Goal: Transaction & Acquisition: Book appointment/travel/reservation

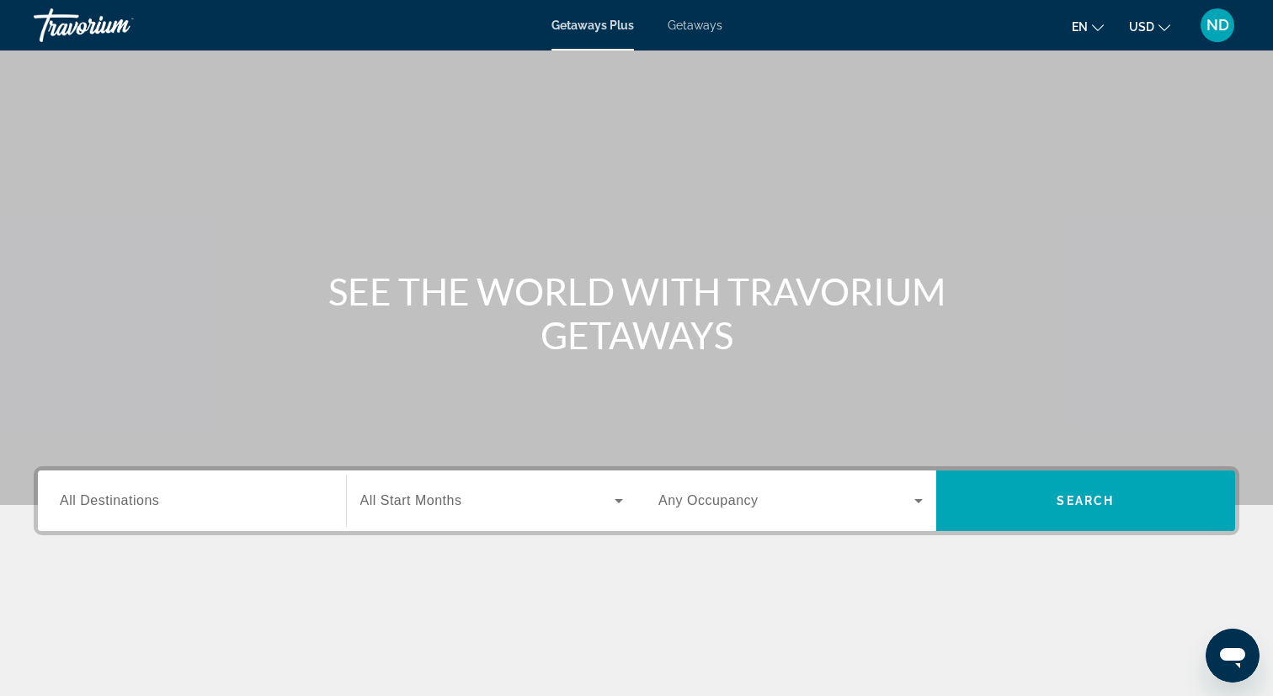
click at [253, 516] on div "Search widget" at bounding box center [192, 501] width 264 height 48
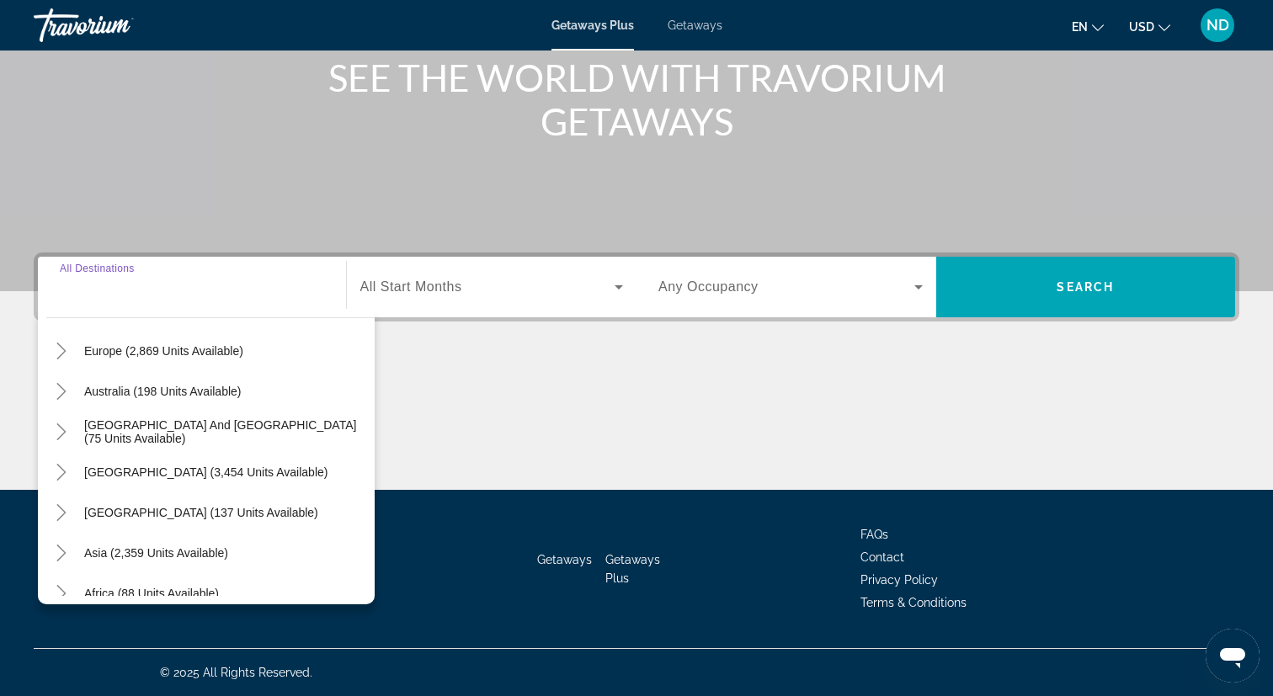
scroll to position [273, 0]
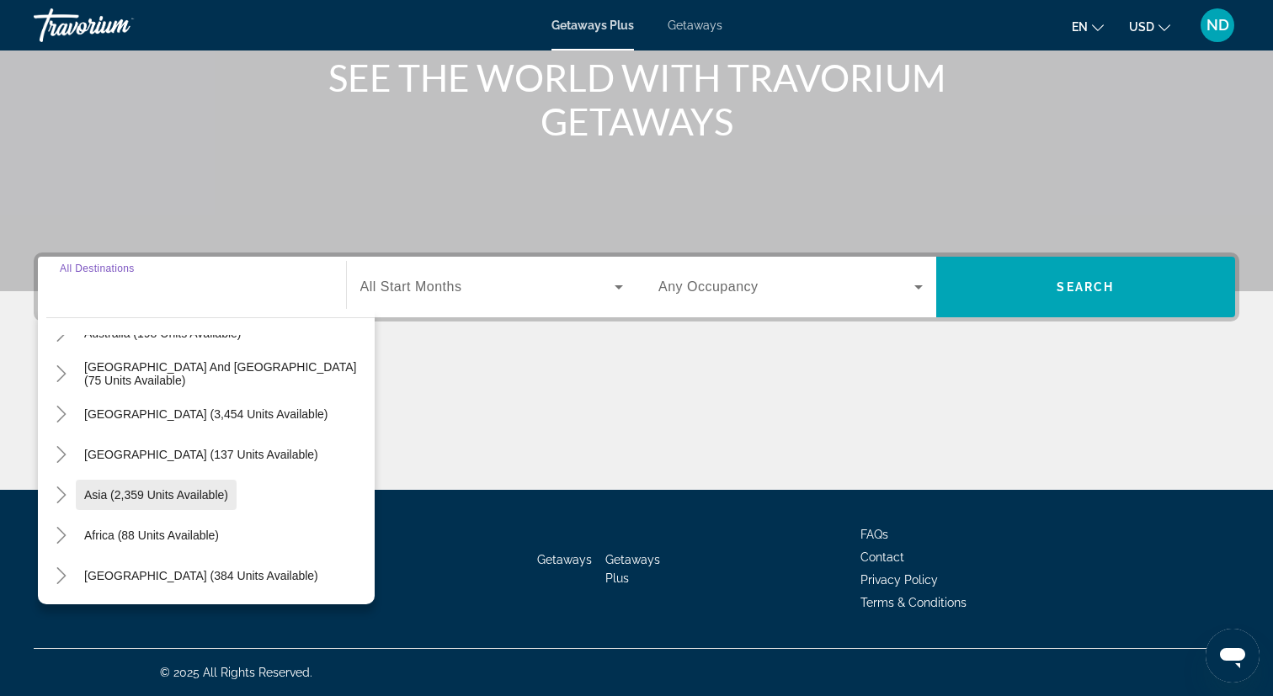
click at [156, 498] on span "Asia (2,359 units available)" at bounding box center [156, 494] width 144 height 13
type input "**********"
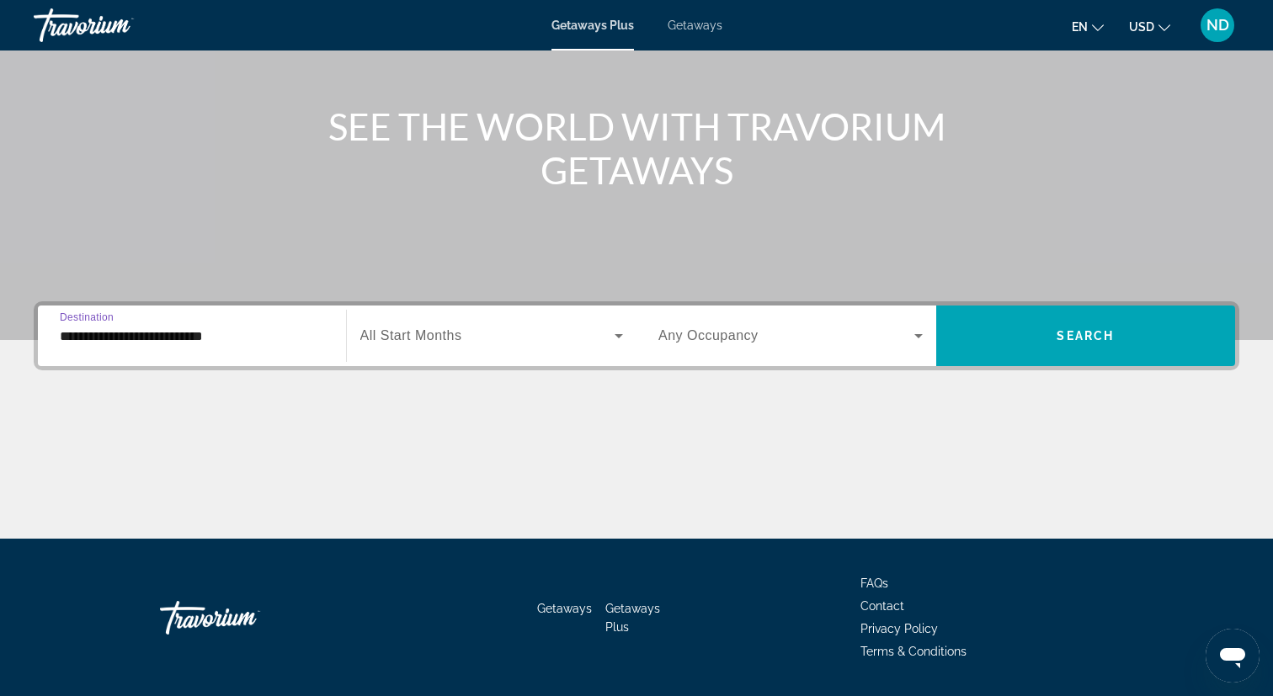
scroll to position [163, 0]
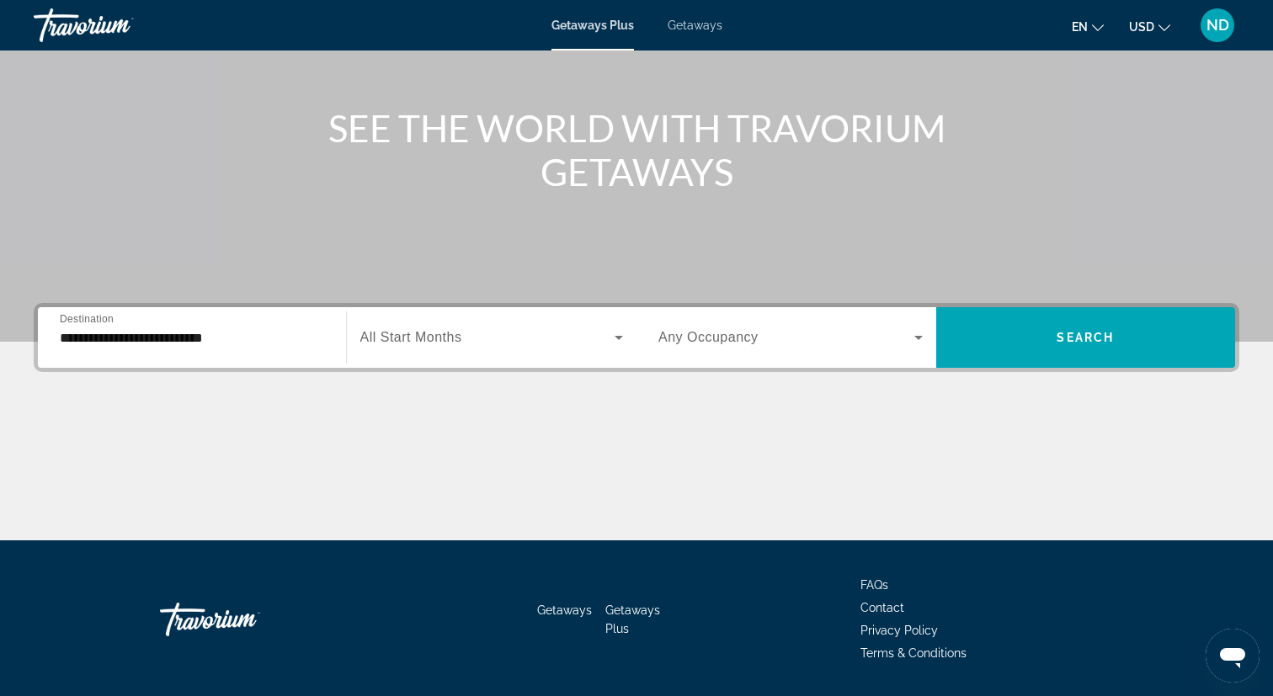
click at [698, 25] on span "Getaways" at bounding box center [695, 25] width 55 height 13
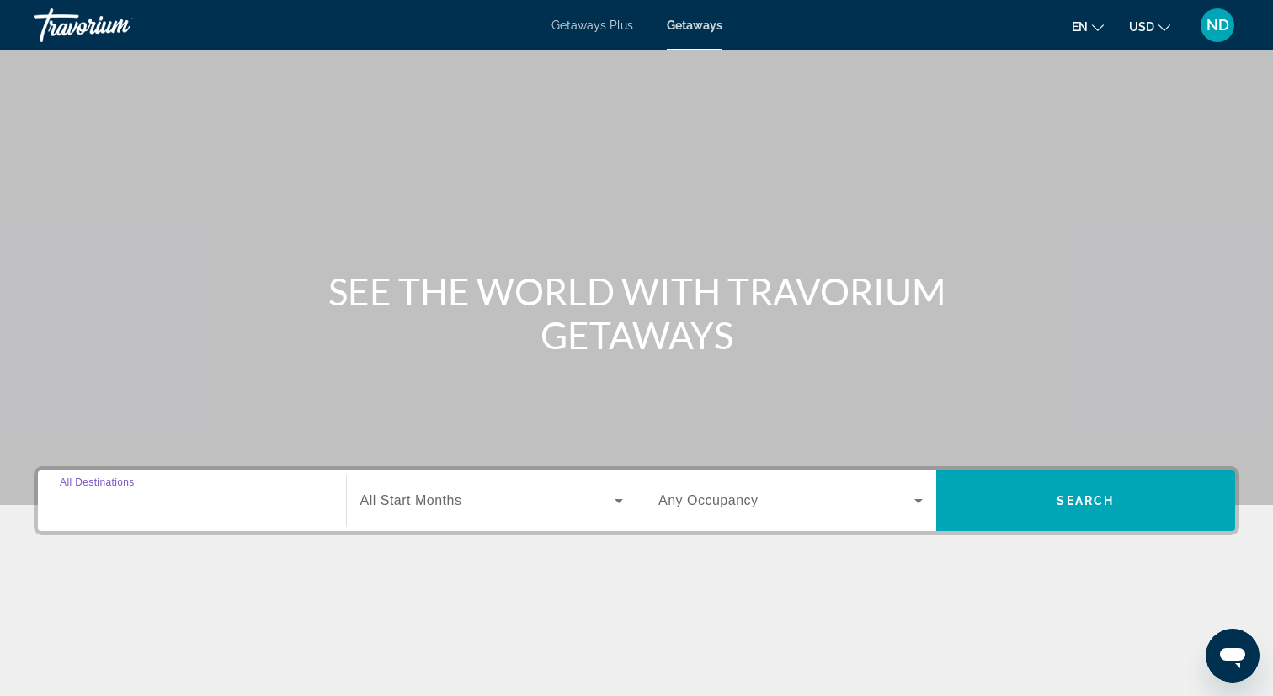
click at [229, 509] on input "Destination All Destinations" at bounding box center [192, 502] width 264 height 20
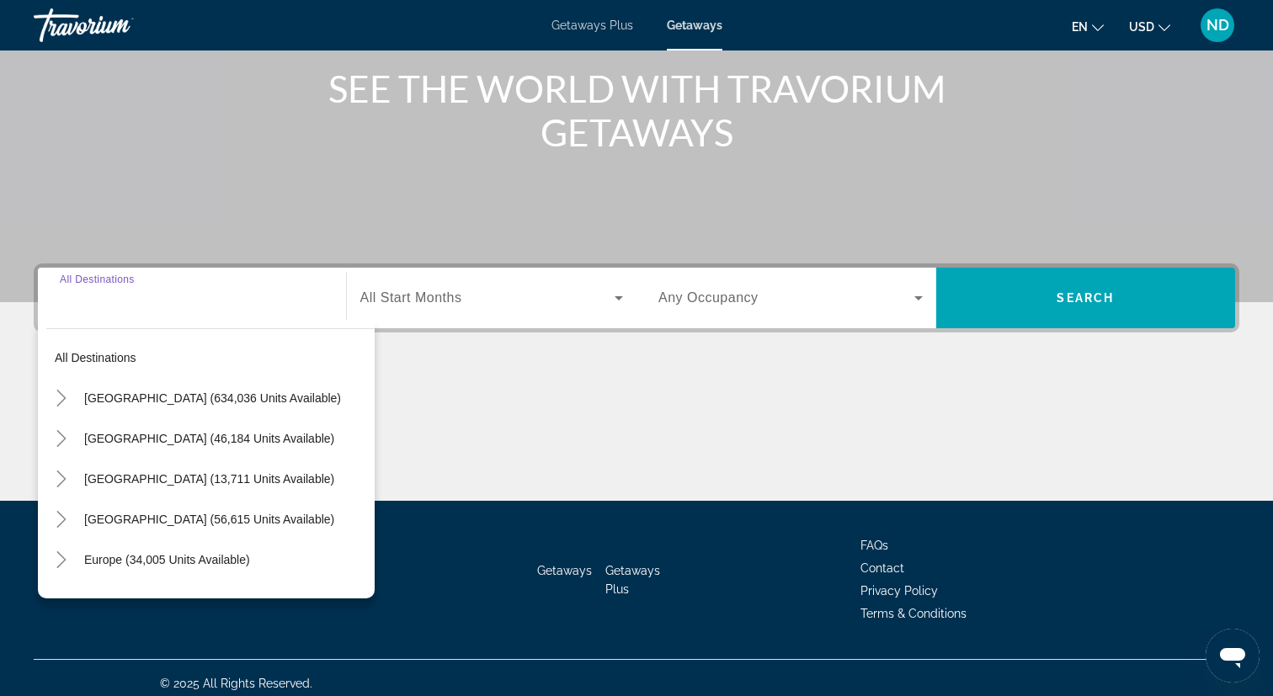
scroll to position [214, 0]
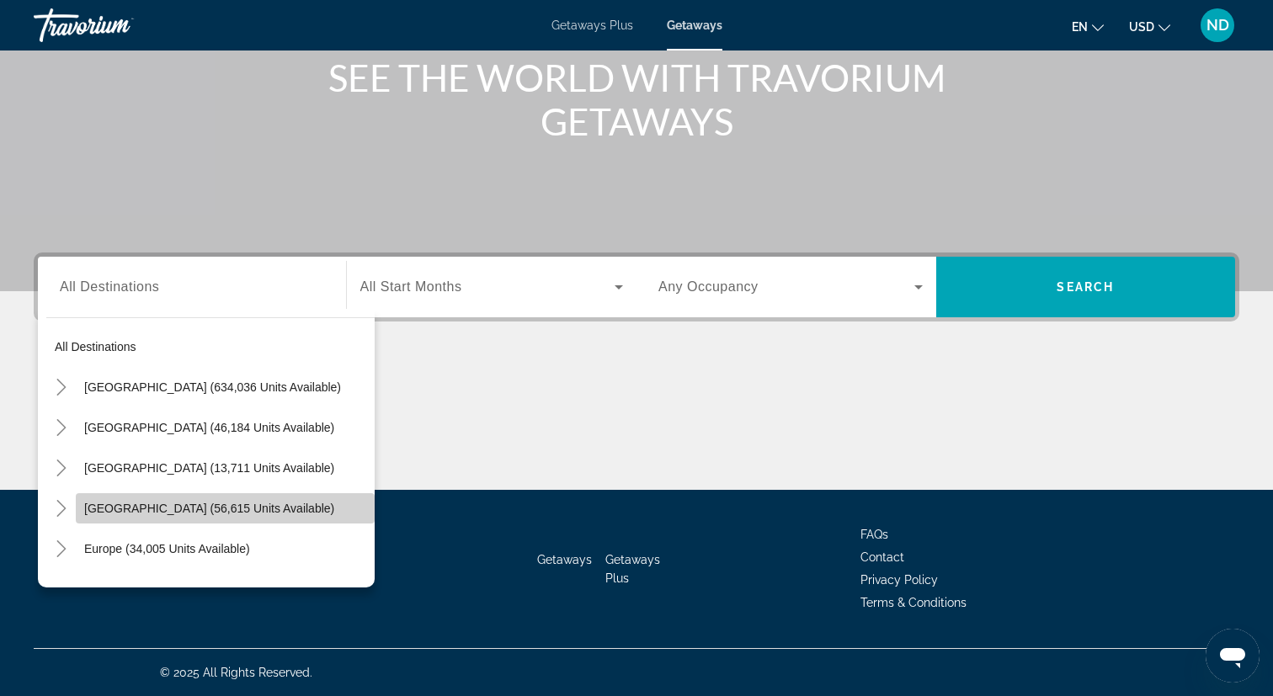
click at [211, 511] on span "[GEOGRAPHIC_DATA] (56,615 units available)" at bounding box center [209, 508] width 250 height 13
type input "**********"
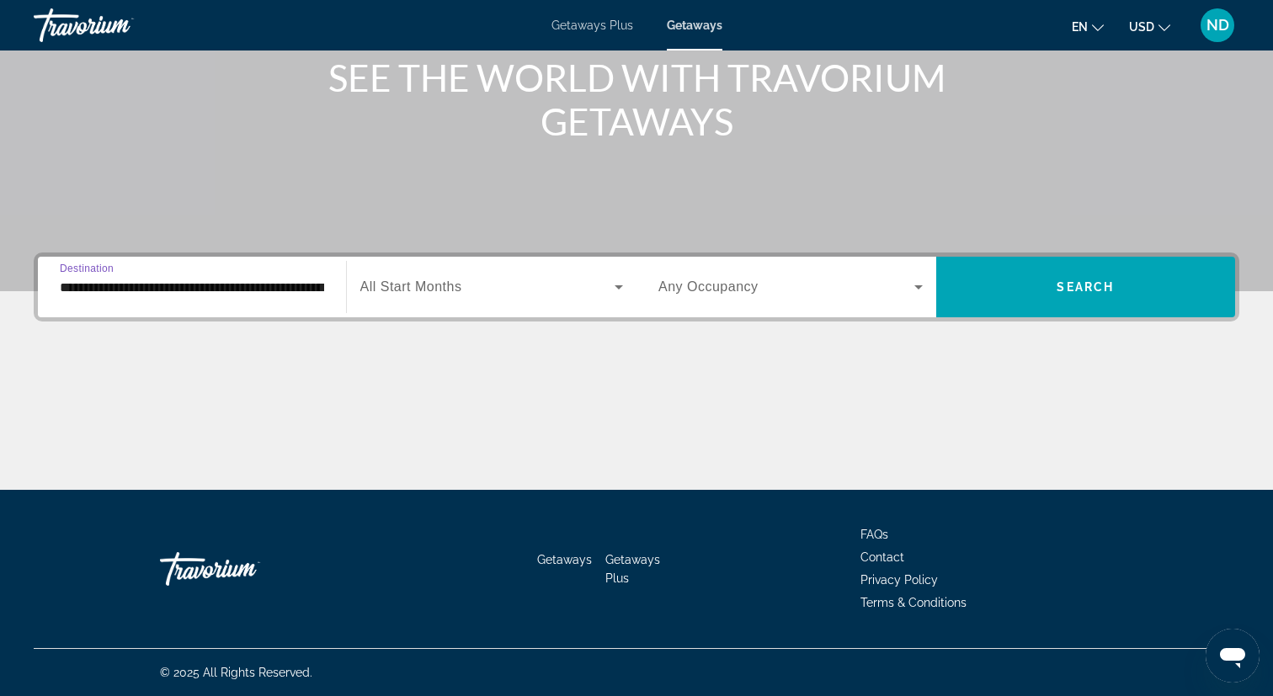
click at [448, 291] on span "All Start Months" at bounding box center [411, 287] width 102 height 14
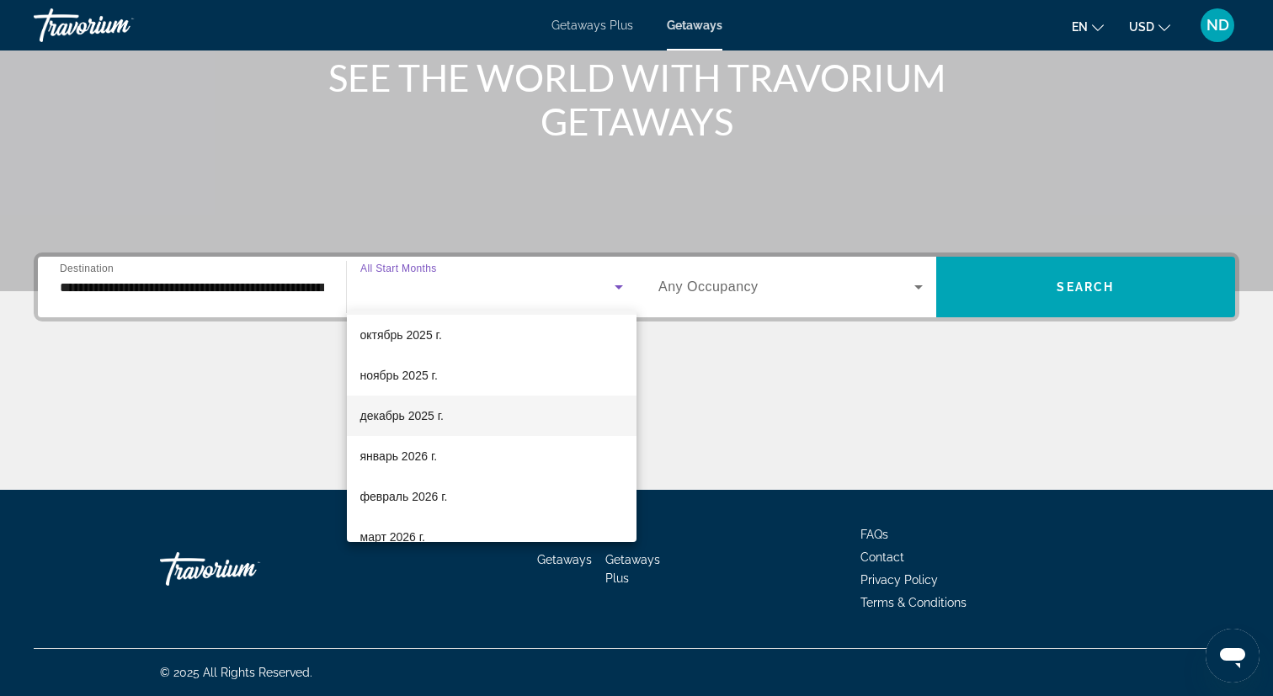
scroll to position [48, 0]
click at [447, 449] on mat-option "январь 2026 г." at bounding box center [492, 451] width 291 height 40
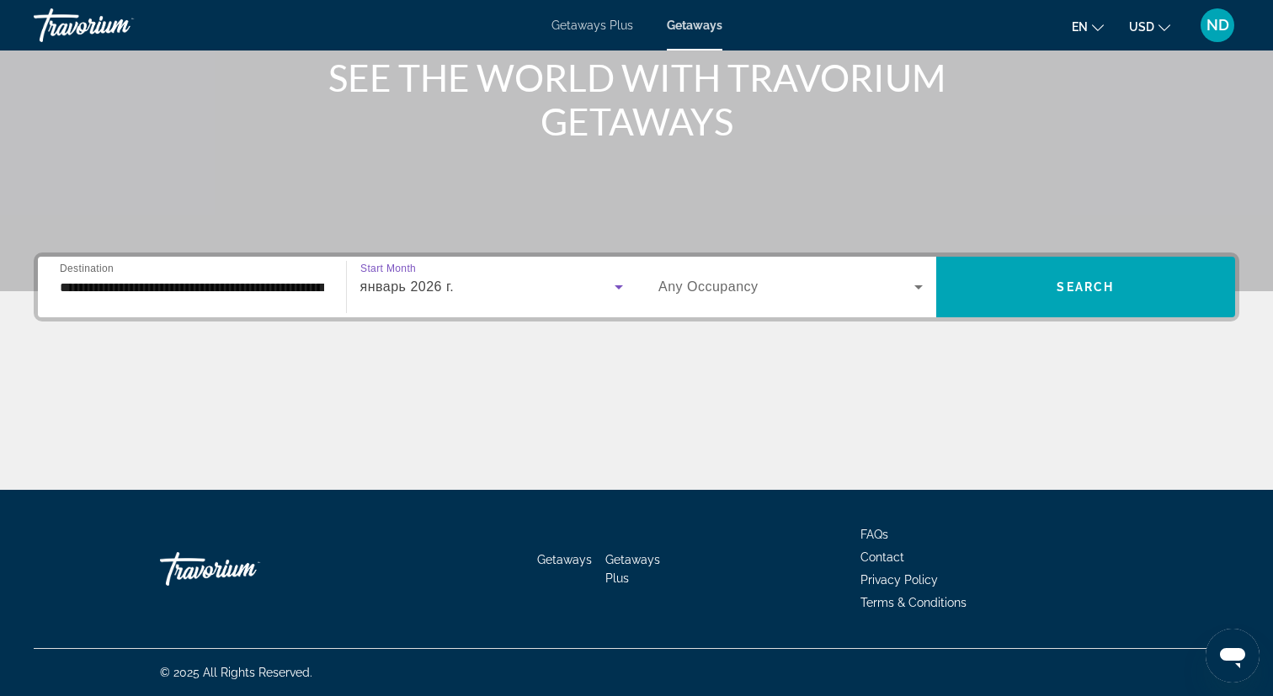
click at [736, 291] on span "Any Occupancy" at bounding box center [709, 287] width 100 height 14
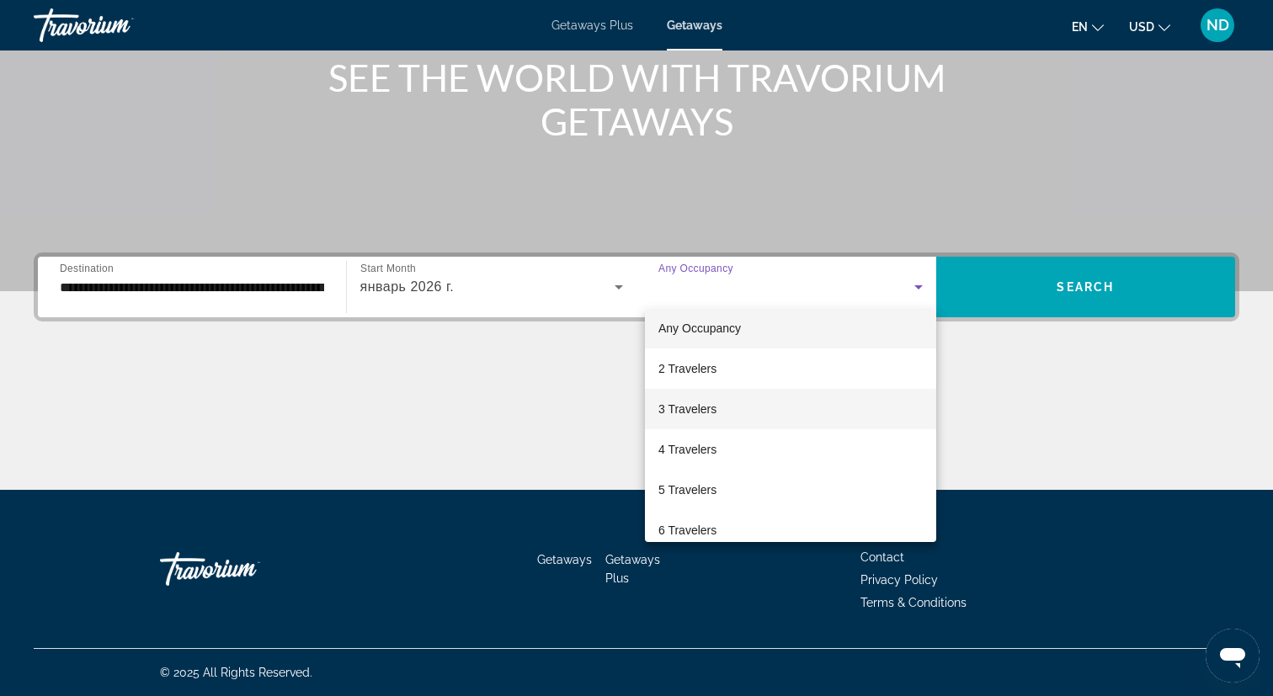
scroll to position [0, 0]
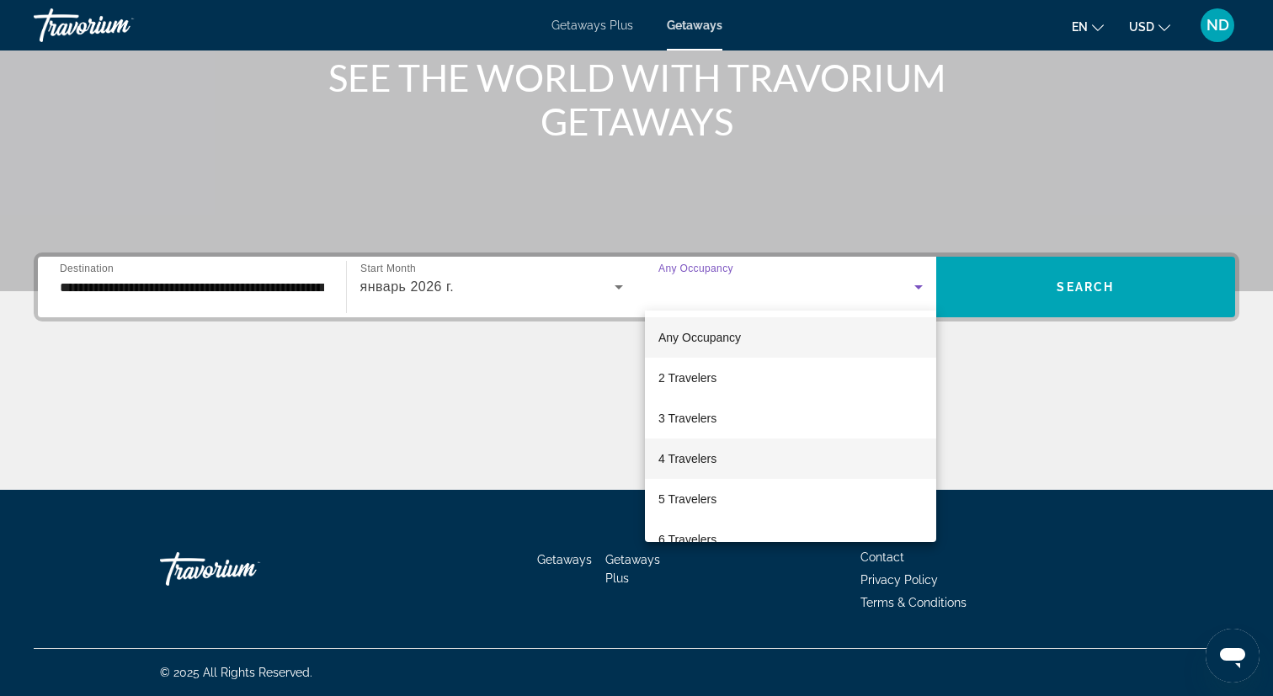
click at [719, 456] on mat-option "4 Travelers" at bounding box center [790, 459] width 291 height 40
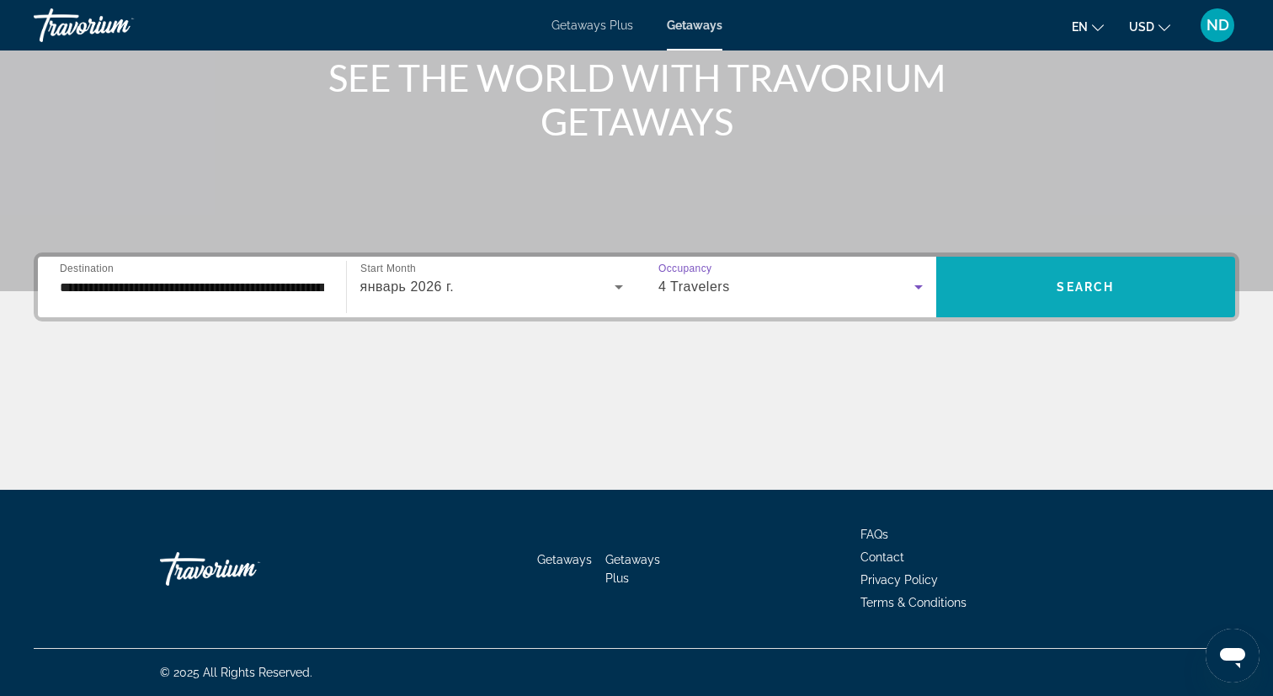
click at [1066, 298] on span "Search widget" at bounding box center [1086, 287] width 300 height 40
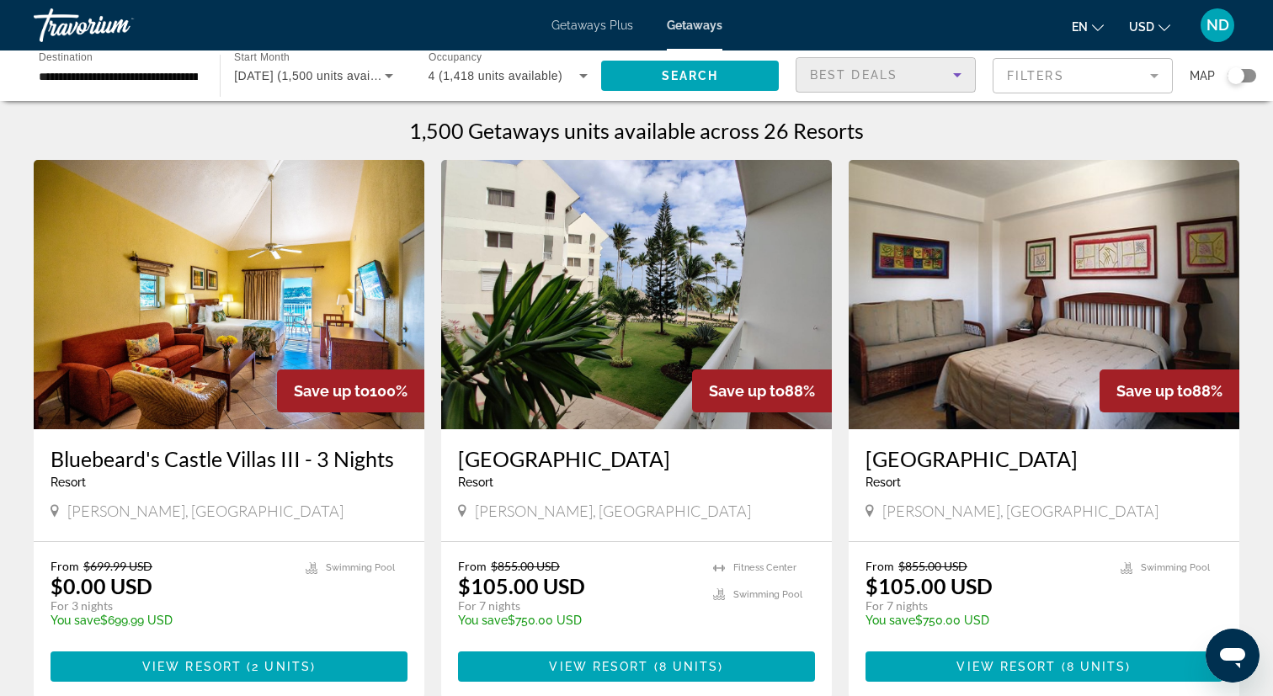
click at [955, 81] on icon "Sort by" at bounding box center [957, 75] width 20 height 20
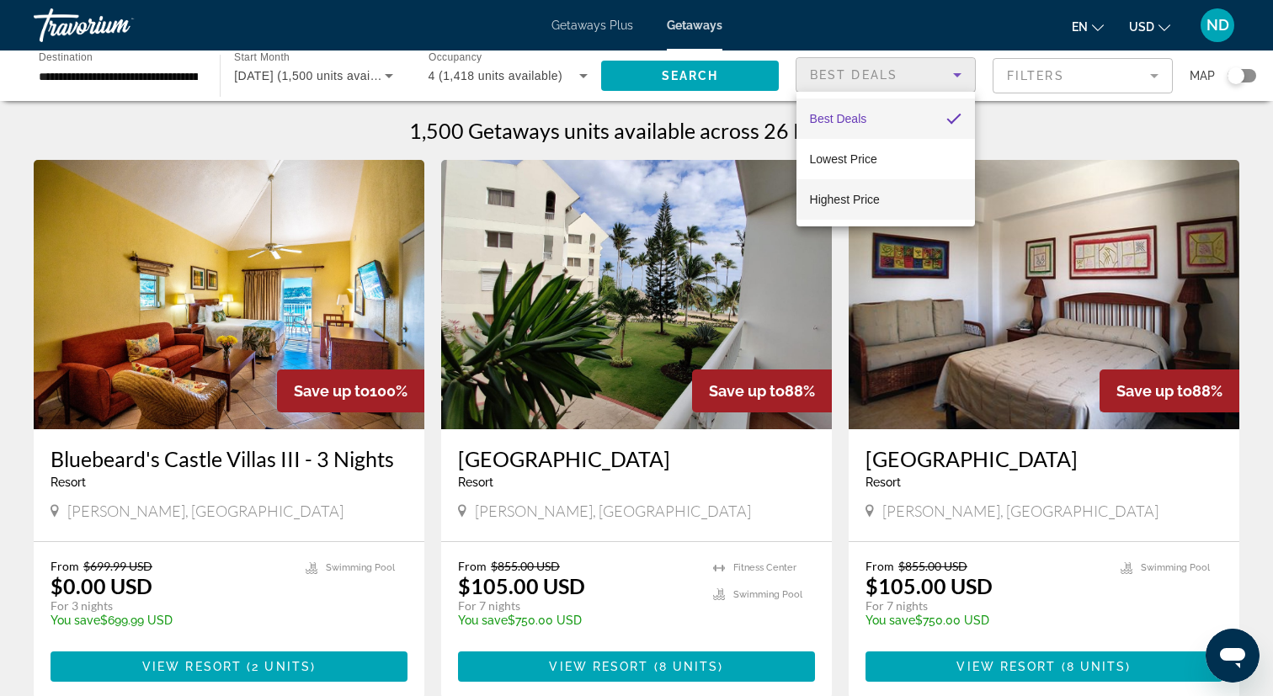
click at [914, 214] on mat-option "Highest Price" at bounding box center [886, 199] width 179 height 40
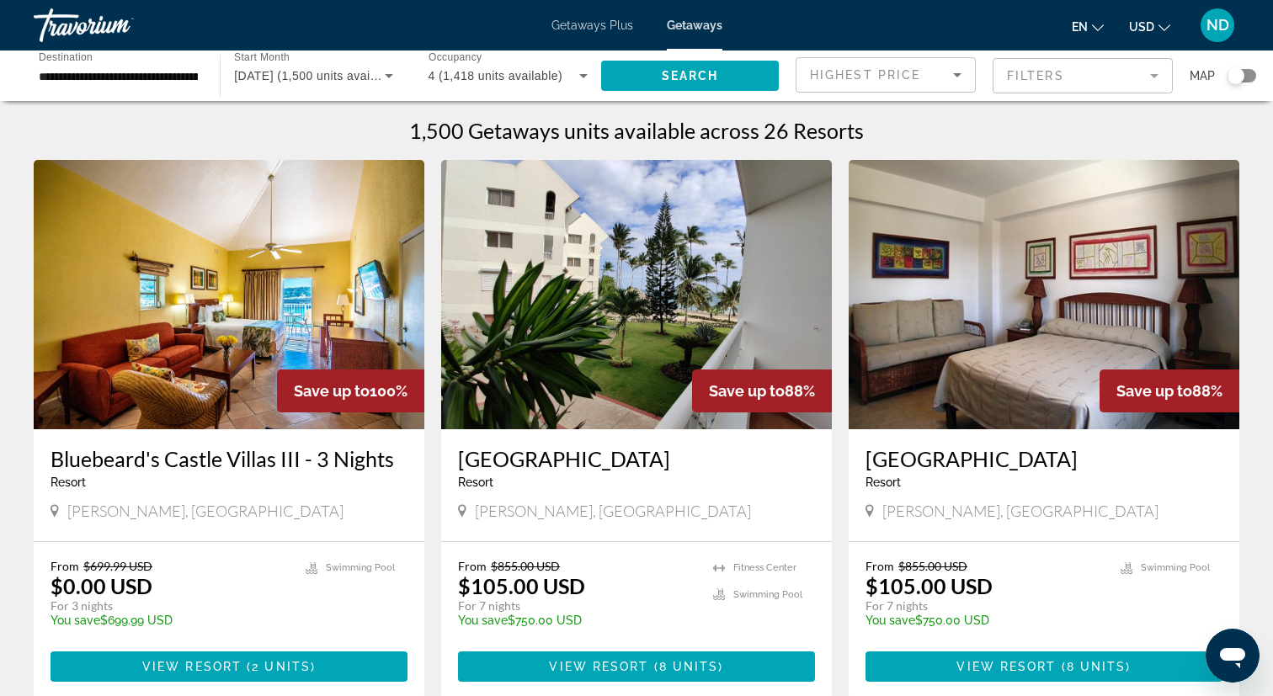
click at [1128, 79] on mat-form-field "Filters" at bounding box center [1083, 75] width 180 height 35
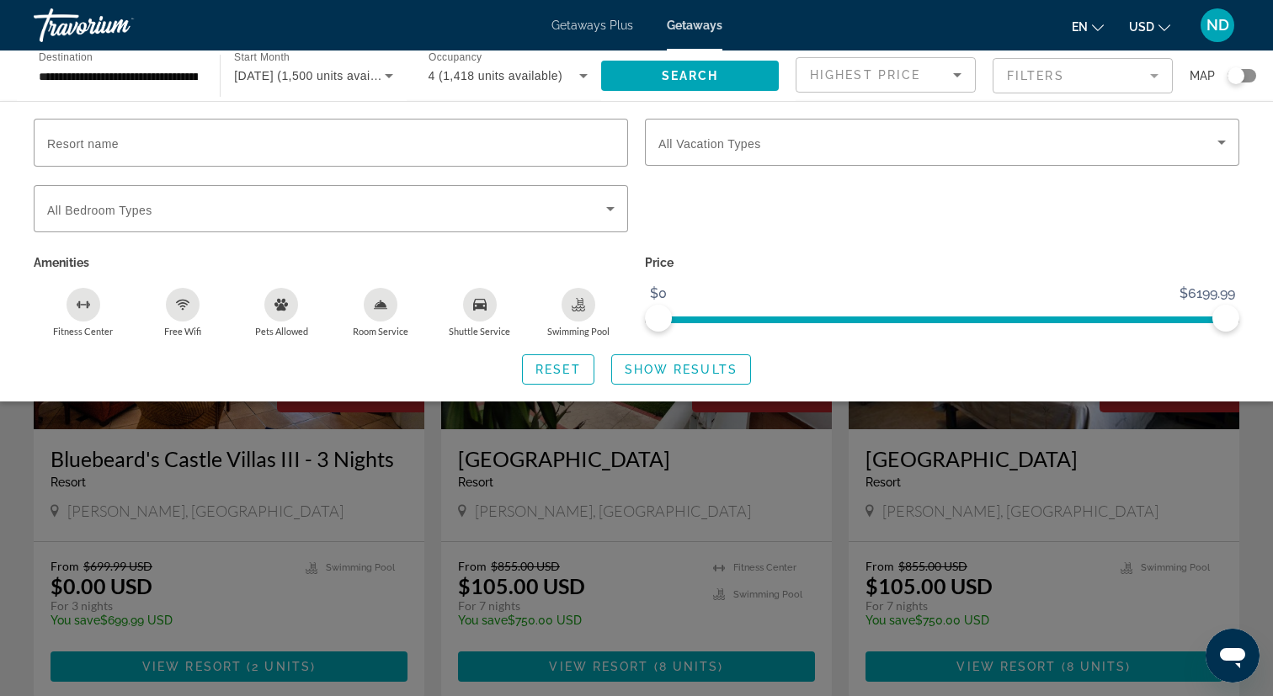
click at [1241, 472] on div "Search widget" at bounding box center [636, 475] width 1273 height 444
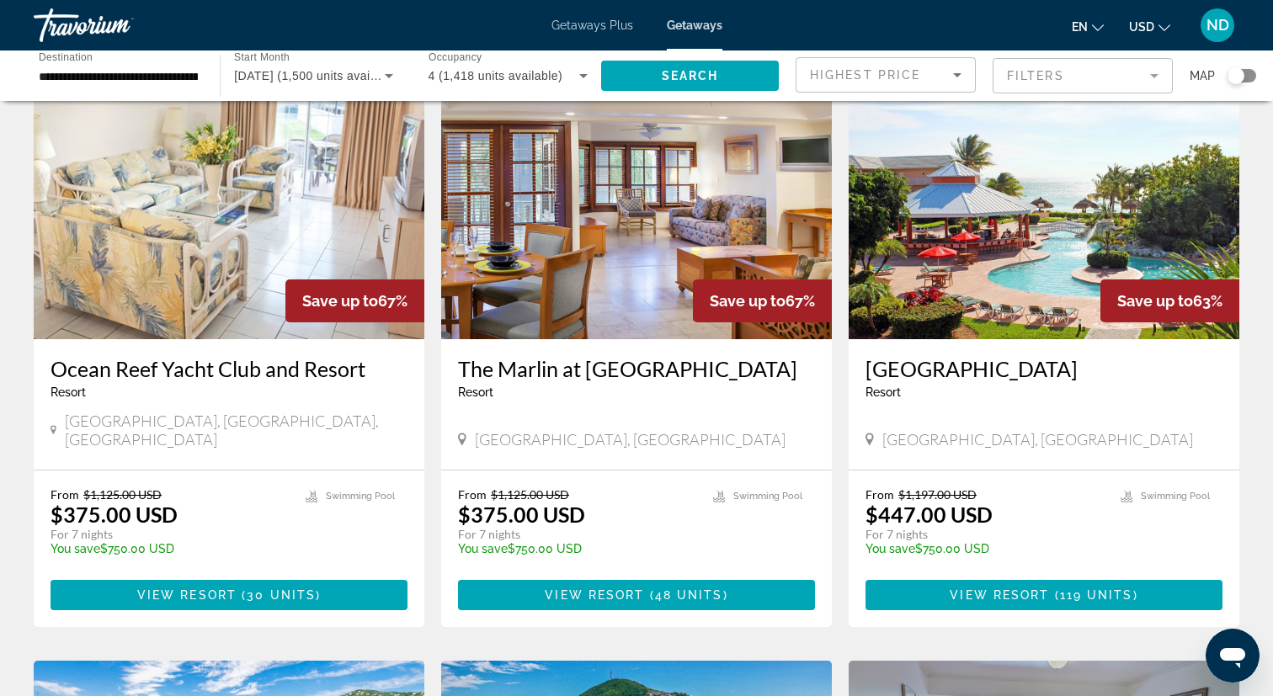
scroll to position [1255, 0]
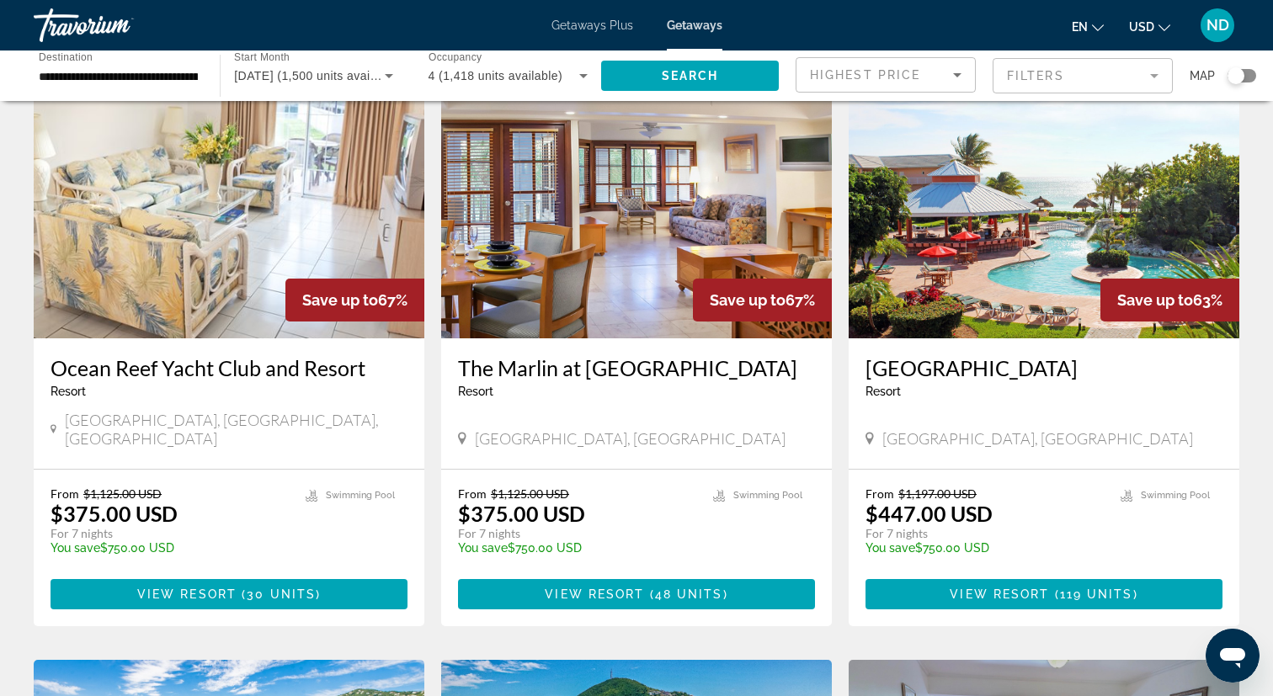
click at [970, 355] on h3 "[GEOGRAPHIC_DATA]" at bounding box center [1044, 367] width 357 height 25
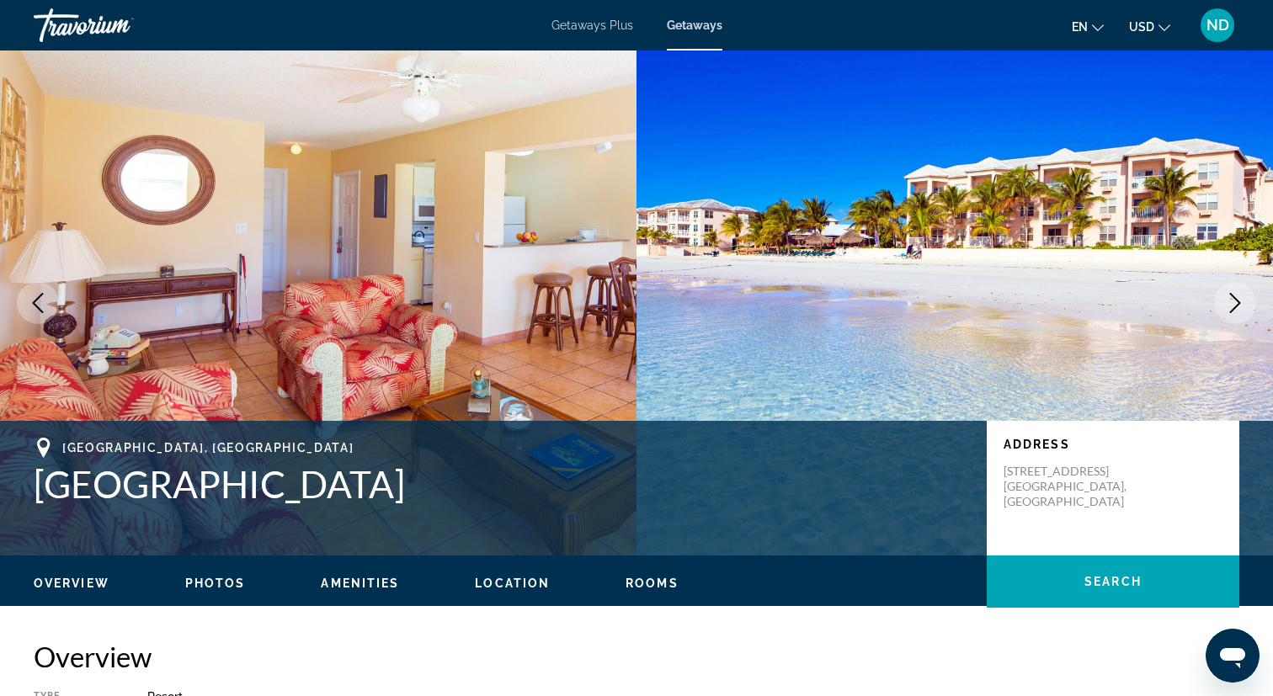
click at [1147, 27] on span "USD" at bounding box center [1141, 26] width 25 height 13
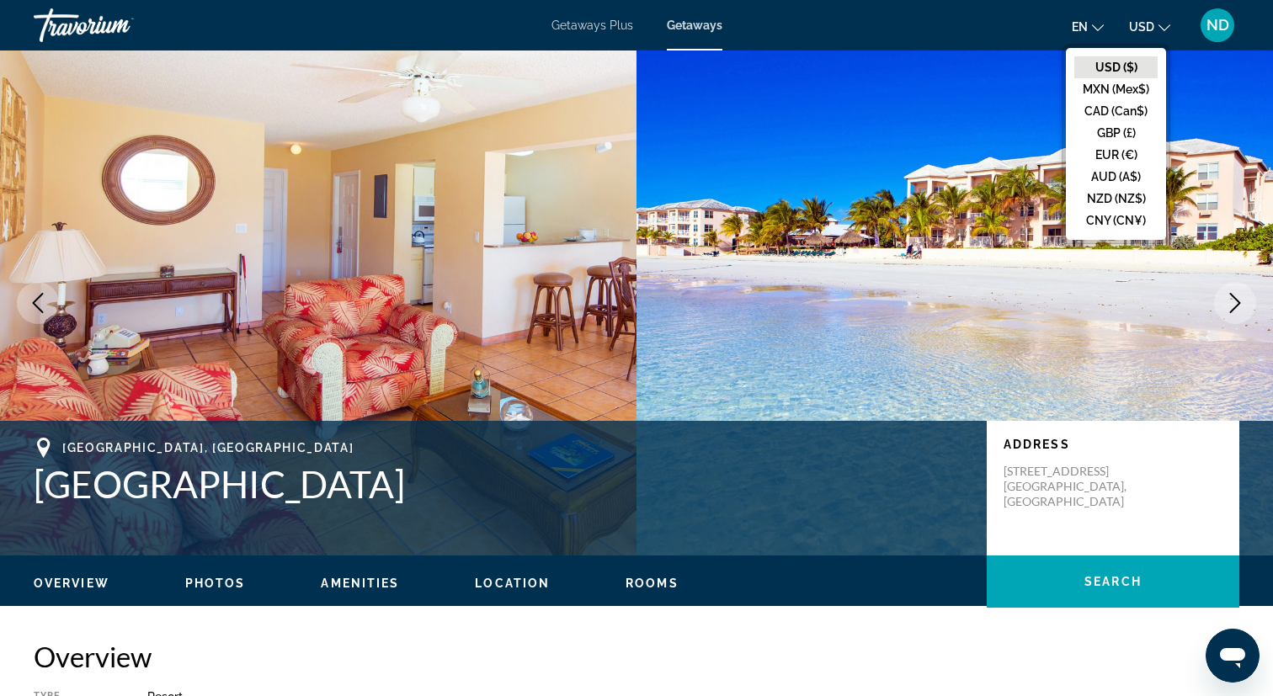
click at [1147, 27] on span "USD" at bounding box center [1141, 26] width 25 height 13
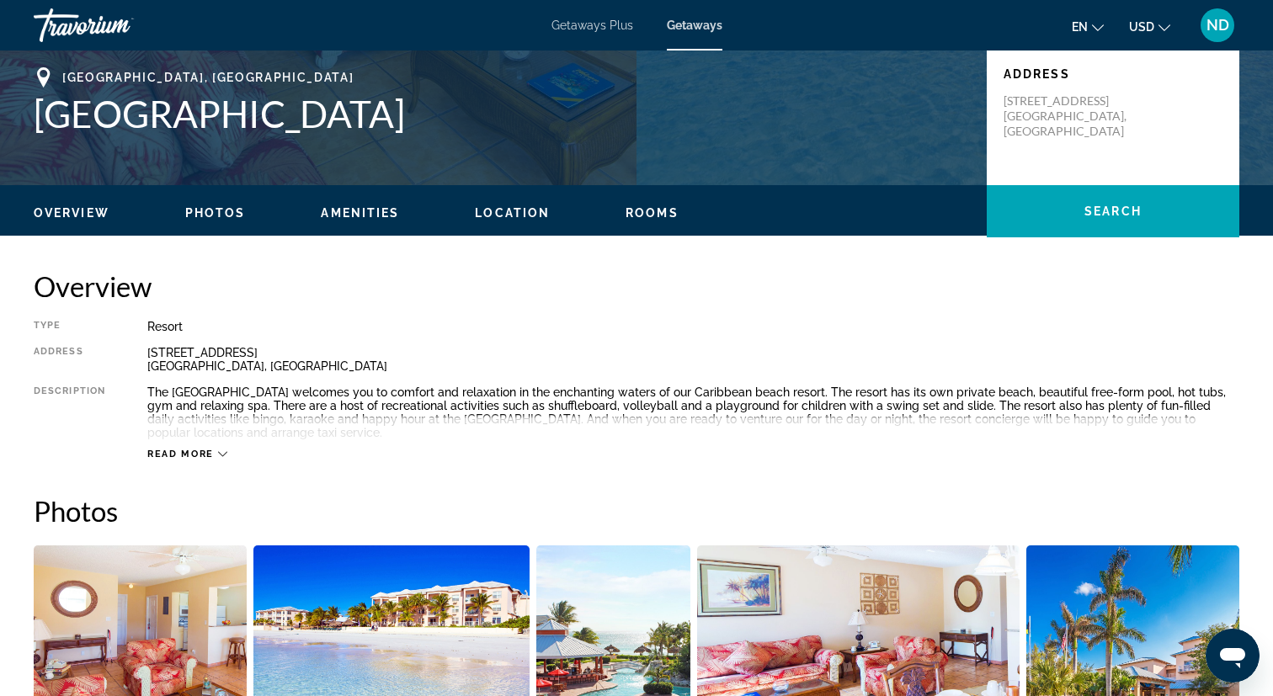
scroll to position [359, 0]
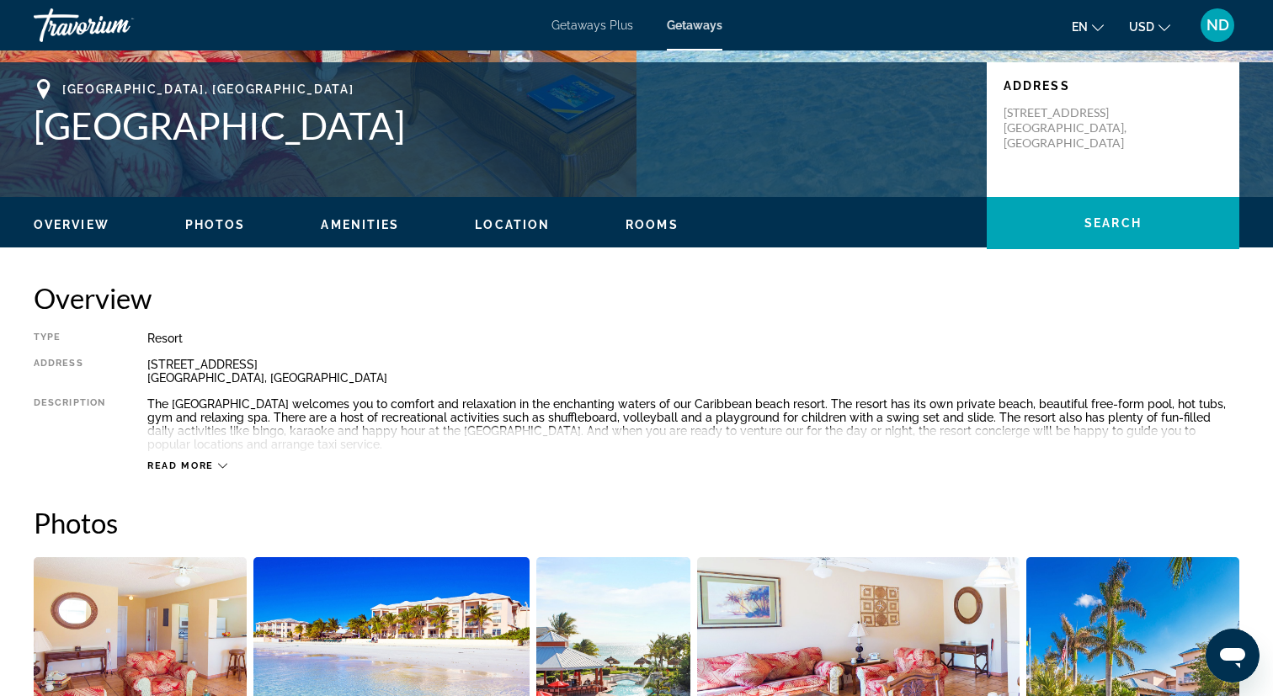
click at [1082, 20] on span "en" at bounding box center [1080, 26] width 16 height 13
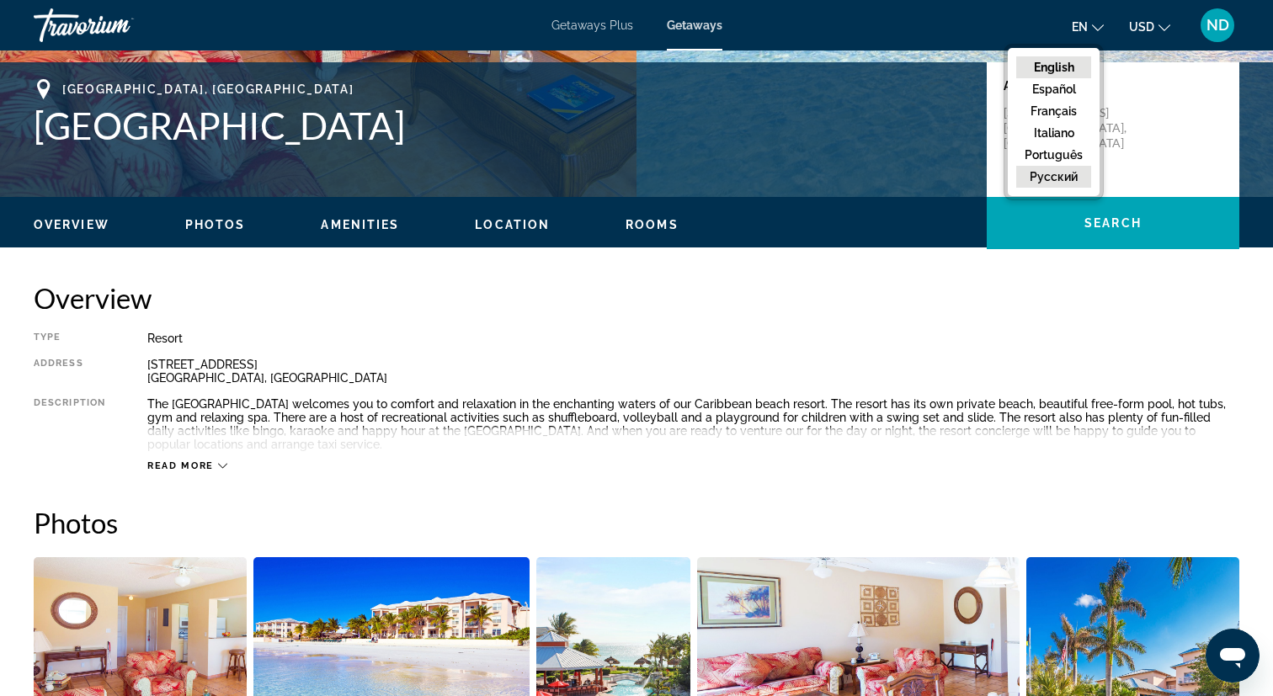
click at [1052, 177] on button "русский" at bounding box center [1053, 177] width 75 height 22
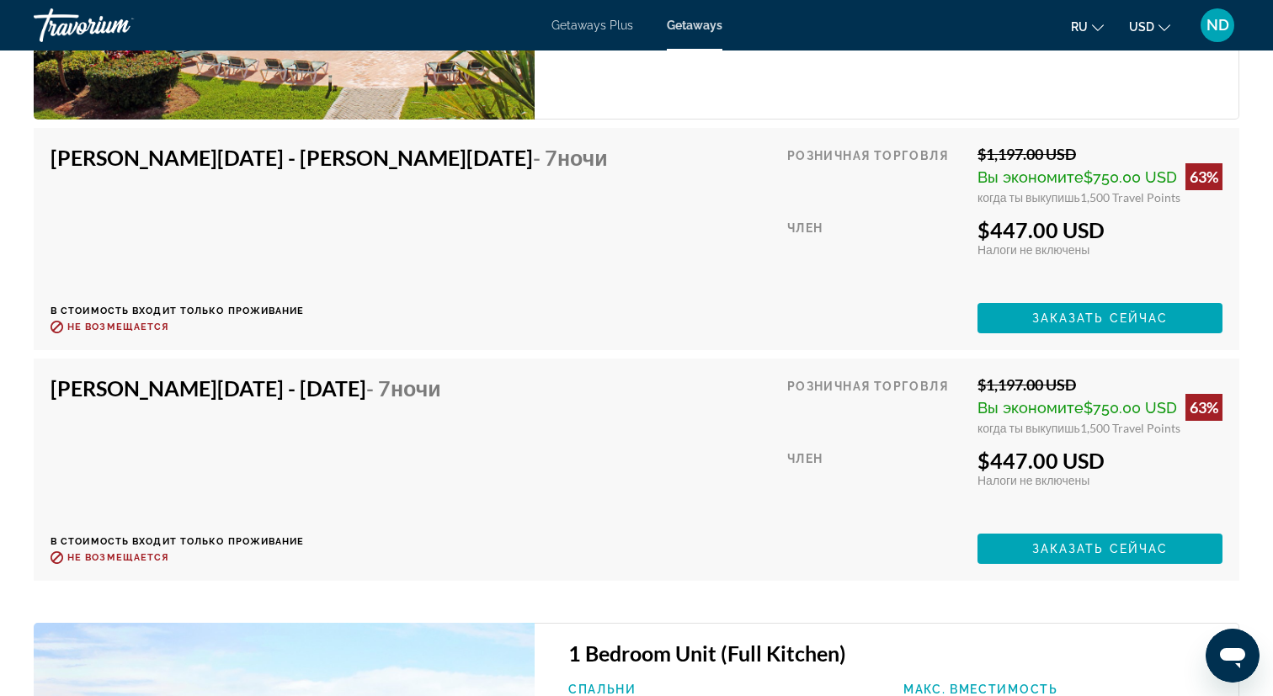
scroll to position [3167, 0]
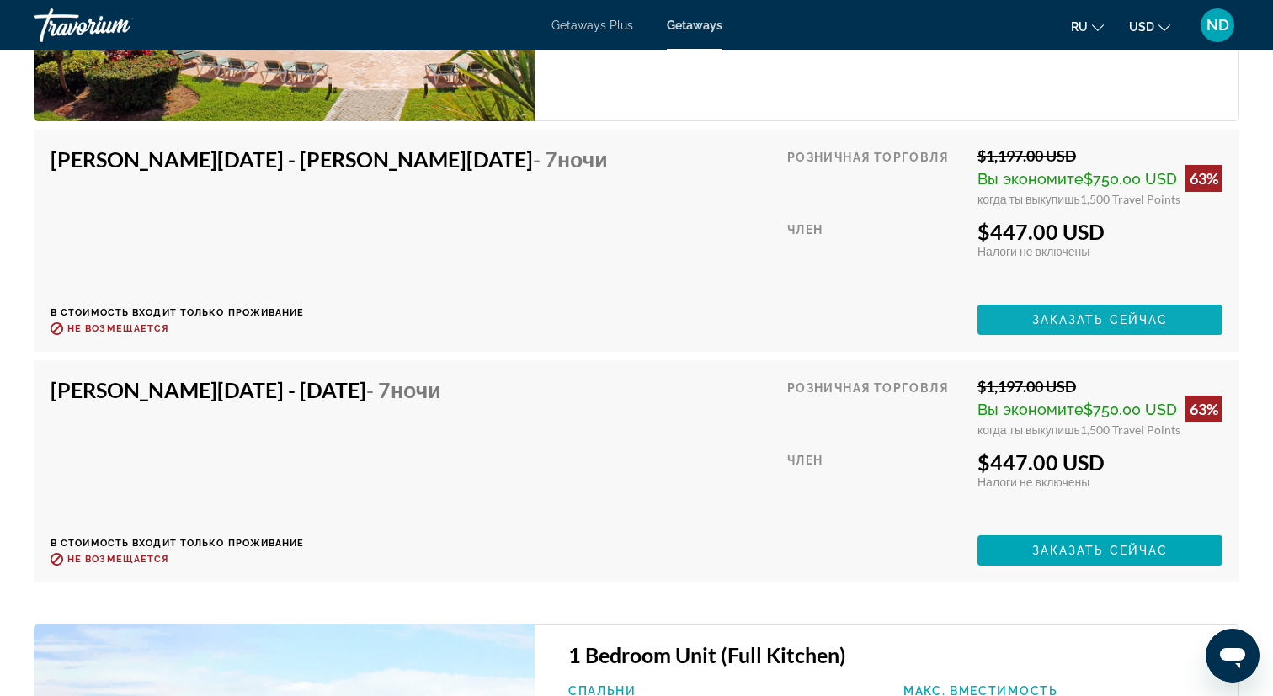
click at [1086, 327] on span "Заказать сейчас" at bounding box center [1100, 319] width 136 height 13
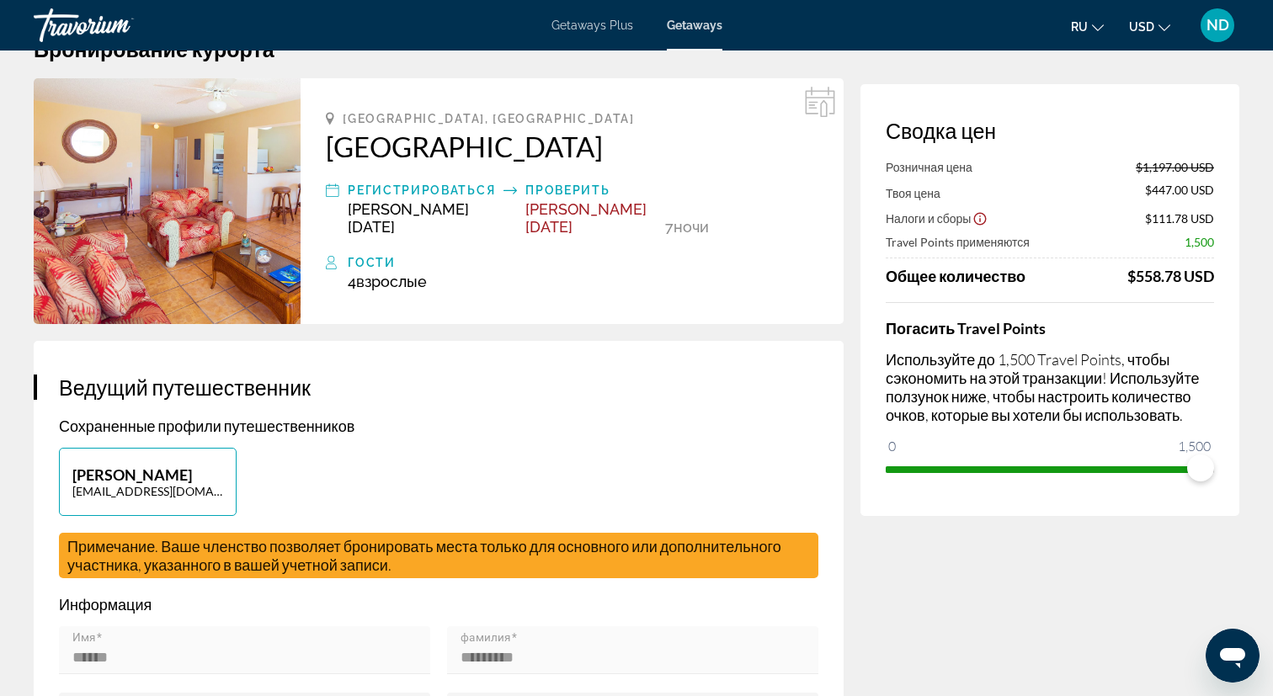
scroll to position [74, 0]
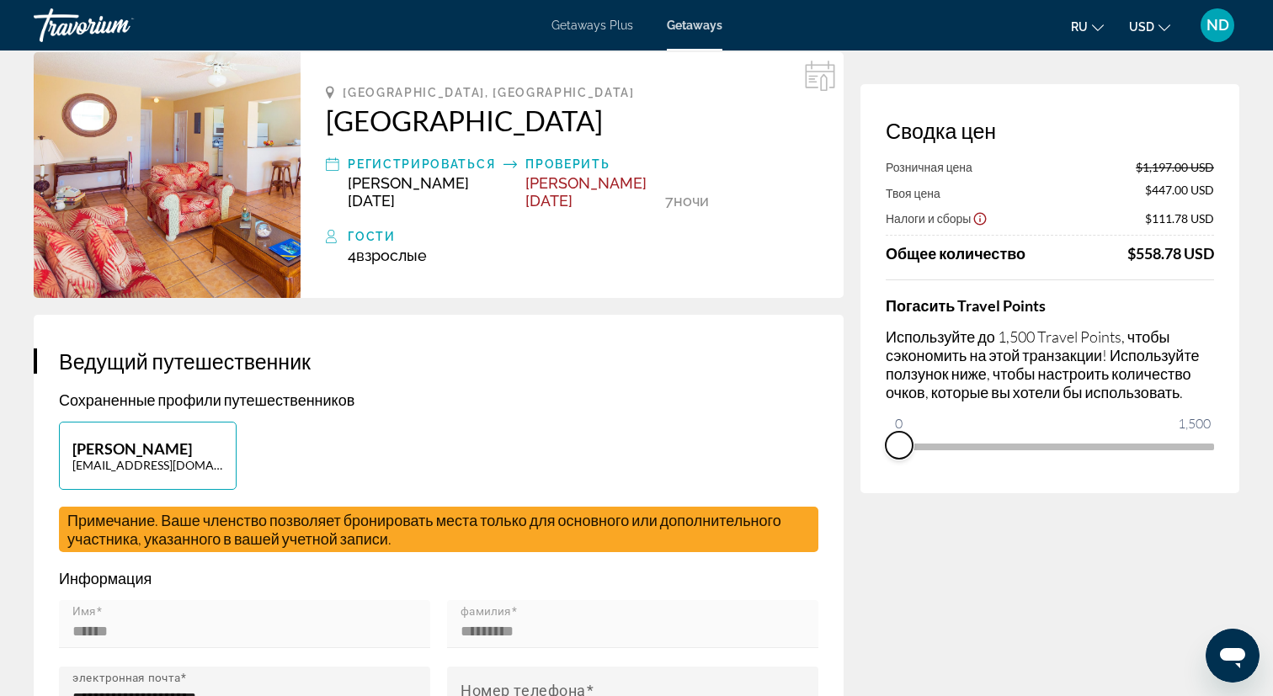
drag, startPoint x: 1195, startPoint y: 471, endPoint x: 861, endPoint y: 440, distance: 334.8
click at [861, 440] on div "Сводка цен Розничная цена $1,197.00 USD Твоя цена $447.00 USD Налоги и сборы $1…" at bounding box center [1050, 288] width 379 height 409
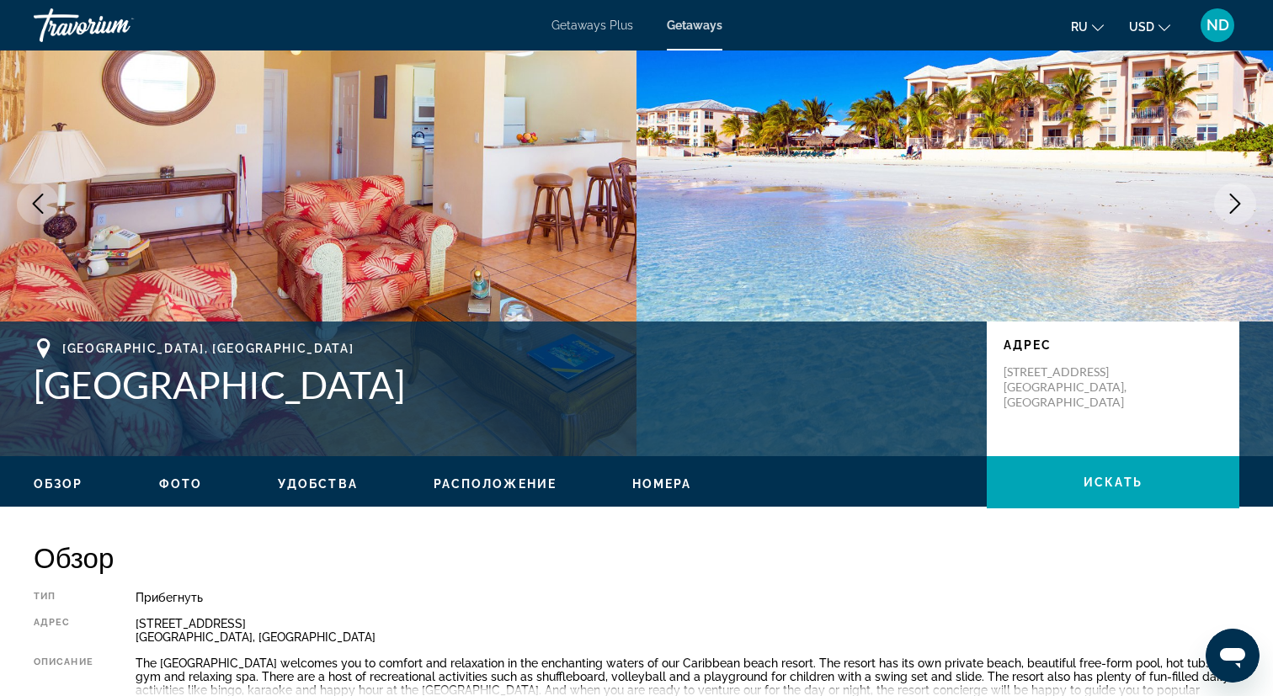
scroll to position [115, 0]
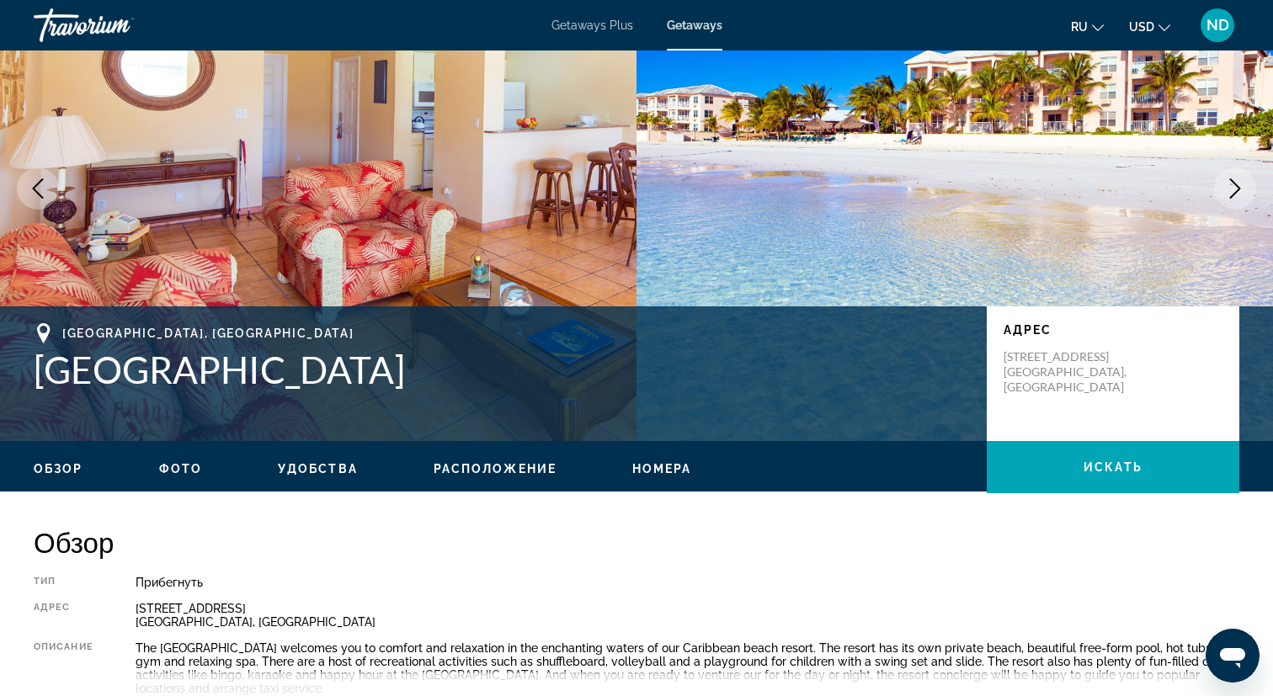
drag, startPoint x: 34, startPoint y: 370, endPoint x: 337, endPoint y: 363, distance: 303.2
click at [336, 364] on h1 "[GEOGRAPHIC_DATA]" at bounding box center [502, 370] width 936 height 44
copy h1 "[GEOGRAPHIC_DATA]"
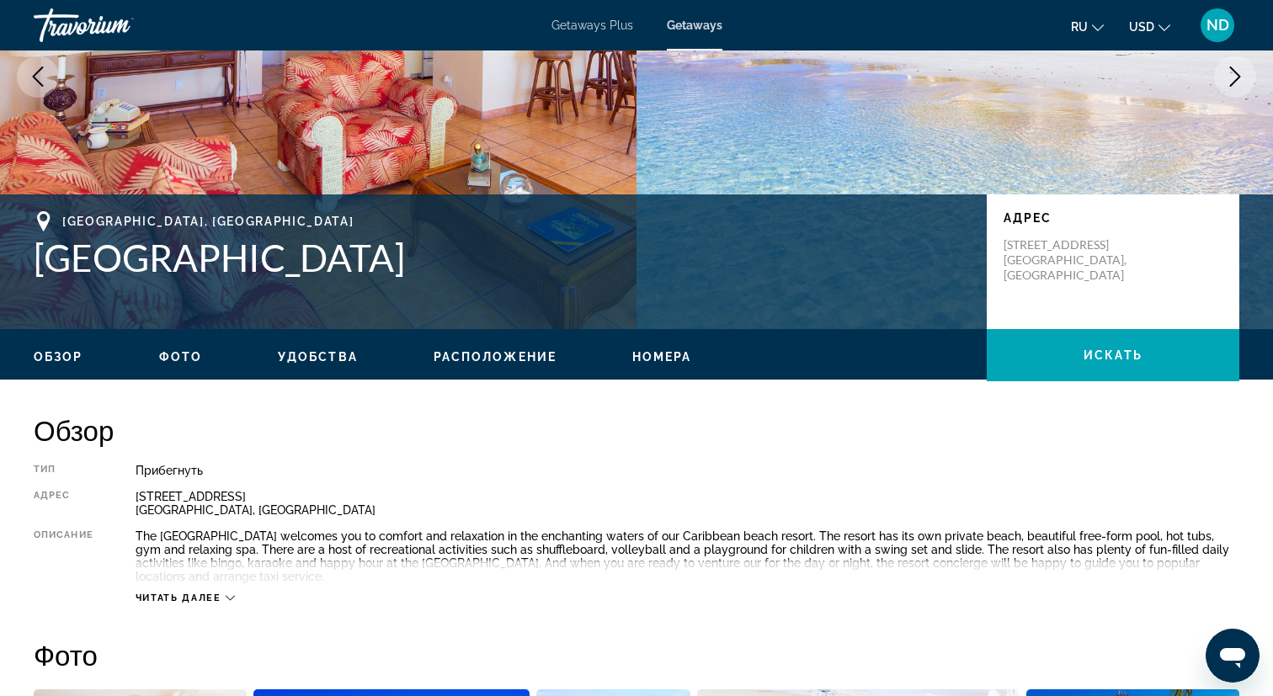
scroll to position [233, 0]
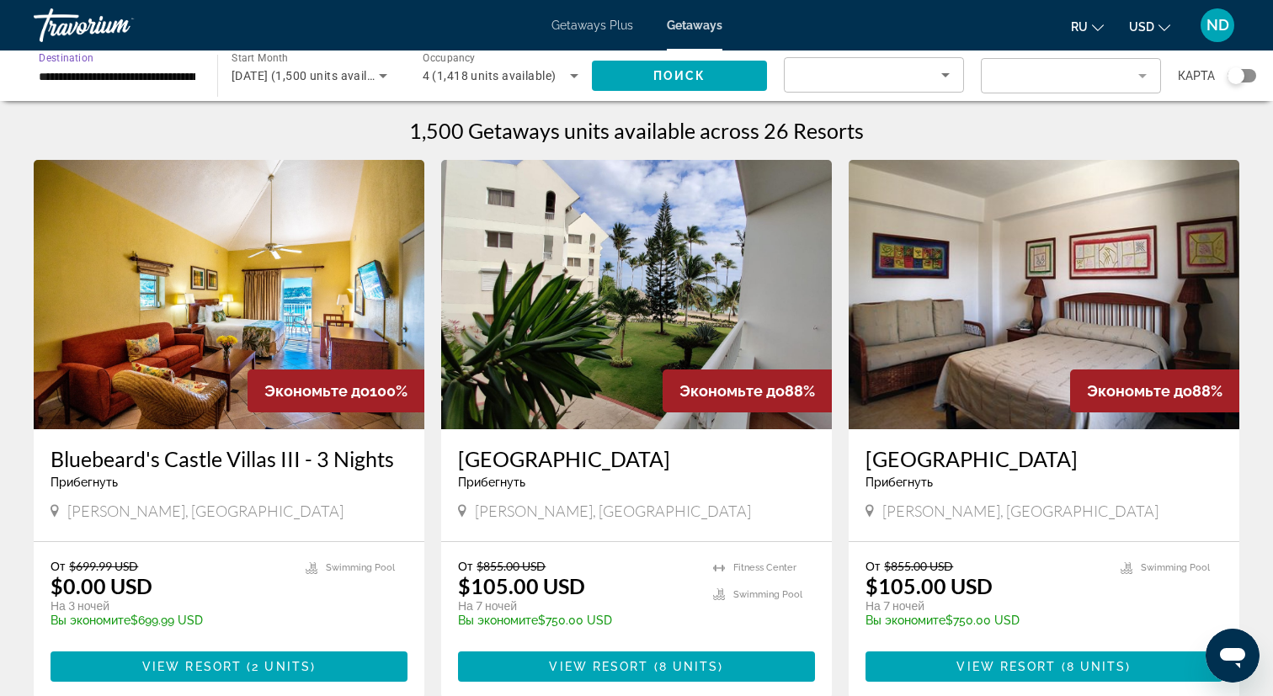
click at [166, 84] on input "**********" at bounding box center [117, 77] width 157 height 20
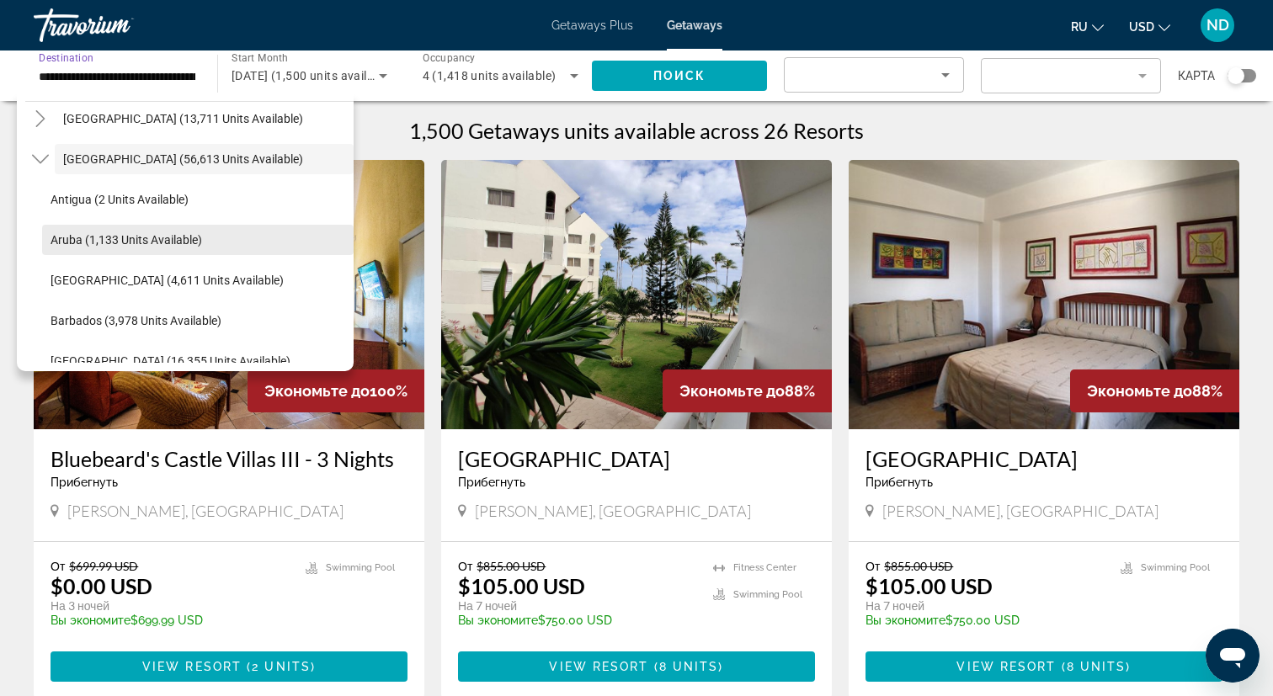
scroll to position [85, 0]
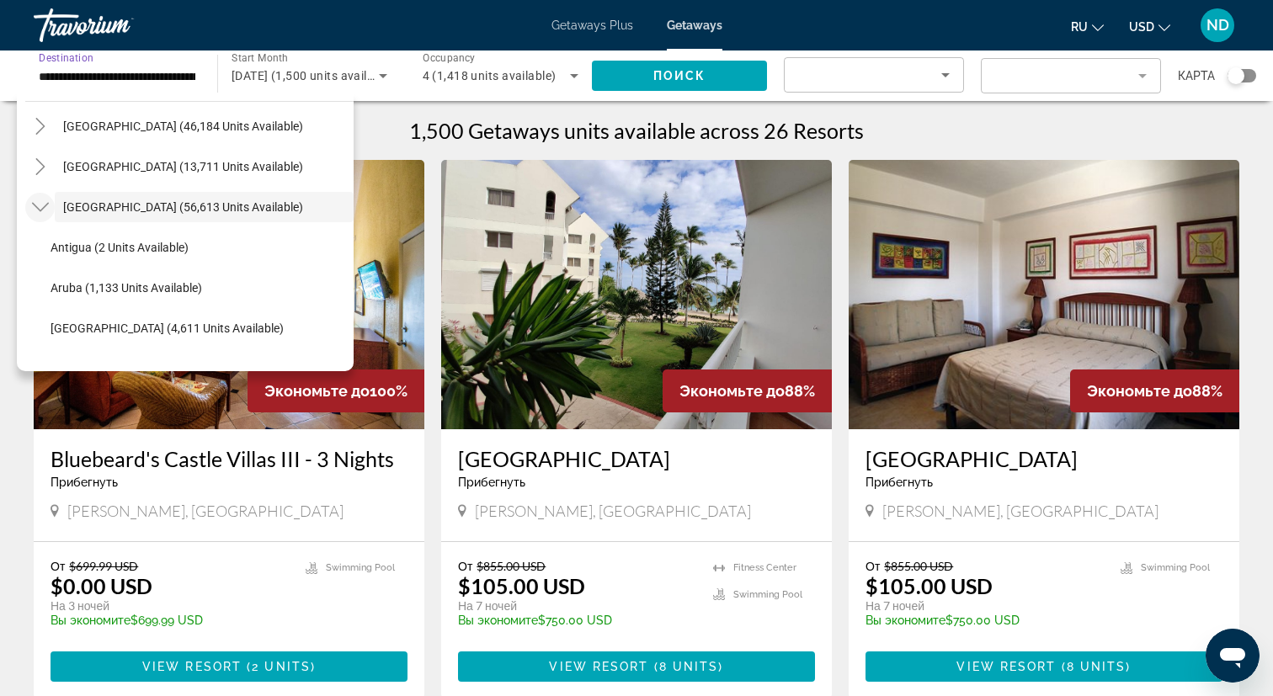
click at [40, 206] on icon "Toggle Caribbean & Atlantic Islands (56,613 units available)" at bounding box center [40, 207] width 17 height 17
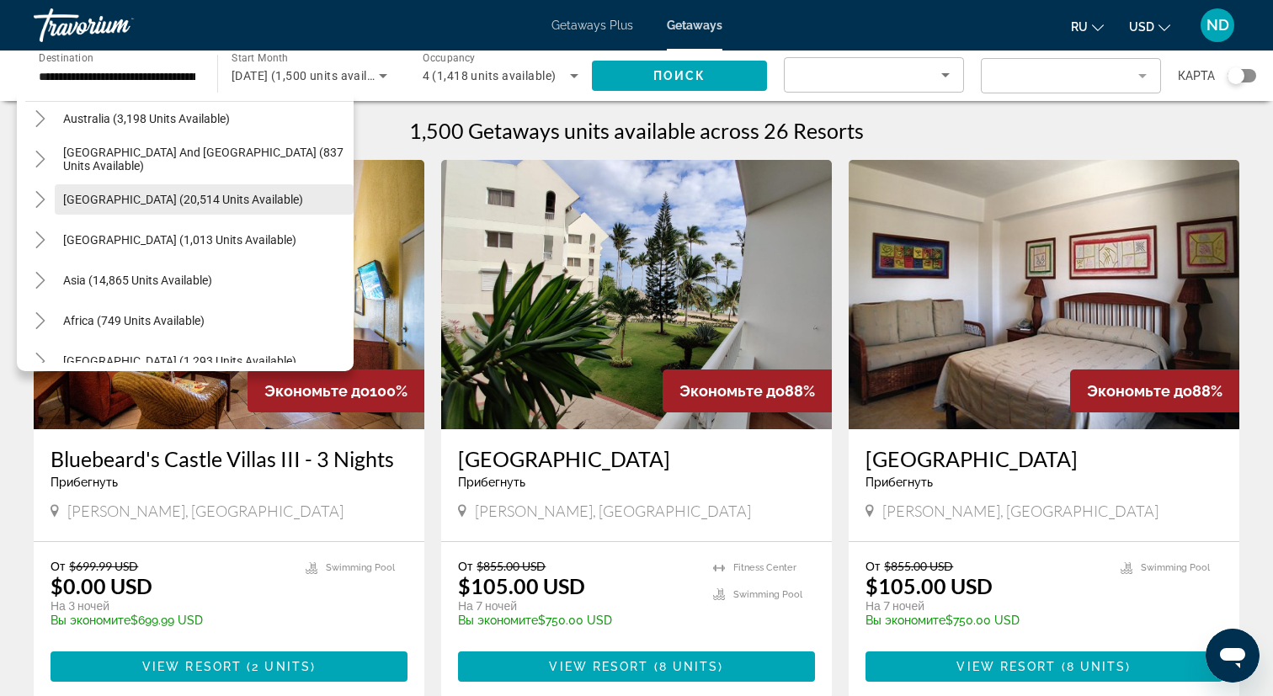
scroll to position [273, 0]
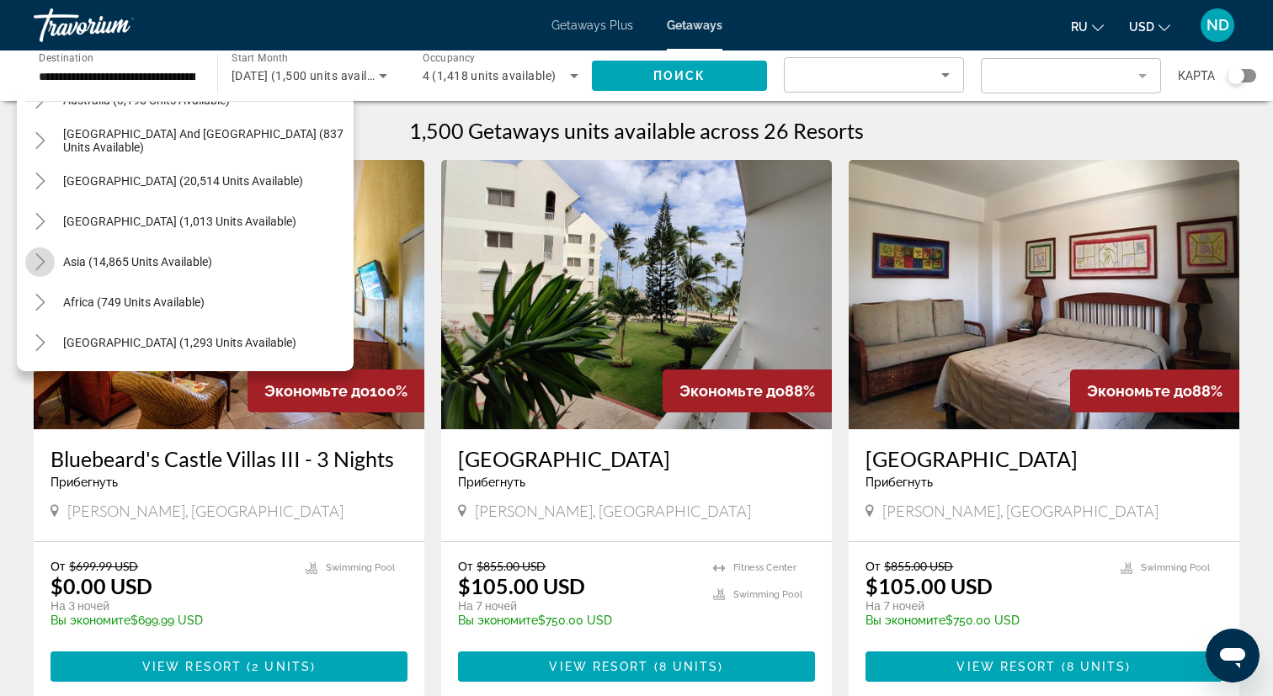
click at [40, 263] on icon "Toggle Asia (14,865 units available)" at bounding box center [40, 261] width 17 height 17
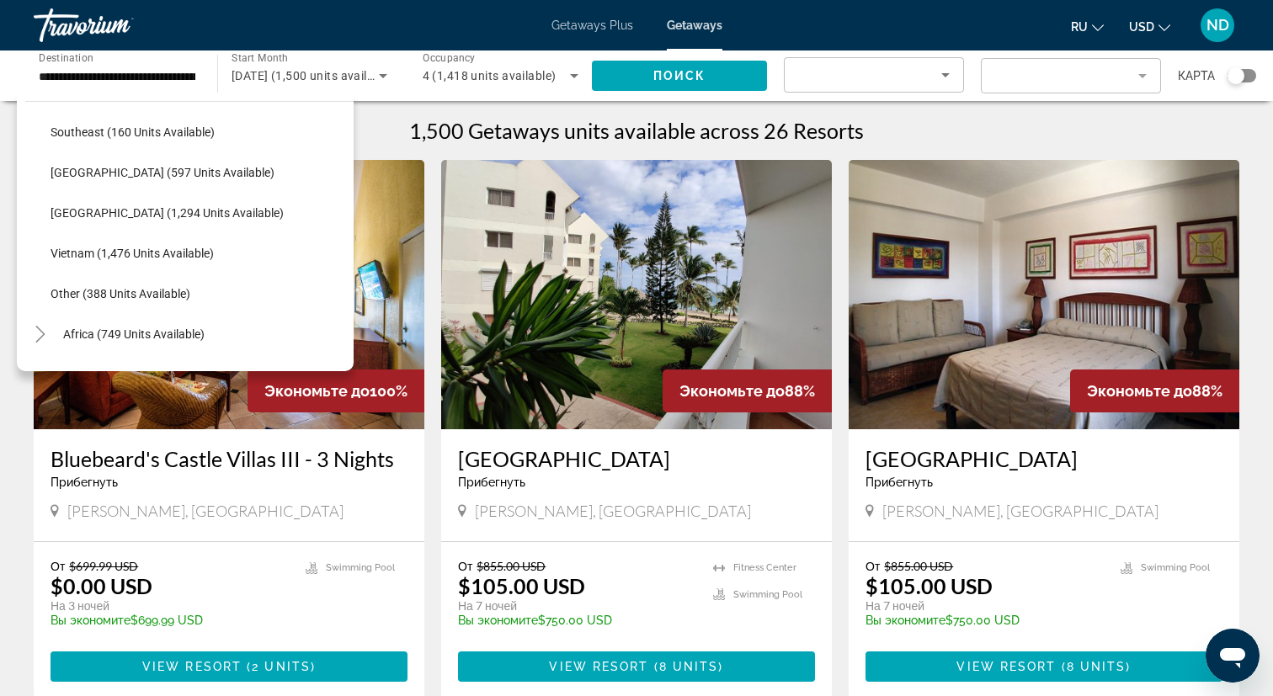
scroll to position [814, 0]
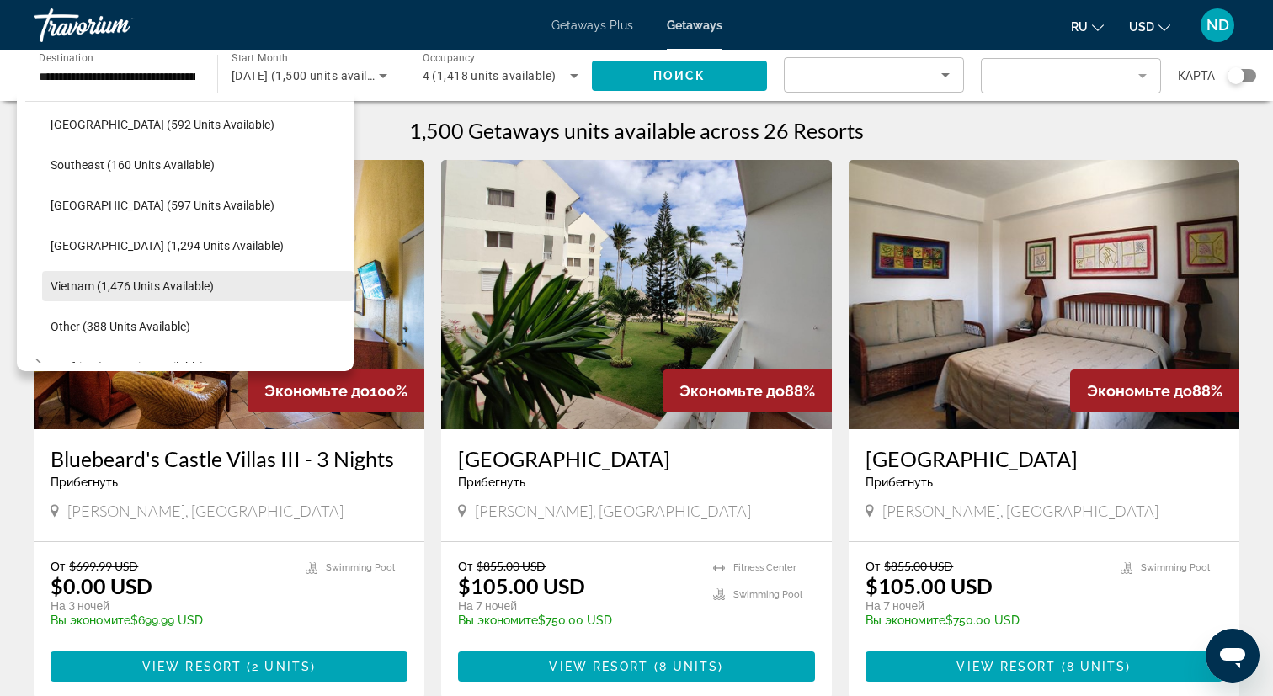
click at [110, 289] on span "Vietnam (1,476 units available)" at bounding box center [132, 286] width 163 height 13
type input "**********"
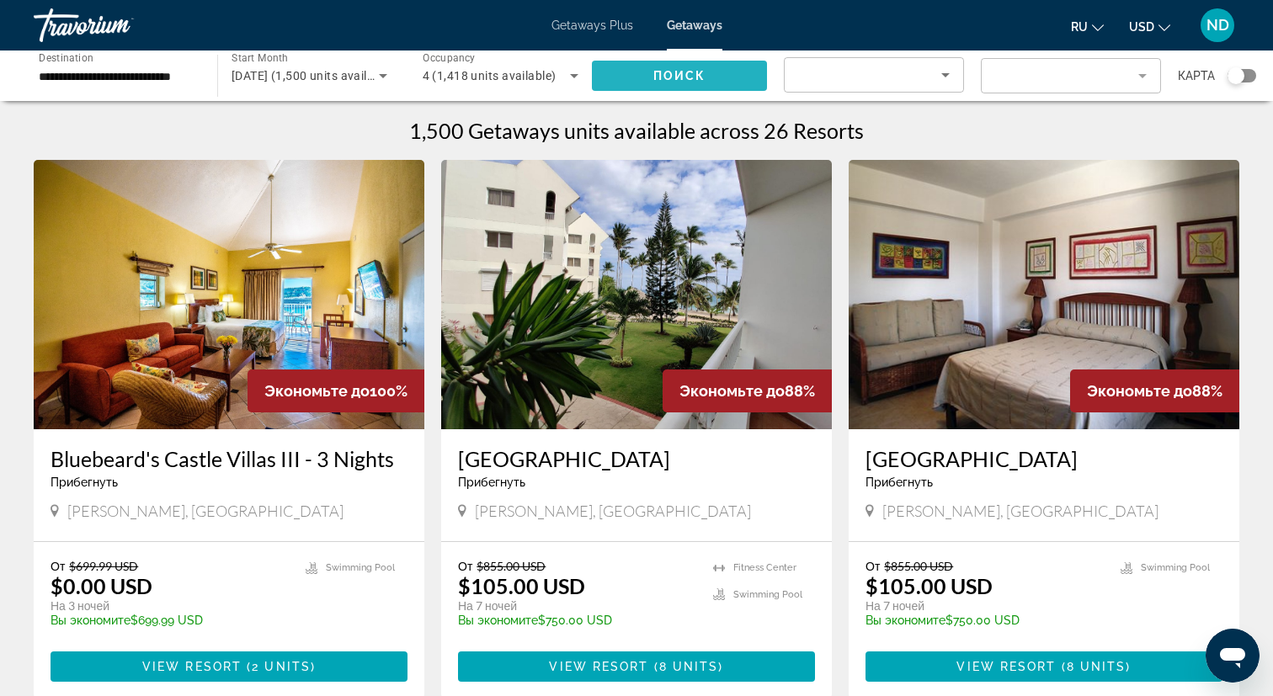
click at [701, 83] on span "Search widget" at bounding box center [679, 76] width 175 height 40
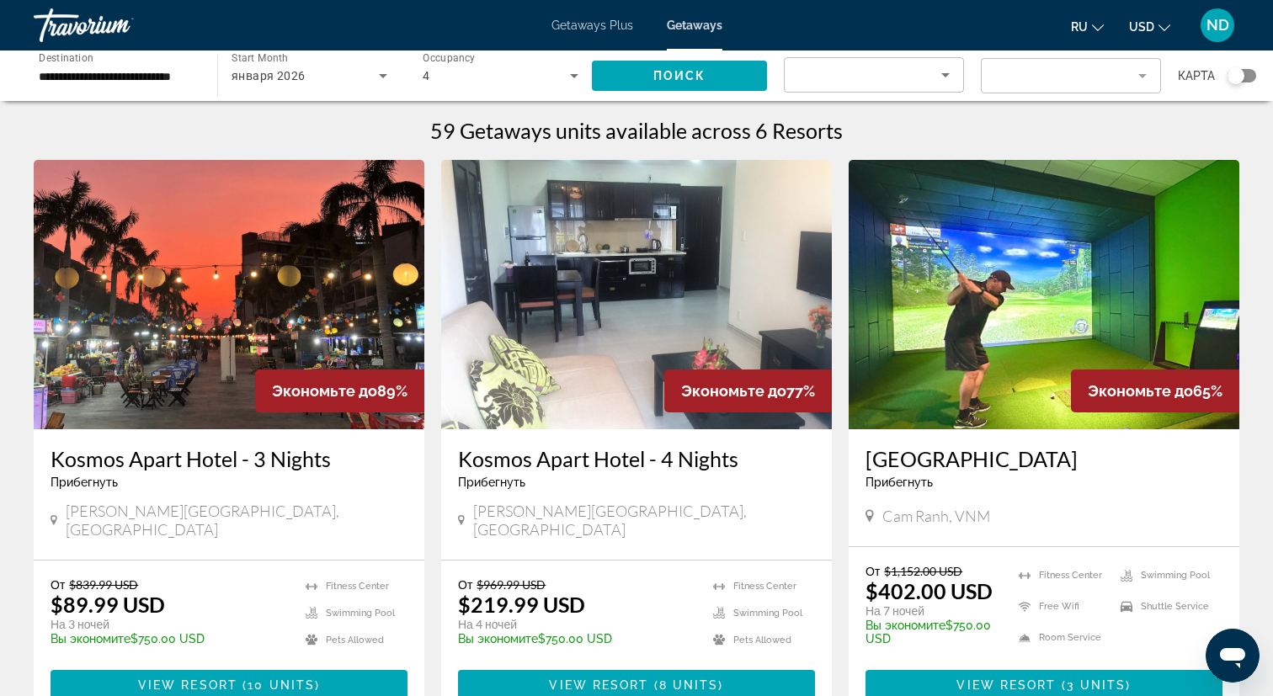
click at [949, 79] on icon "Sort by" at bounding box center [946, 75] width 20 height 20
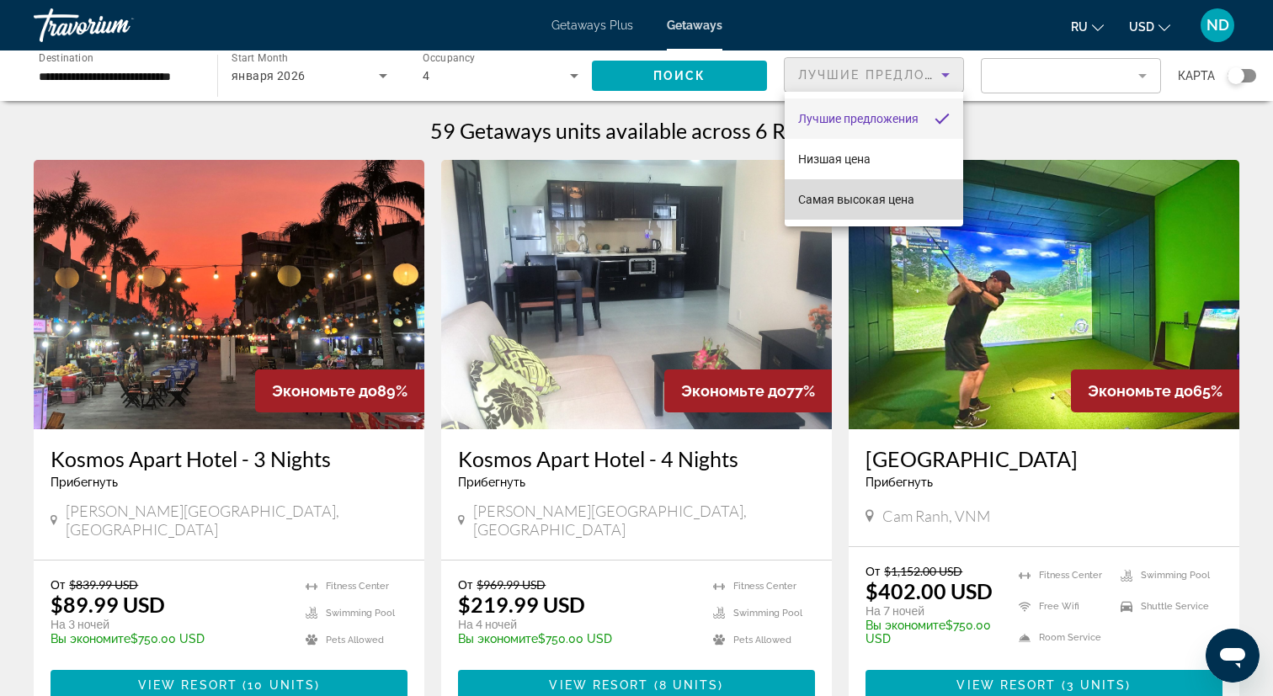
click at [909, 198] on span "Самая высокая цена" at bounding box center [856, 199] width 116 height 13
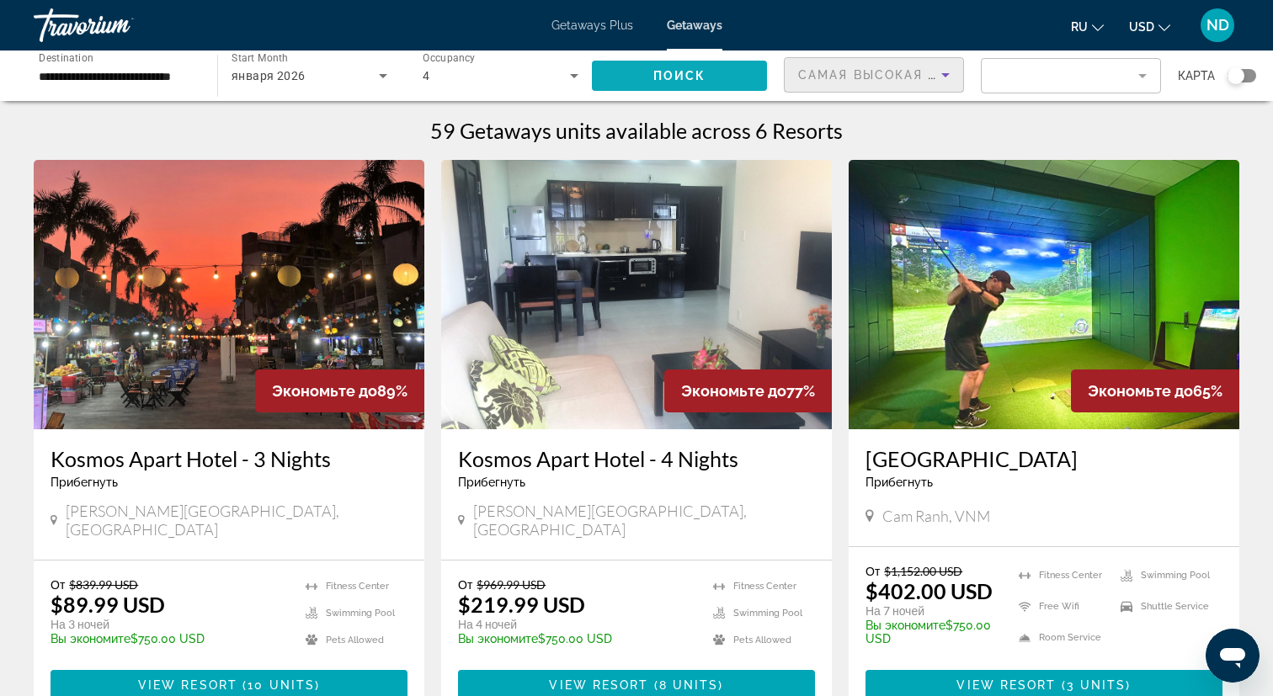
click at [672, 81] on span "Поиск" at bounding box center [679, 75] width 53 height 13
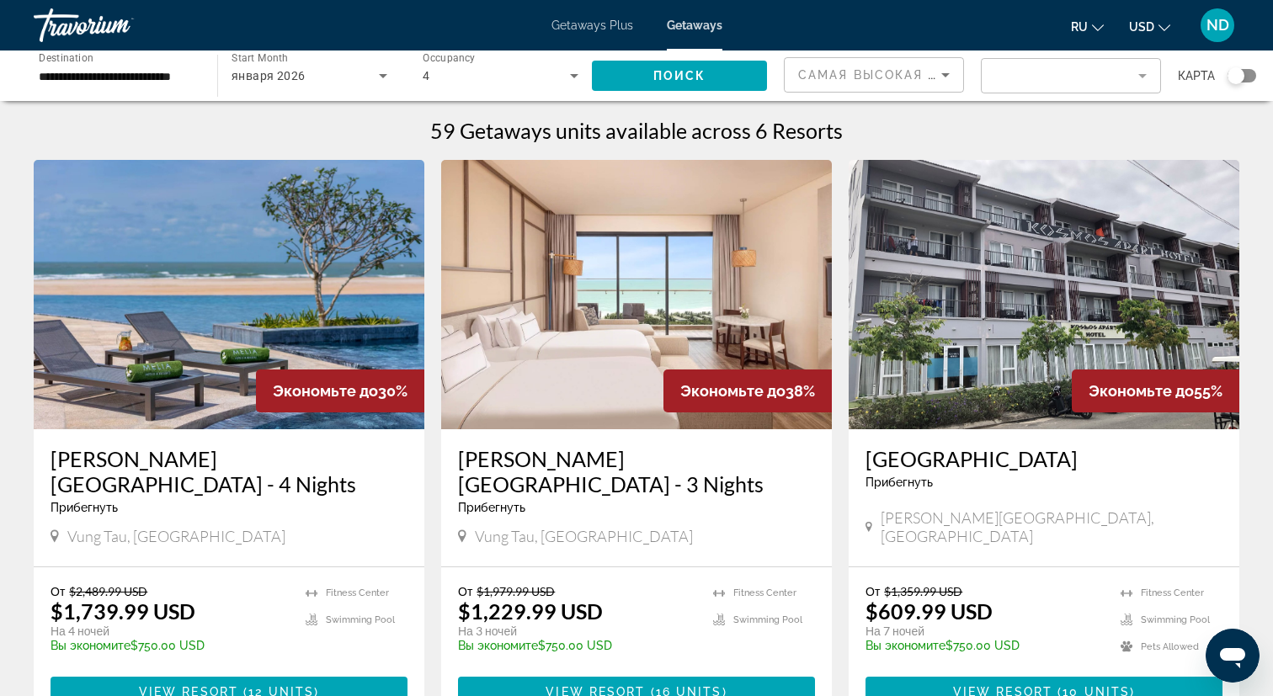
click at [1042, 67] on mat-form-field "Filter" at bounding box center [1071, 75] width 180 height 35
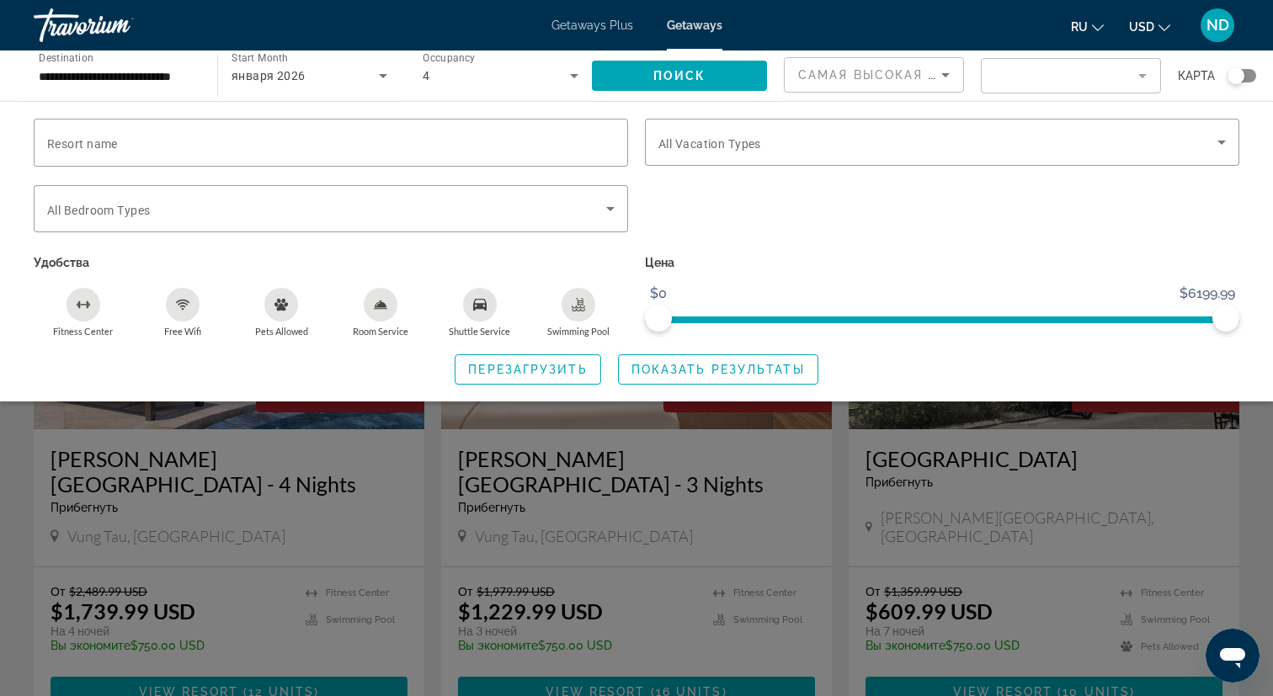
click at [1042, 67] on mat-form-field "Filter" at bounding box center [1071, 75] width 180 height 35
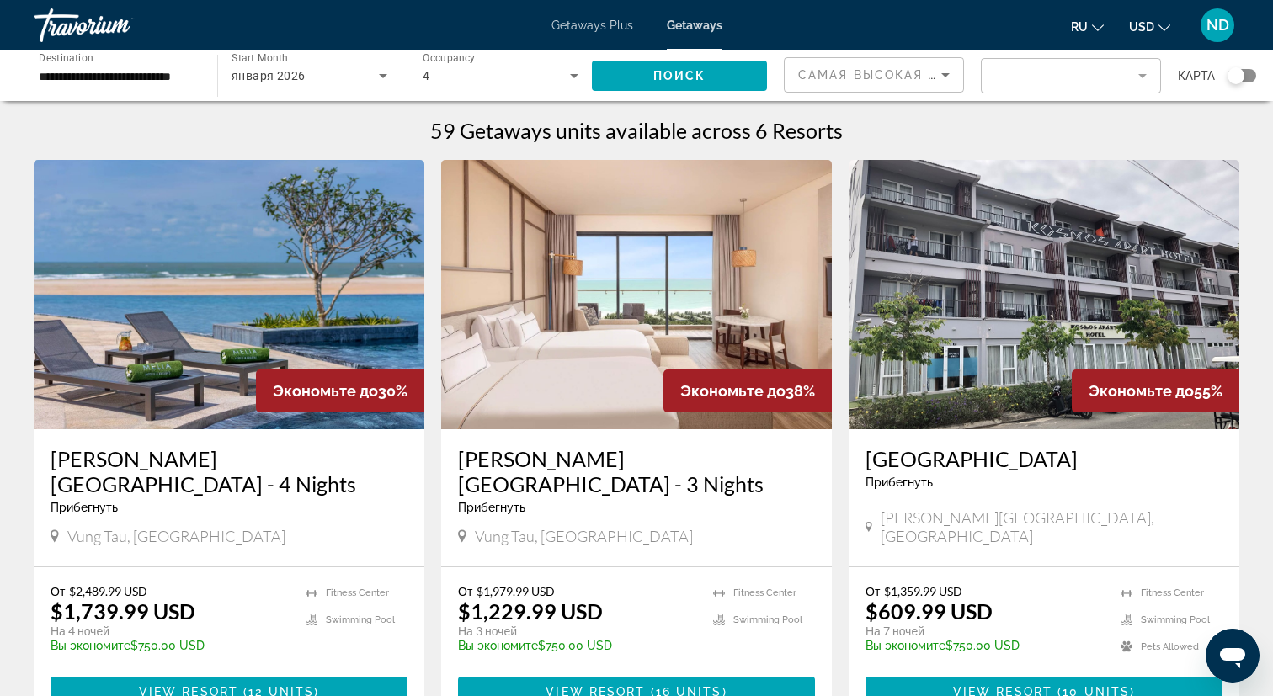
click at [926, 76] on span "Самая высокая цена" at bounding box center [882, 74] width 168 height 13
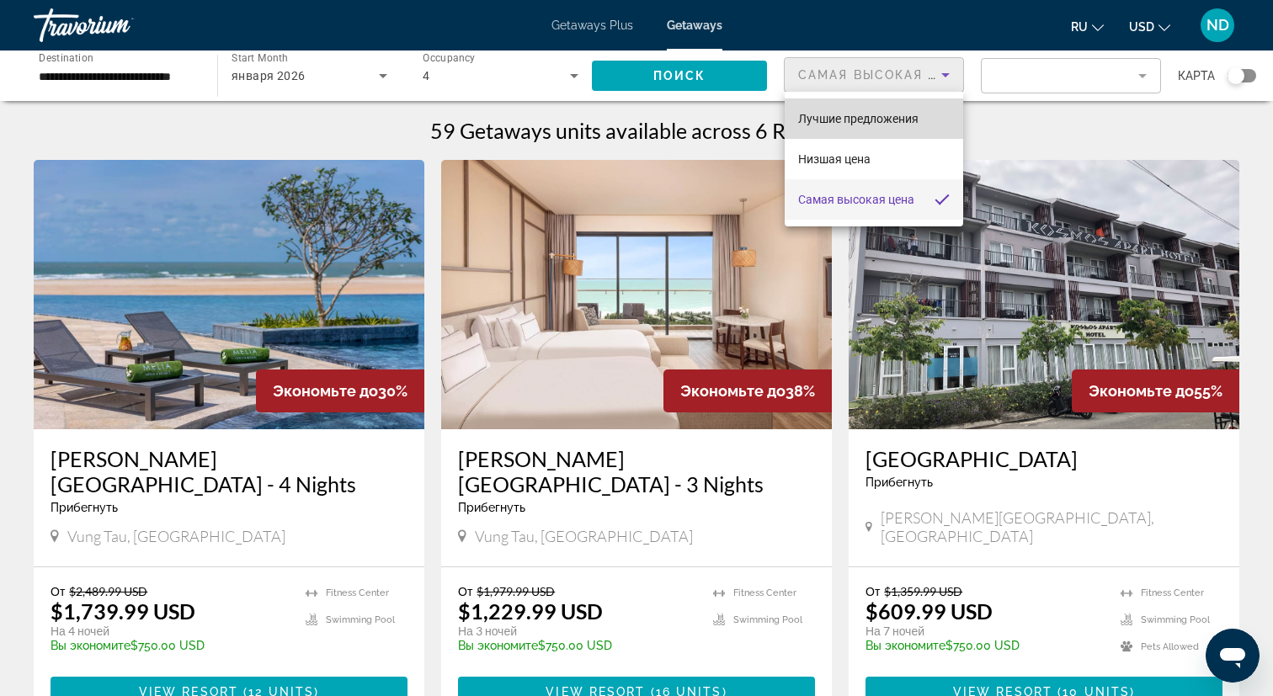
click at [920, 122] on mat-option "Лучшие предложения" at bounding box center [874, 119] width 179 height 40
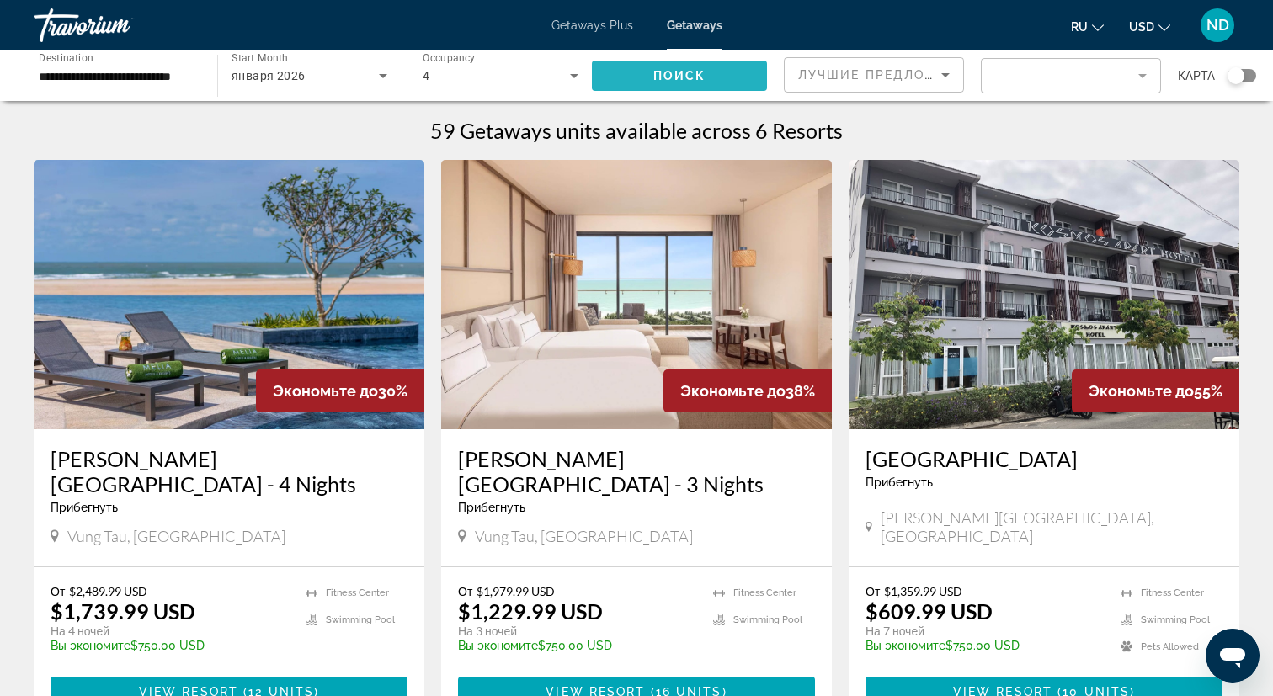
click at [707, 59] on span "Search widget" at bounding box center [679, 76] width 175 height 40
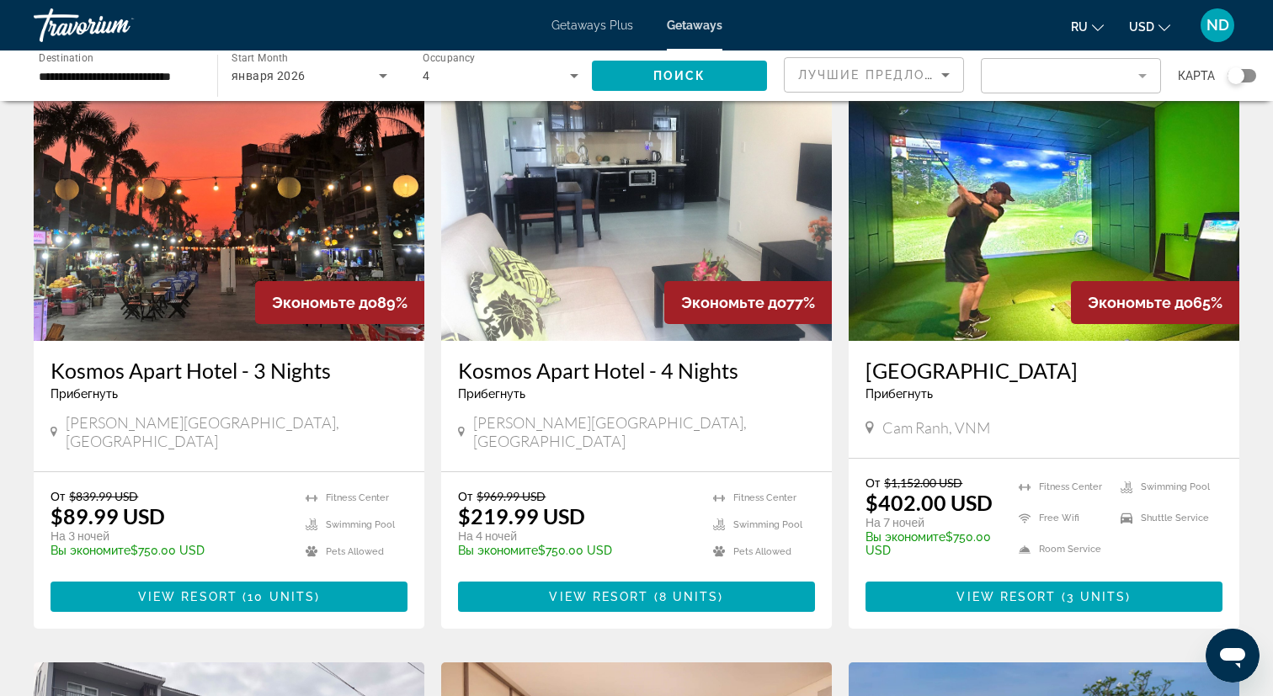
scroll to position [99, 0]
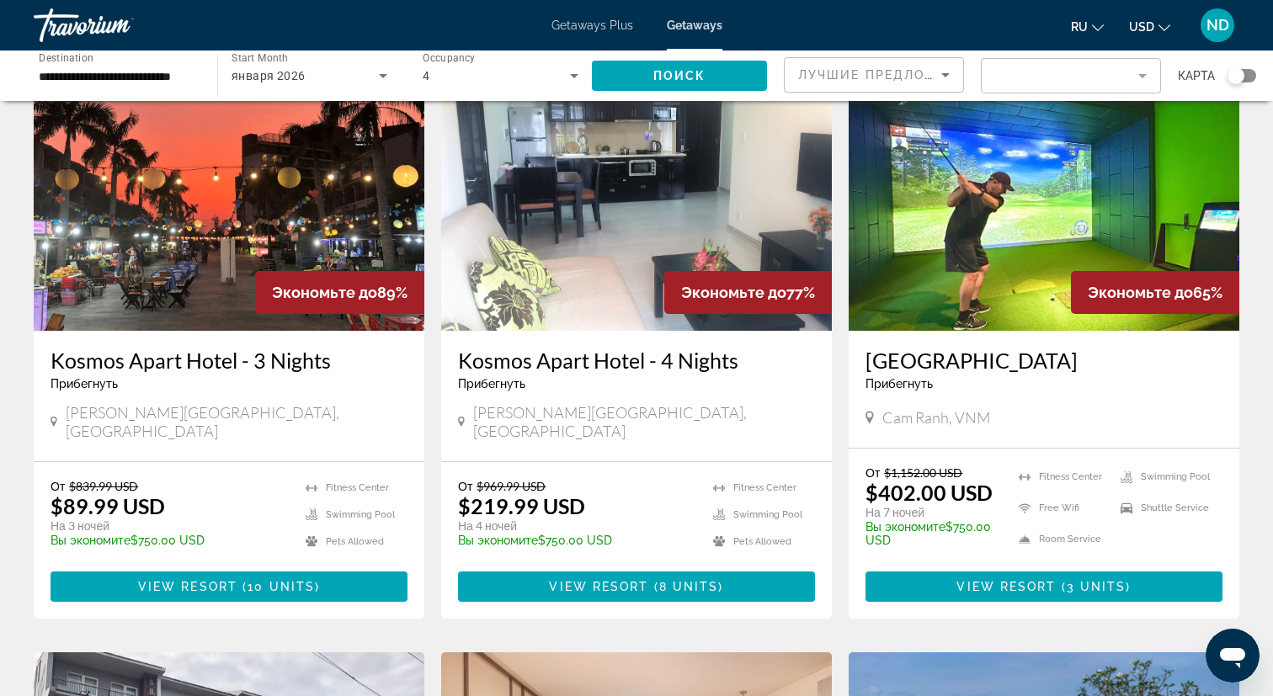
click at [115, 371] on h3 "Kosmos Apart Hotel - 3 Nights" at bounding box center [229, 360] width 357 height 25
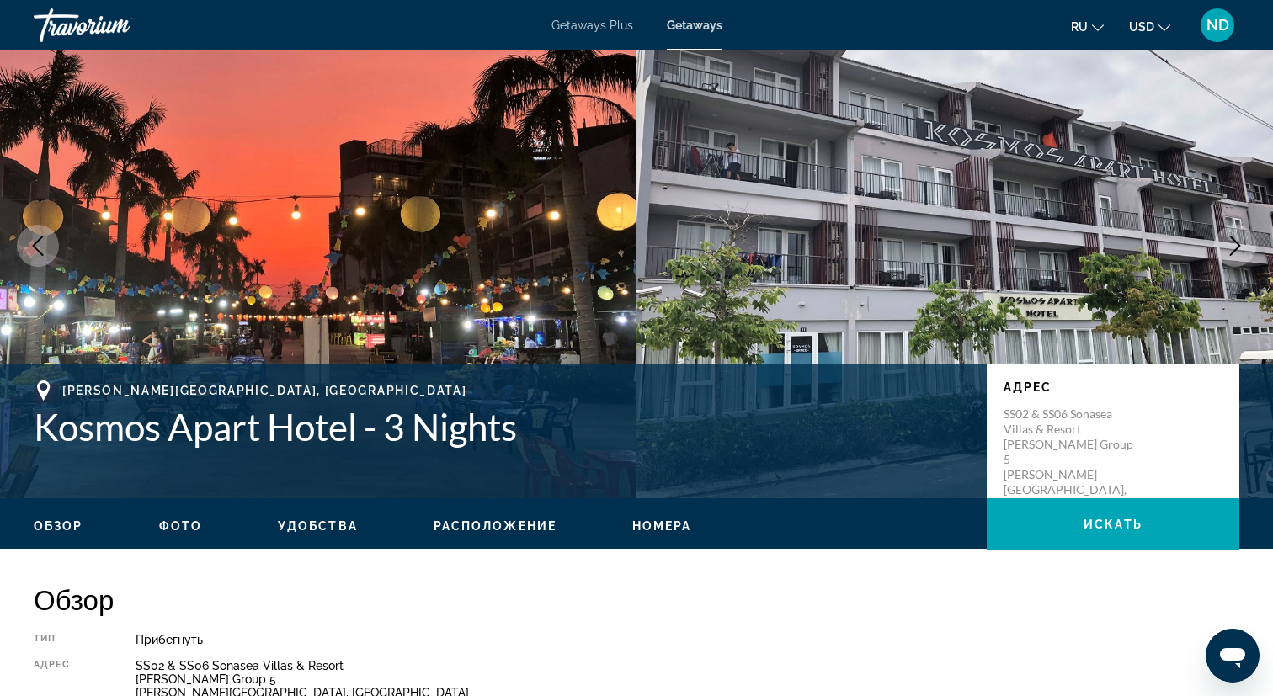
scroll to position [78, 0]
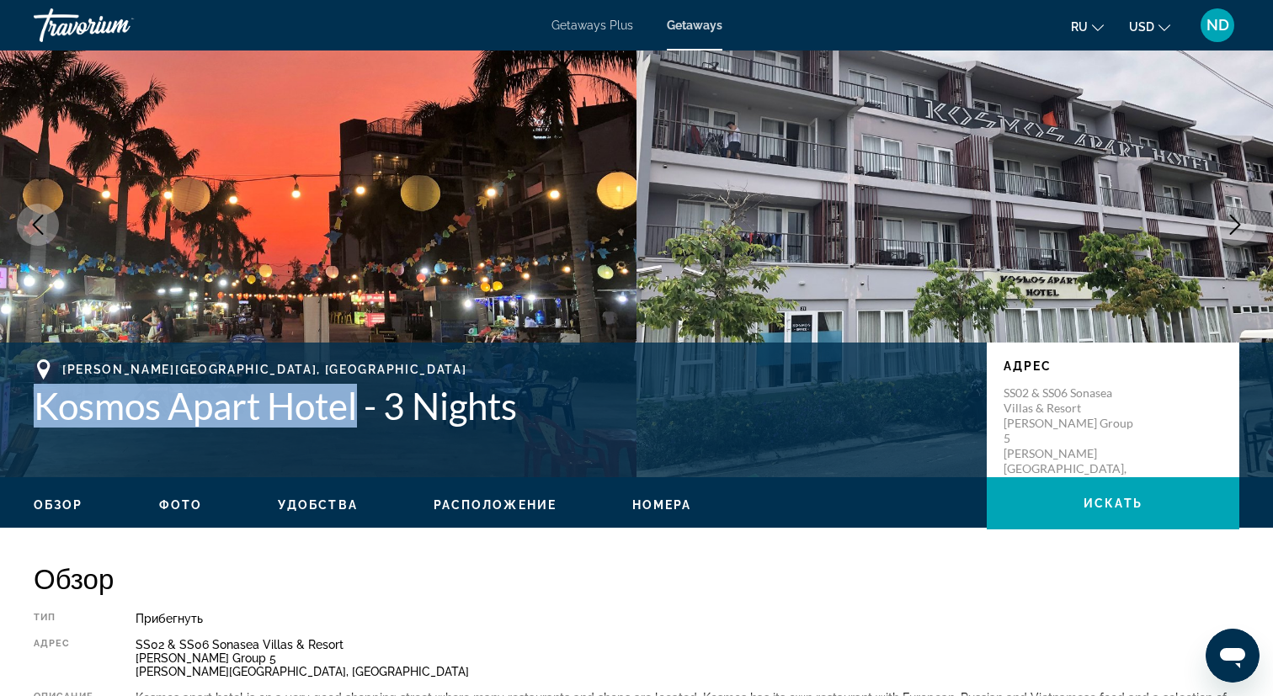
drag, startPoint x: 35, startPoint y: 398, endPoint x: 362, endPoint y: 401, distance: 326.7
click at [362, 401] on h1 "Kosmos Apart Hotel - 3 Nights" at bounding box center [502, 406] width 936 height 44
copy h1 "[GEOGRAPHIC_DATA]"
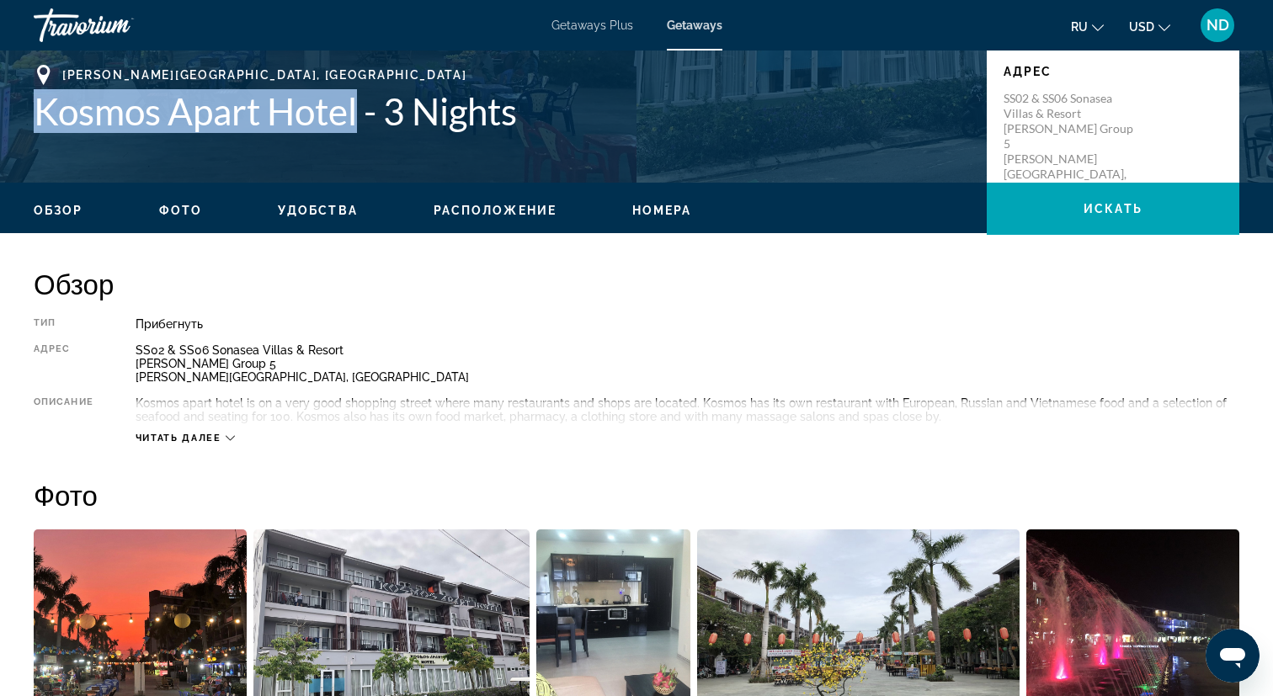
scroll to position [371, 0]
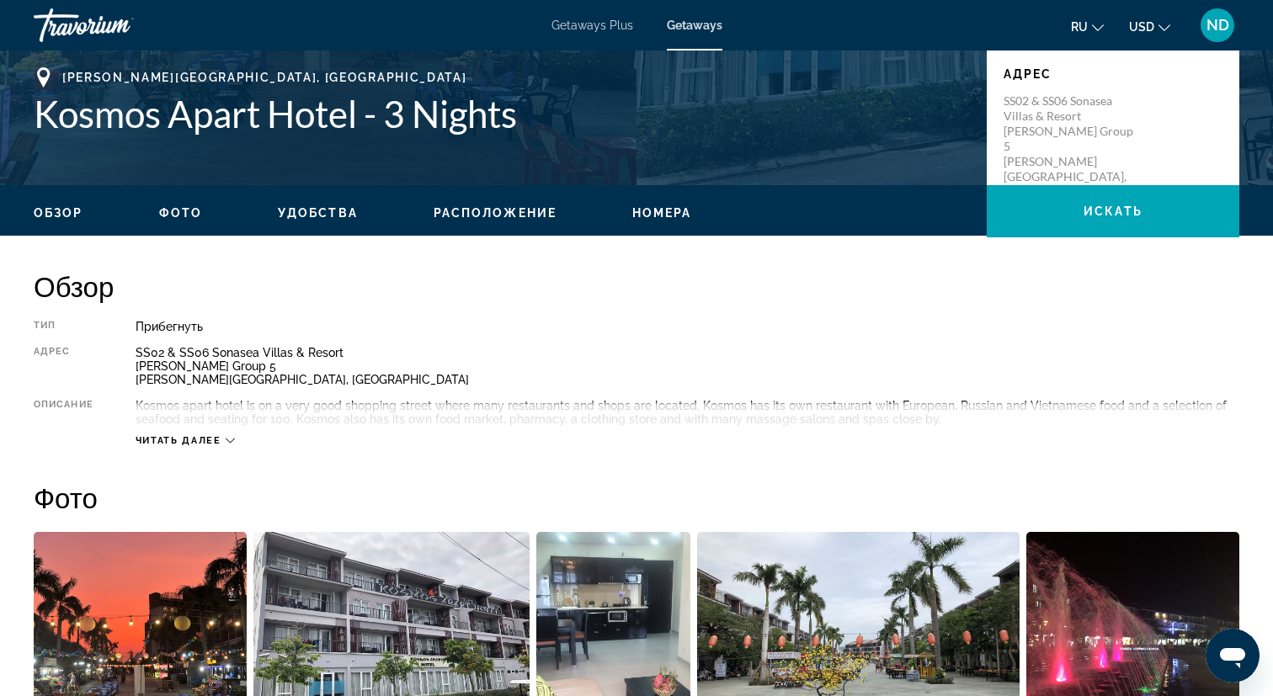
click at [519, 329] on div "Прибегнуть" at bounding box center [688, 326] width 1104 height 13
click at [228, 445] on icon "Main content" at bounding box center [230, 440] width 9 height 9
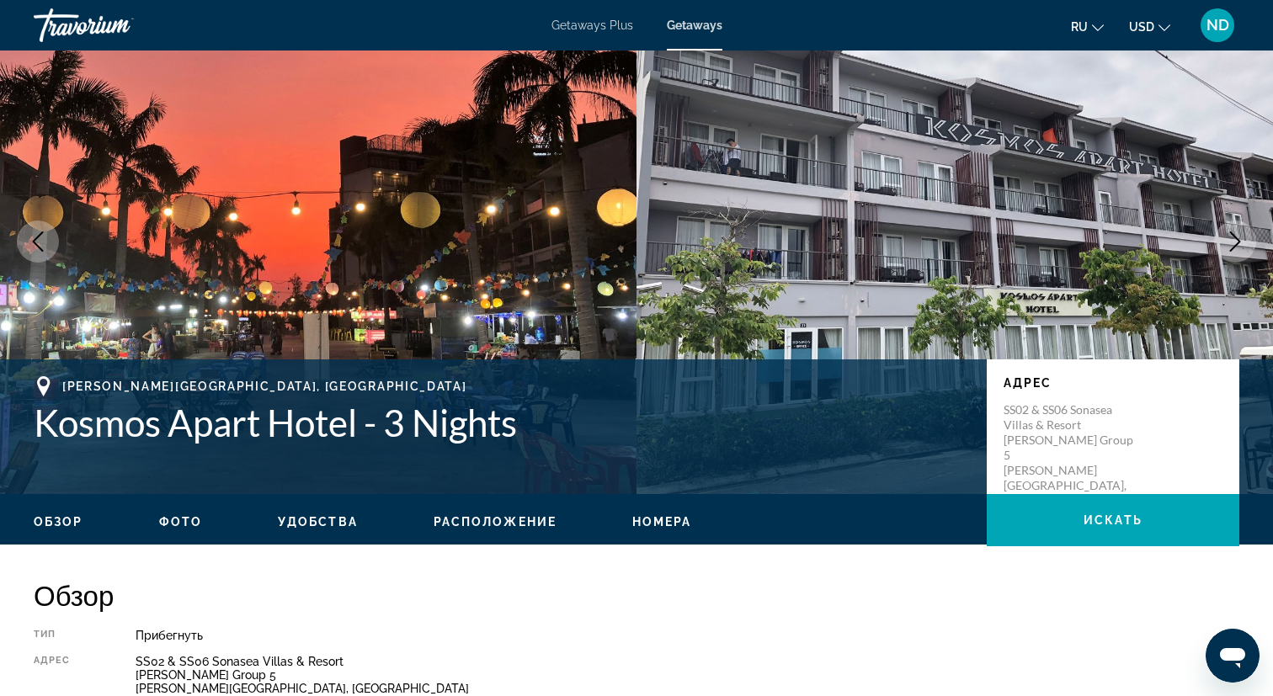
scroll to position [0, 0]
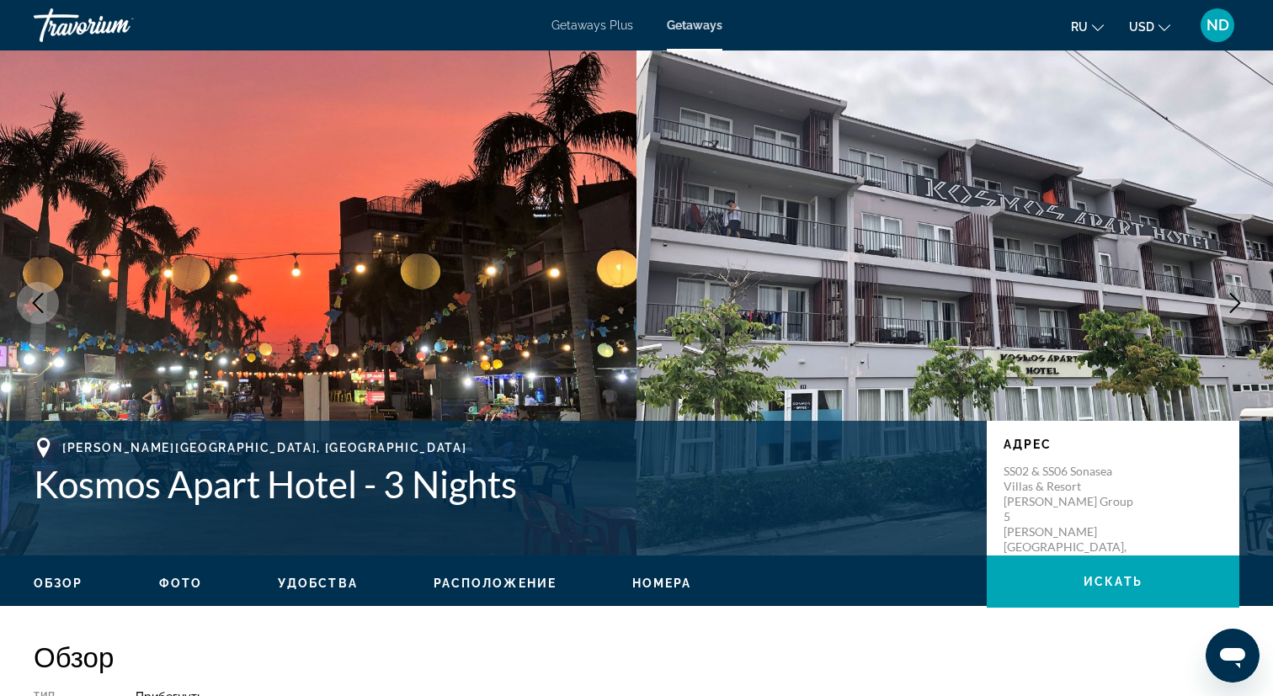
click at [614, 22] on span "Getaways Plus" at bounding box center [593, 25] width 82 height 13
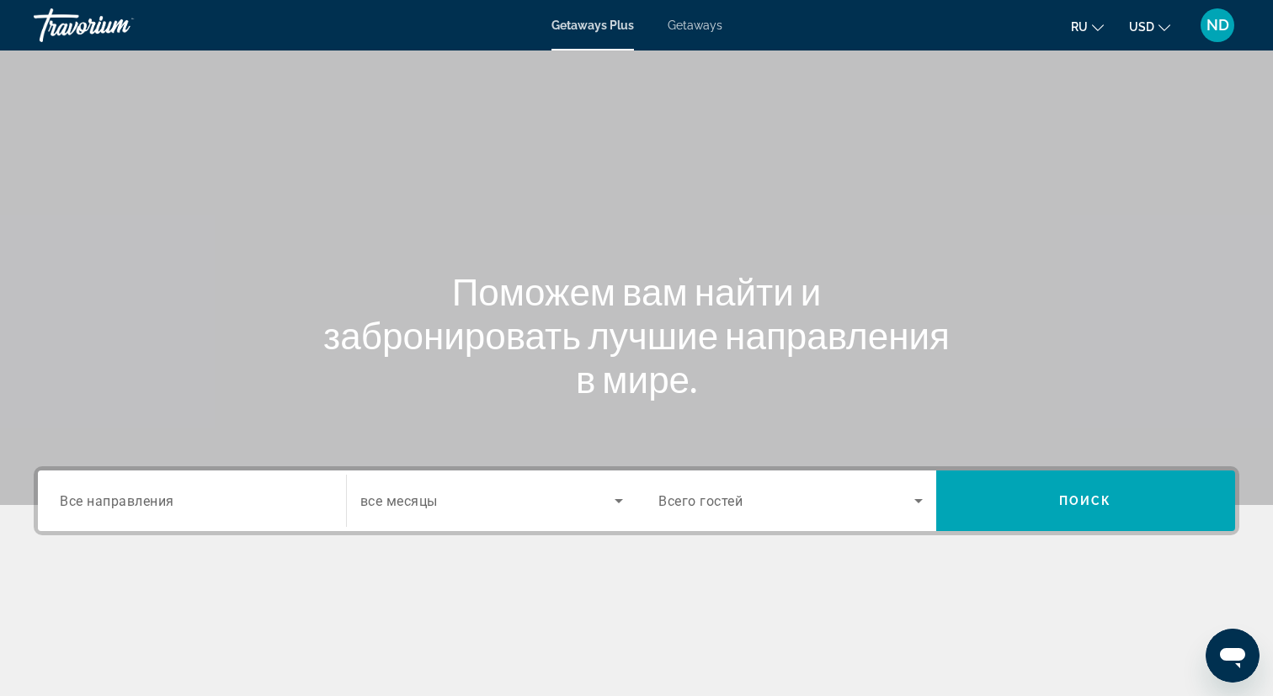
click at [701, 31] on span "Getaways" at bounding box center [695, 25] width 55 height 13
click at [606, 29] on span "Getaways Plus" at bounding box center [593, 25] width 82 height 13
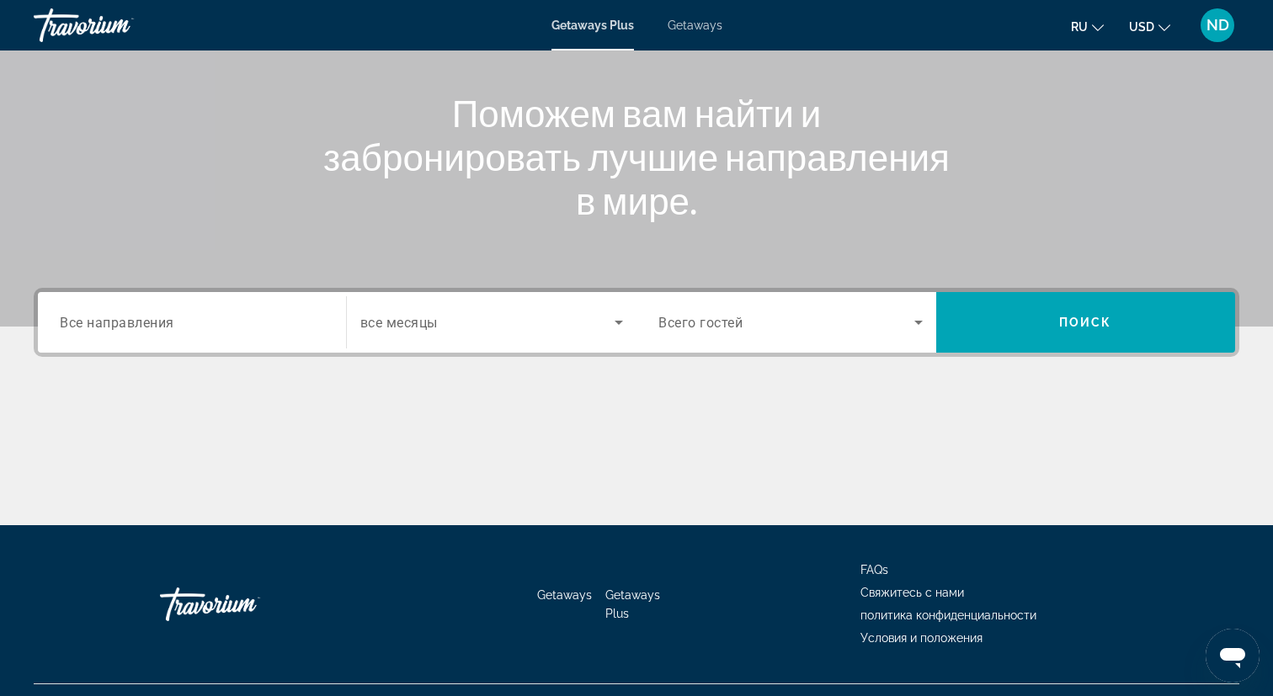
scroll to position [214, 0]
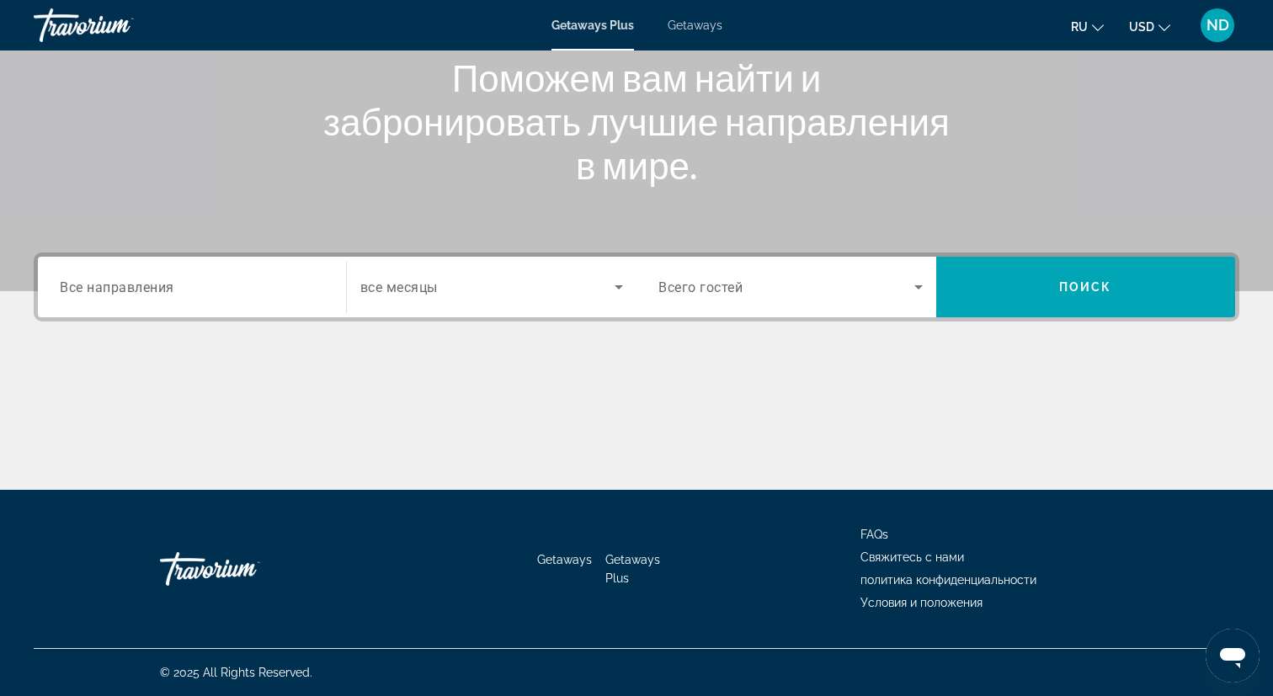
click at [287, 291] on input "Destination Все направления" at bounding box center [192, 288] width 264 height 20
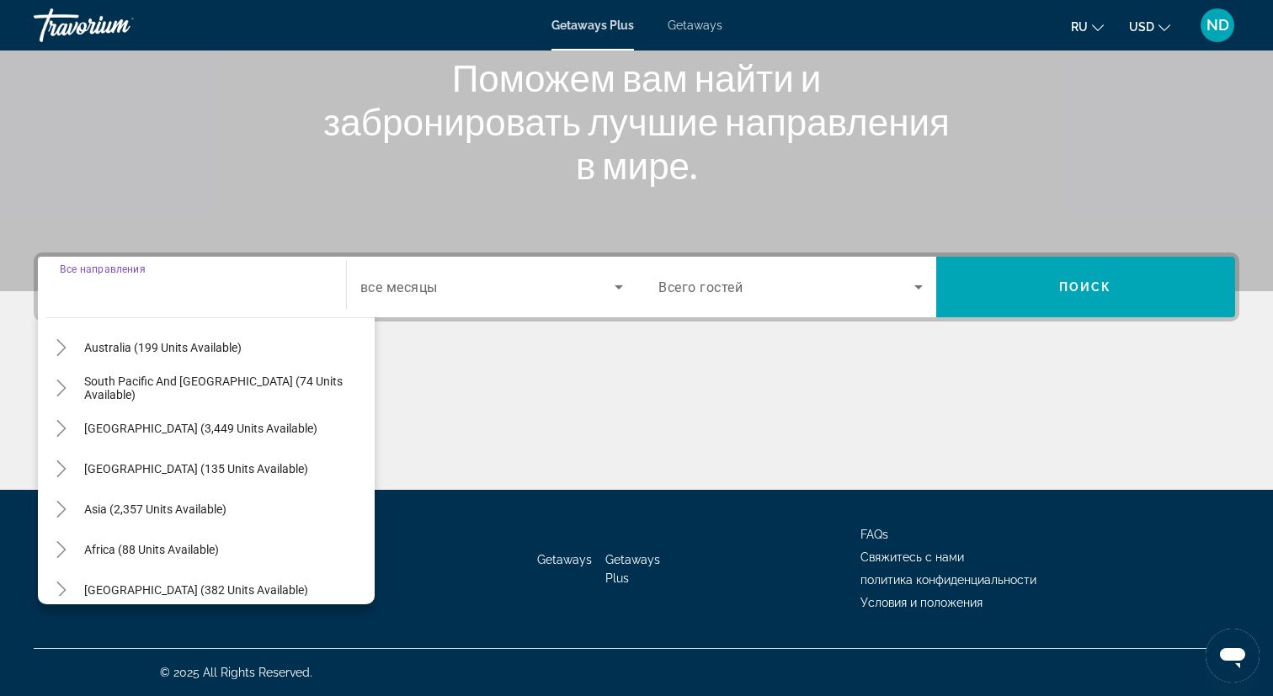
scroll to position [273, 0]
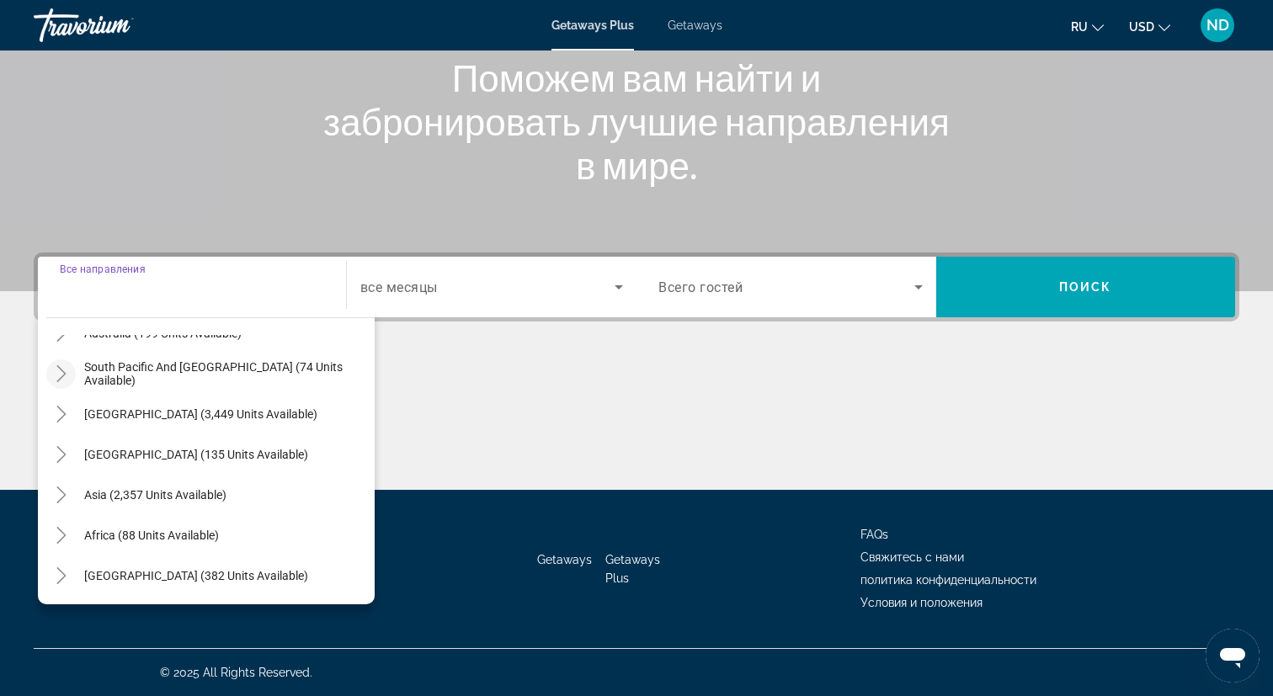
click at [60, 378] on icon "Toggle South Pacific and Oceania (74 units available)" at bounding box center [60, 373] width 9 height 17
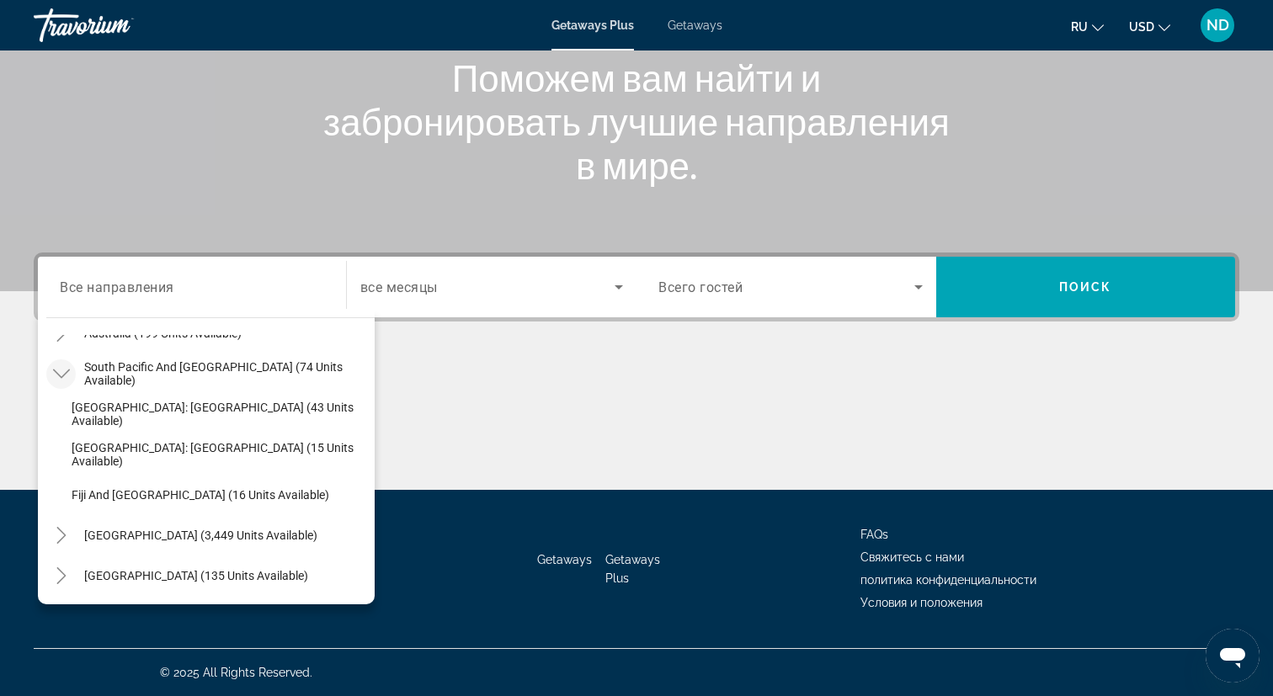
click at [60, 378] on icon "Toggle South Pacific and Oceania (74 units available)" at bounding box center [61, 373] width 17 height 17
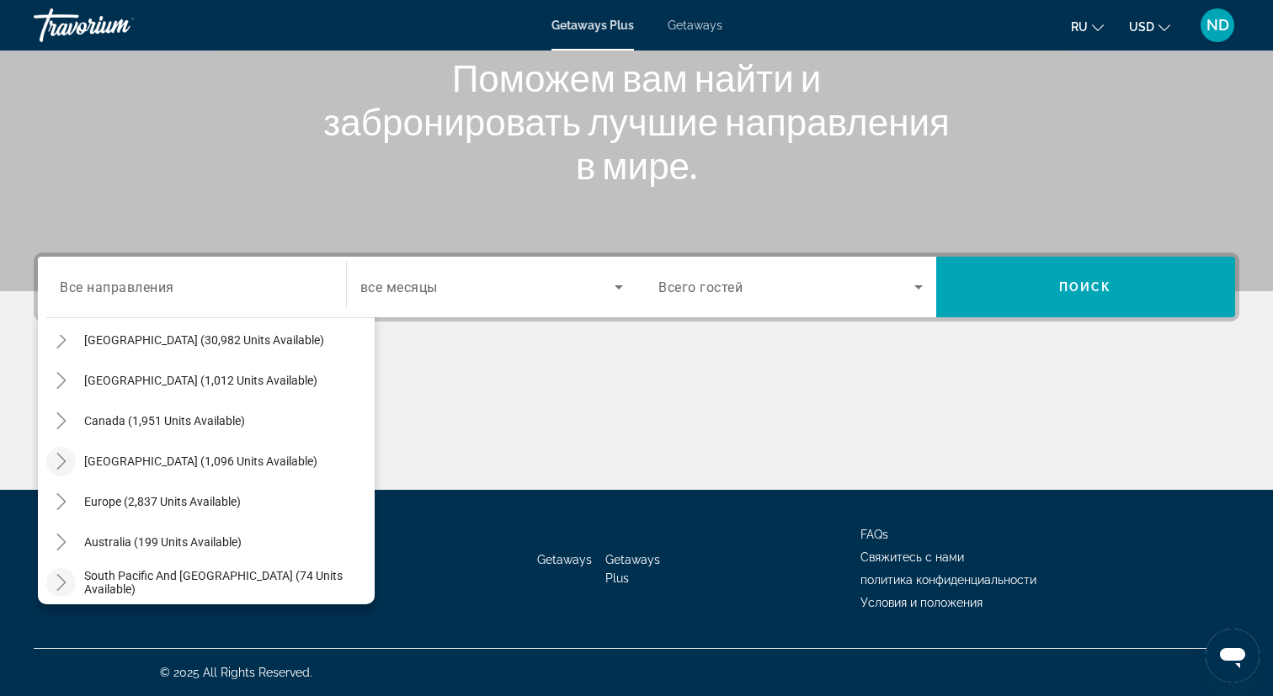
scroll to position [61, 0]
click at [62, 467] on icon "Toggle Caribbean & Atlantic Islands (1,096 units available)" at bounding box center [60, 464] width 9 height 17
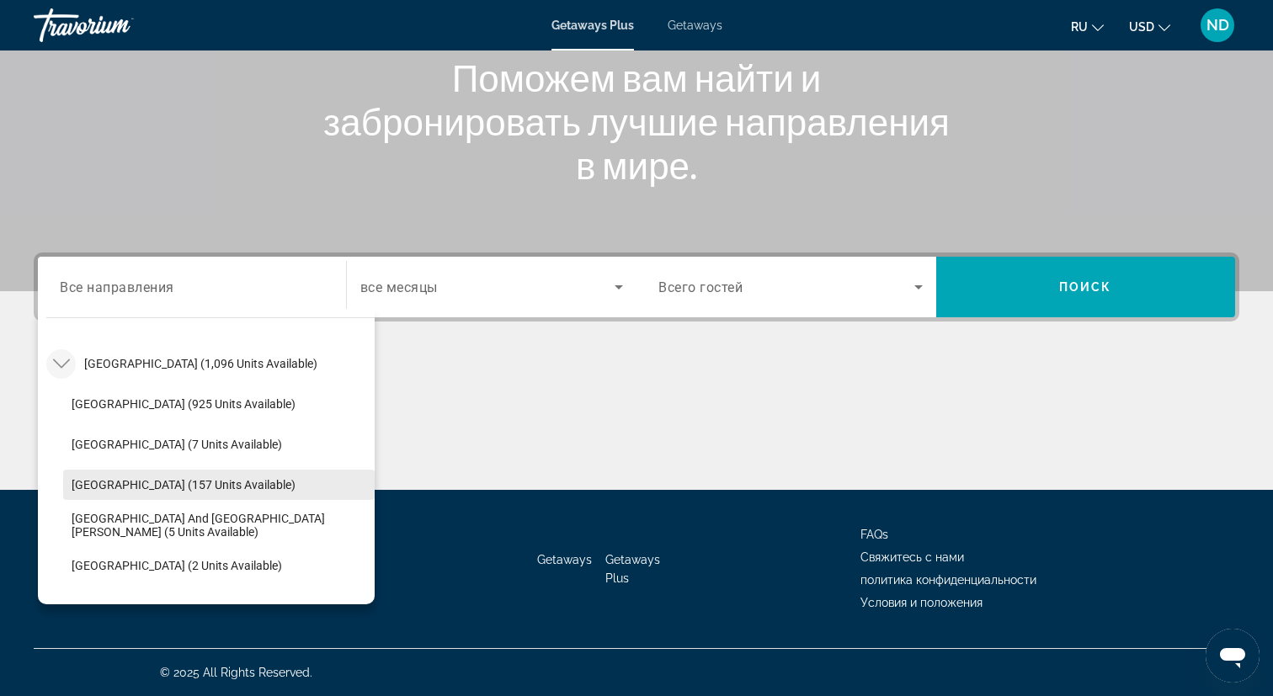
scroll to position [148, 0]
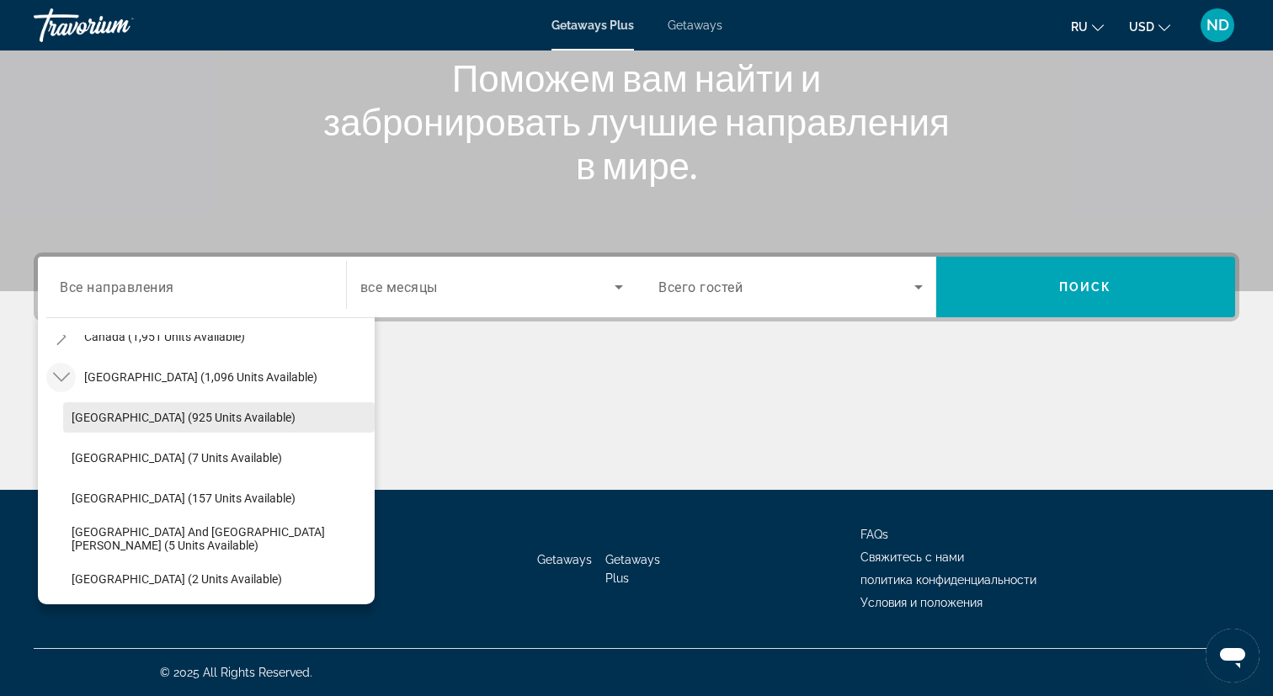
click at [106, 426] on span "Search widget" at bounding box center [219, 417] width 312 height 40
type input "**********"
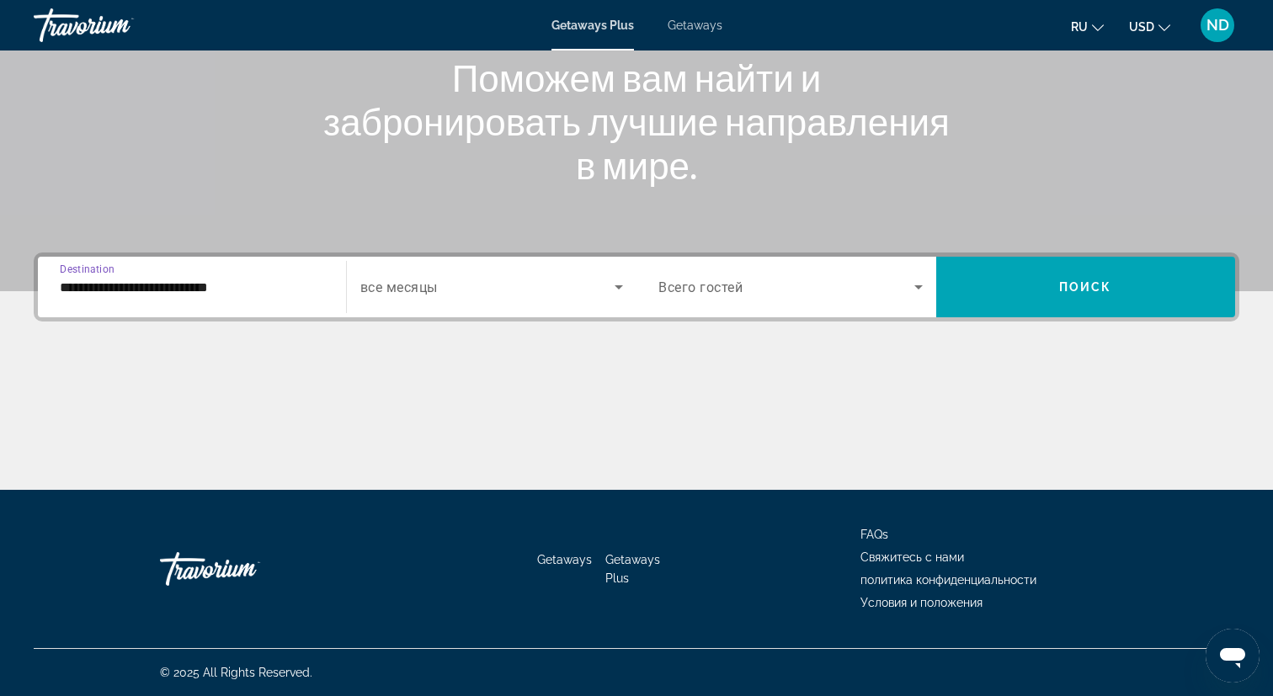
click at [521, 292] on span "Search widget" at bounding box center [487, 287] width 255 height 20
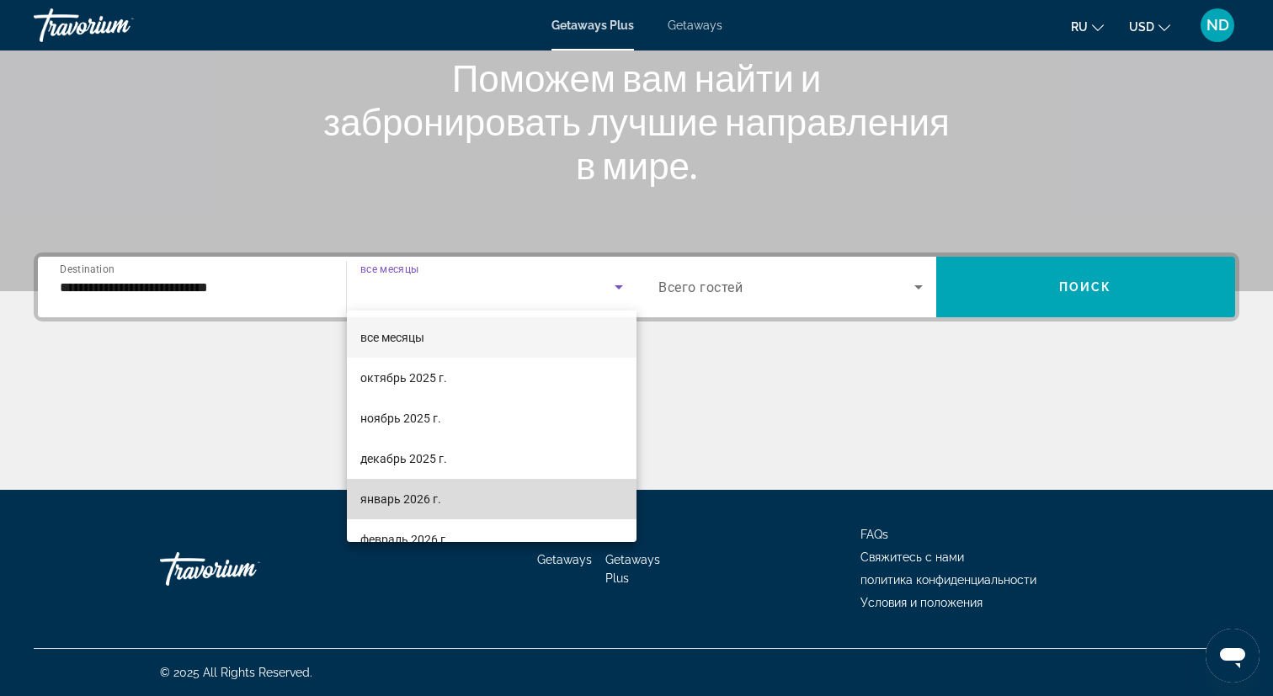
click at [457, 504] on mat-option "январь 2026 г." at bounding box center [492, 499] width 291 height 40
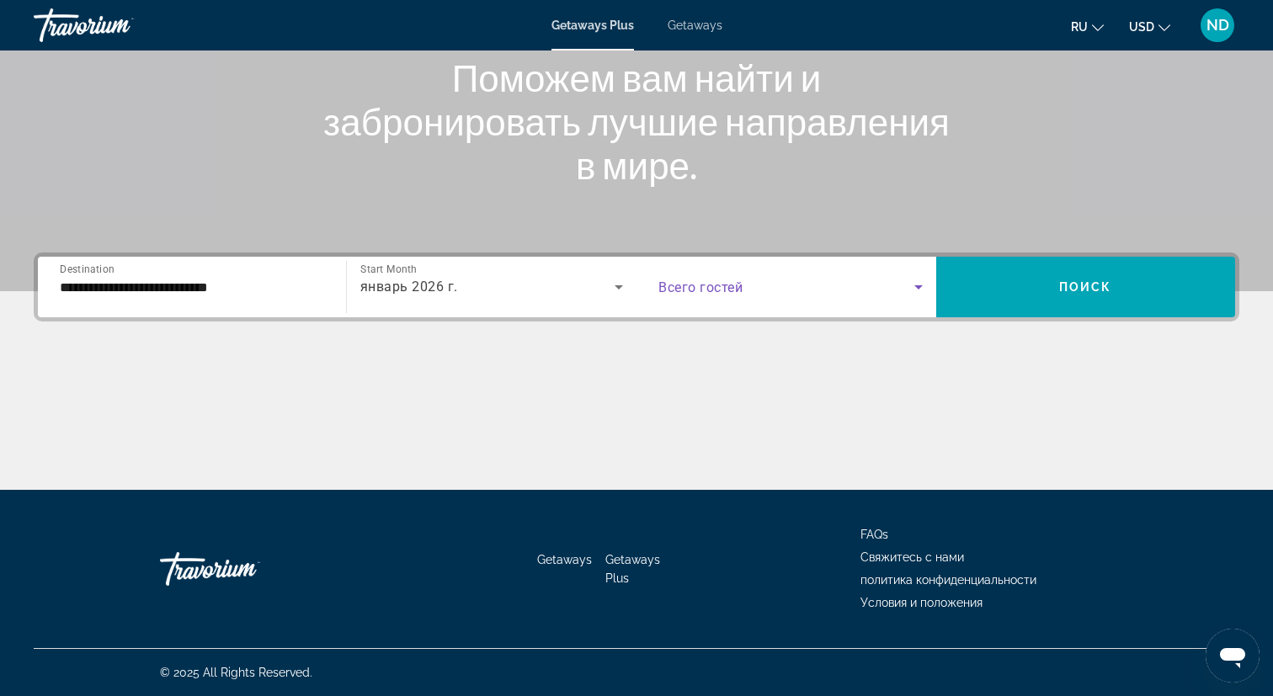
click at [747, 296] on span "Search widget" at bounding box center [787, 287] width 256 height 20
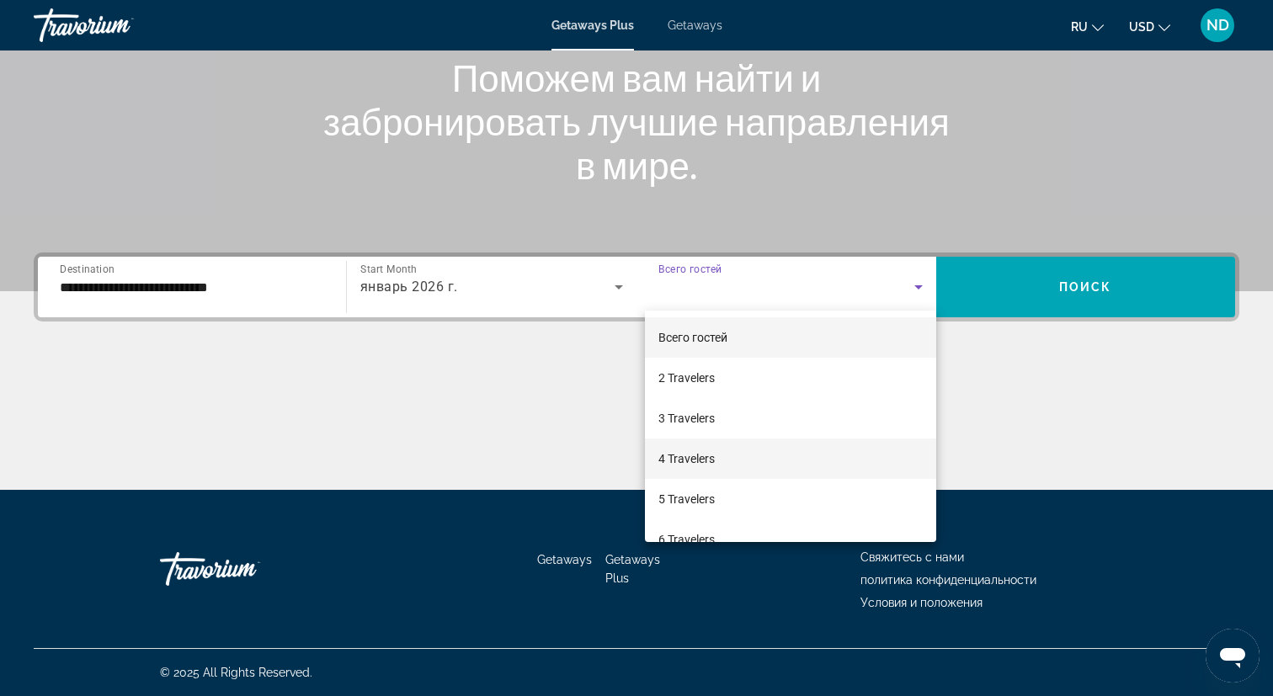
click at [696, 456] on span "4 Travelers" at bounding box center [687, 459] width 56 height 20
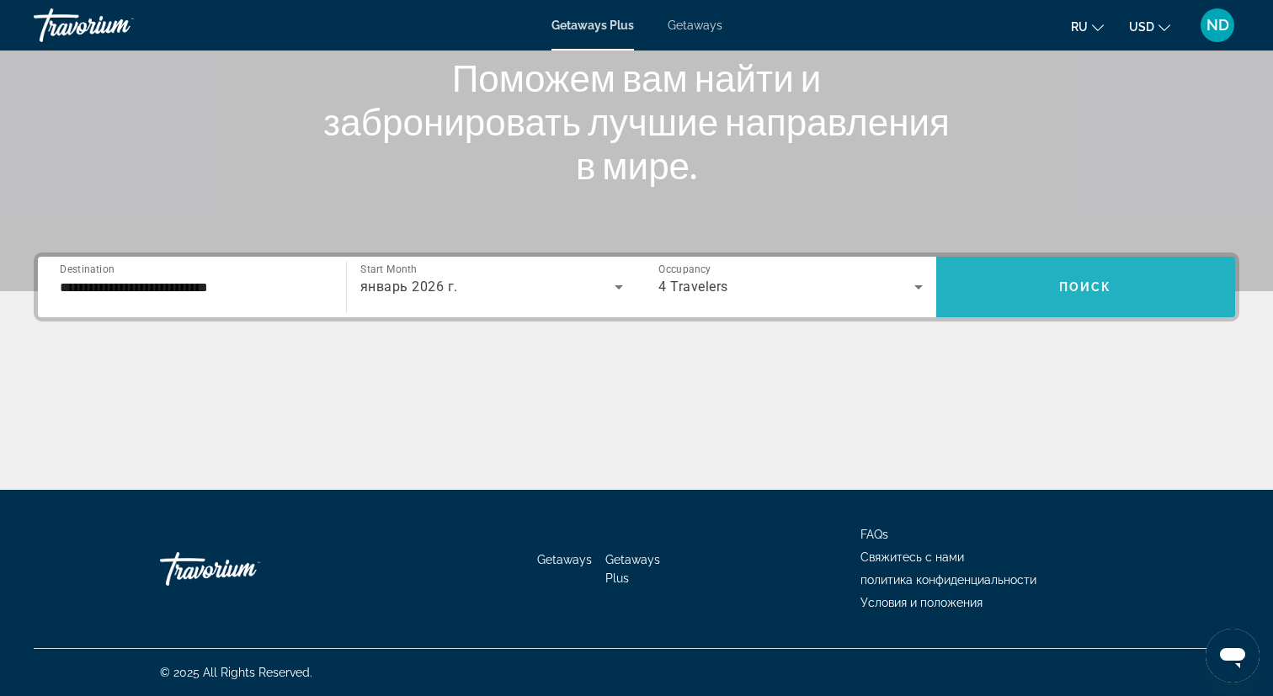
click at [1082, 258] on span "Search widget" at bounding box center [1086, 287] width 300 height 61
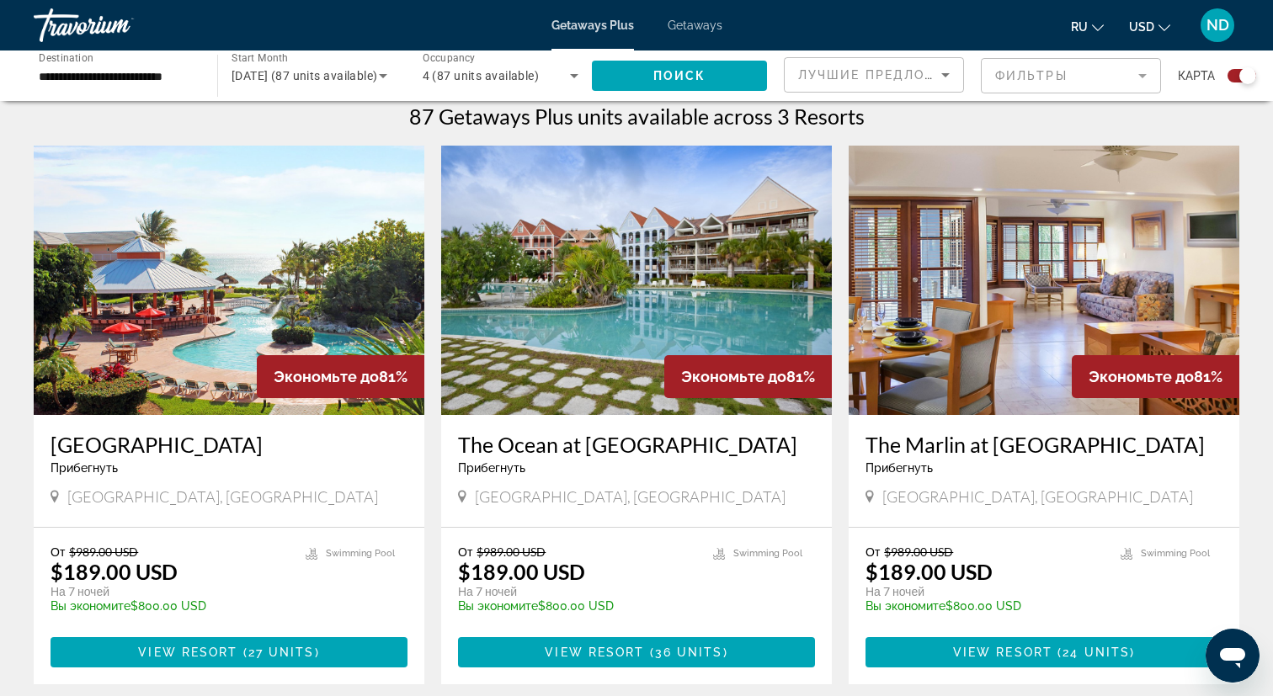
scroll to position [552, 0]
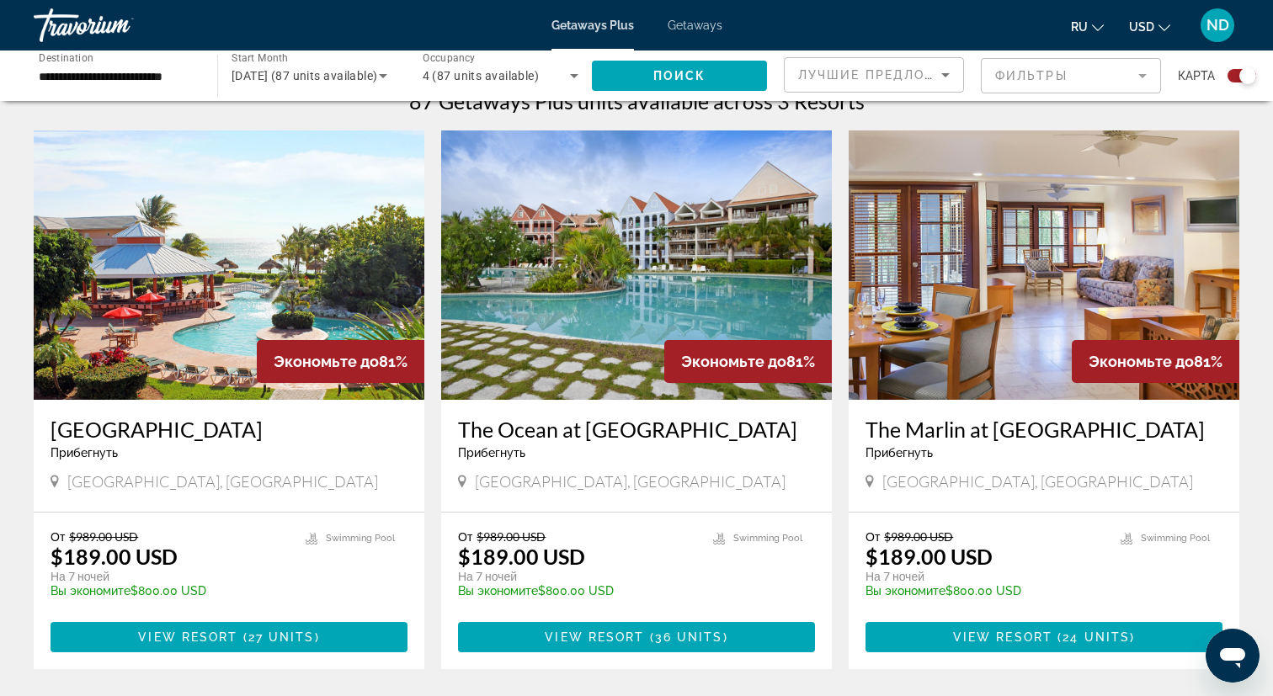
click at [63, 429] on h3 "[GEOGRAPHIC_DATA]" at bounding box center [229, 429] width 357 height 25
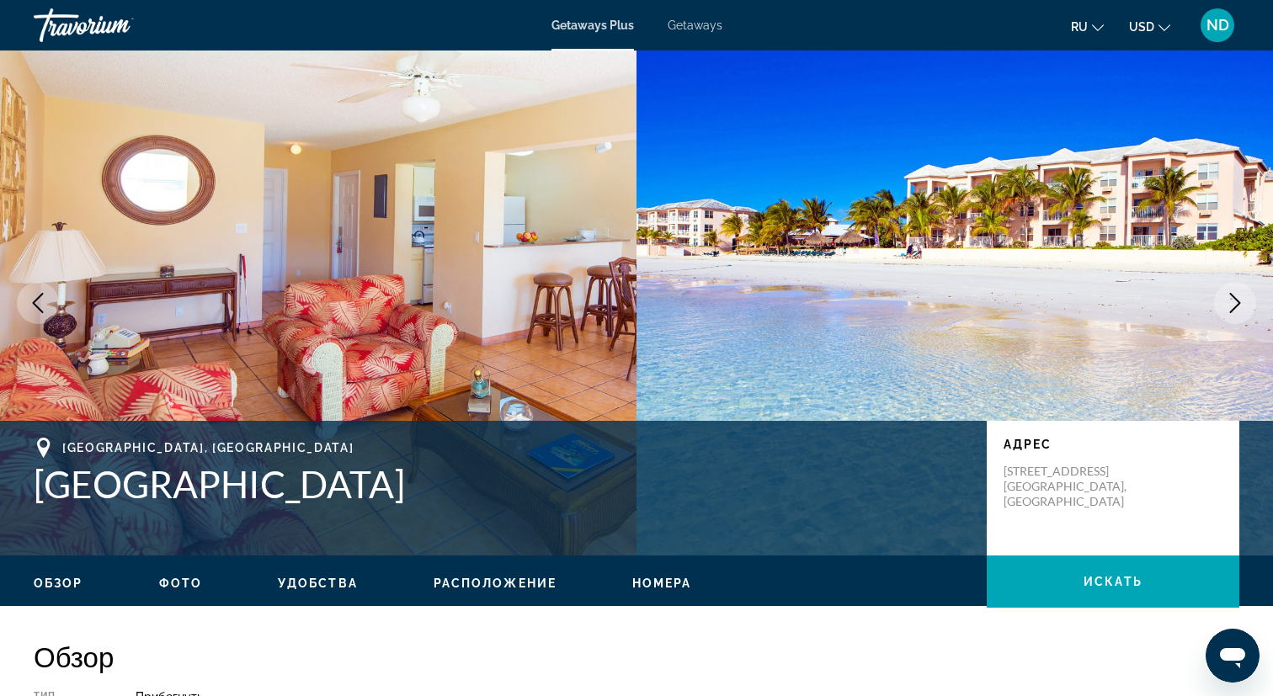
drag, startPoint x: 34, startPoint y: 487, endPoint x: 333, endPoint y: 482, distance: 299.8
click at [333, 482] on h1 "[GEOGRAPHIC_DATA]" at bounding box center [502, 484] width 936 height 44
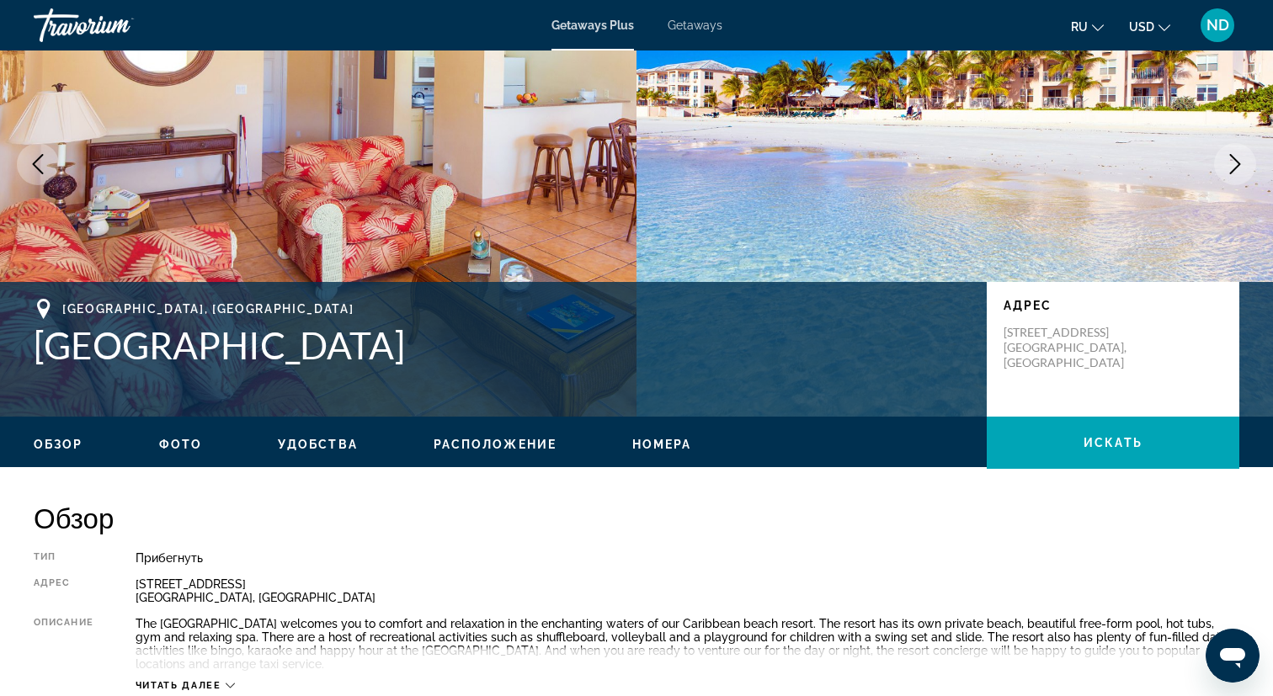
scroll to position [160, 0]
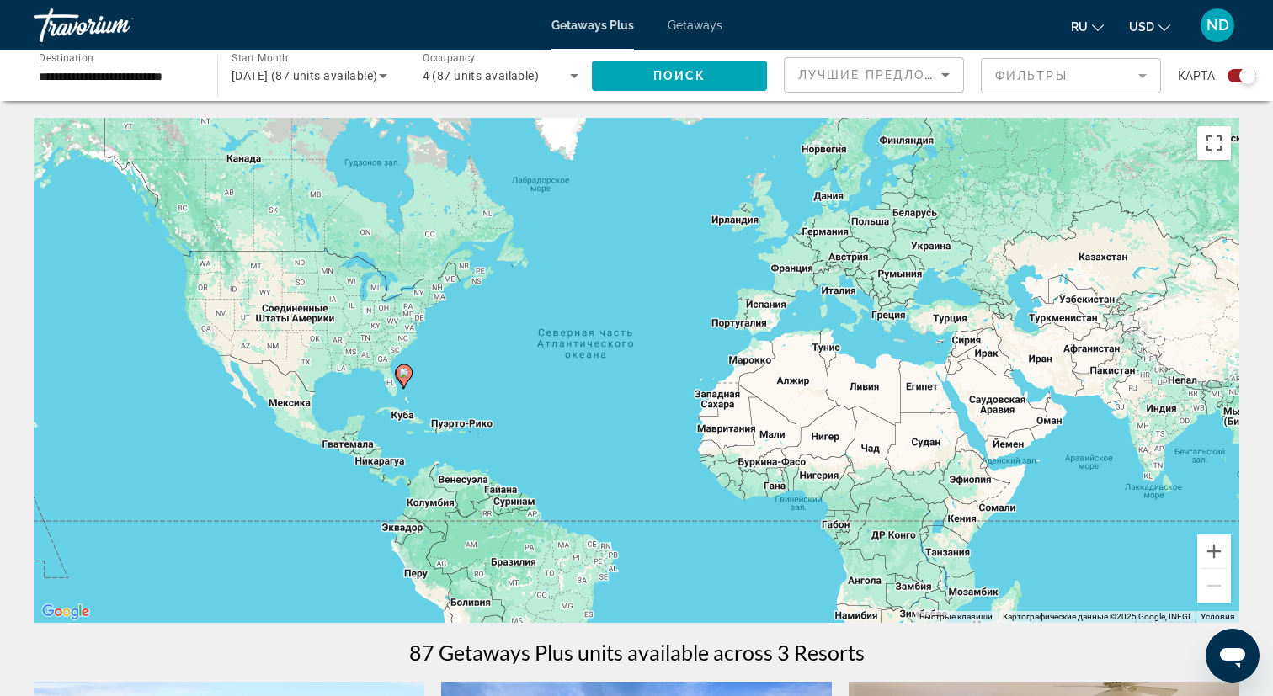
click at [384, 75] on icon "Search widget" at bounding box center [383, 76] width 8 height 4
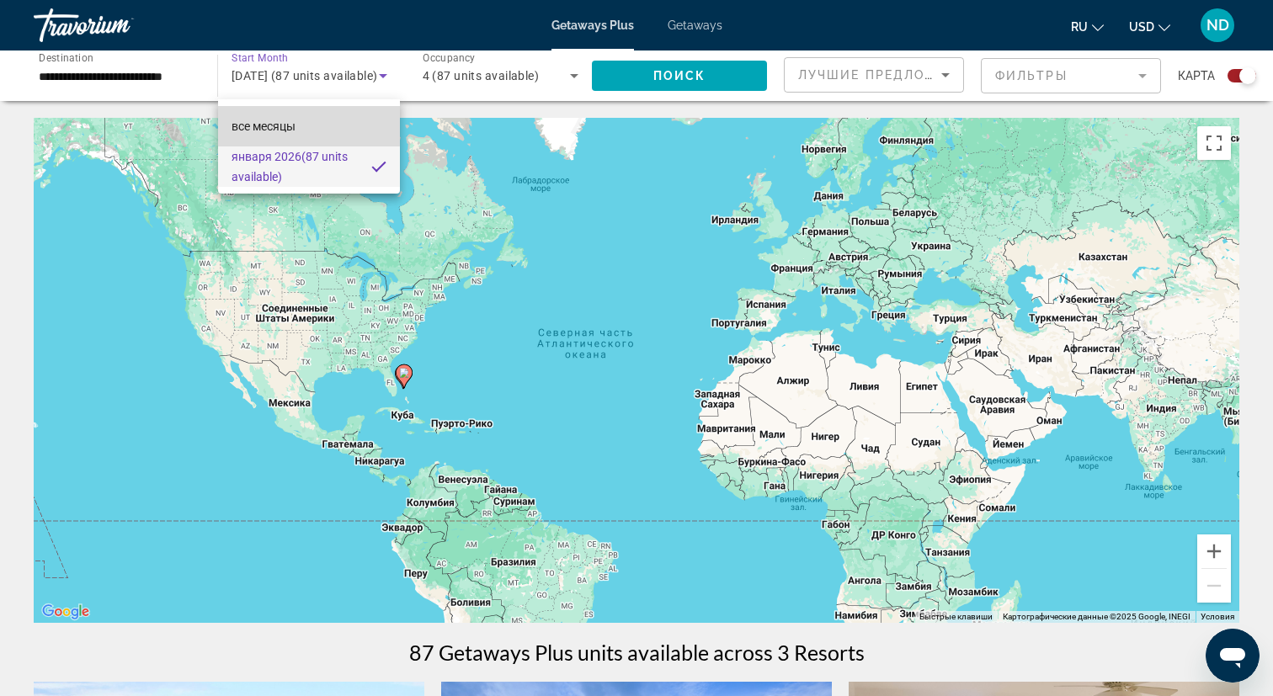
click at [334, 133] on mat-option "все месяцы" at bounding box center [309, 126] width 183 height 40
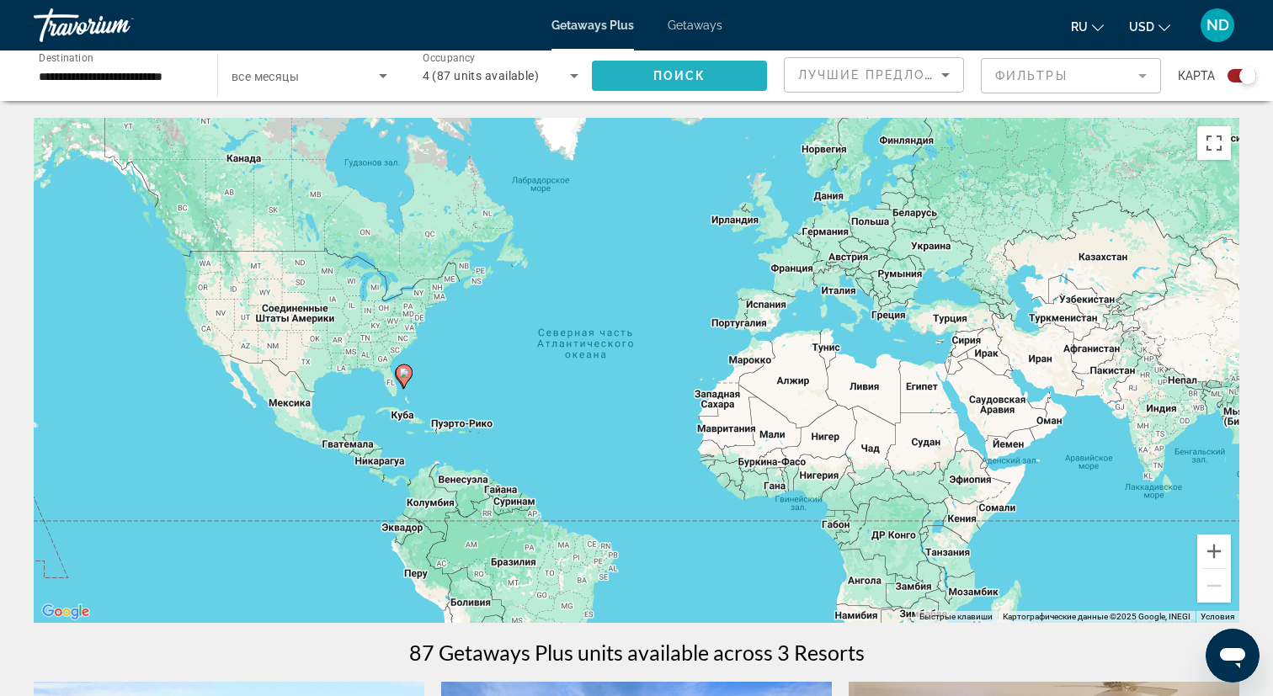
click at [639, 85] on span "Search widget" at bounding box center [679, 76] width 175 height 40
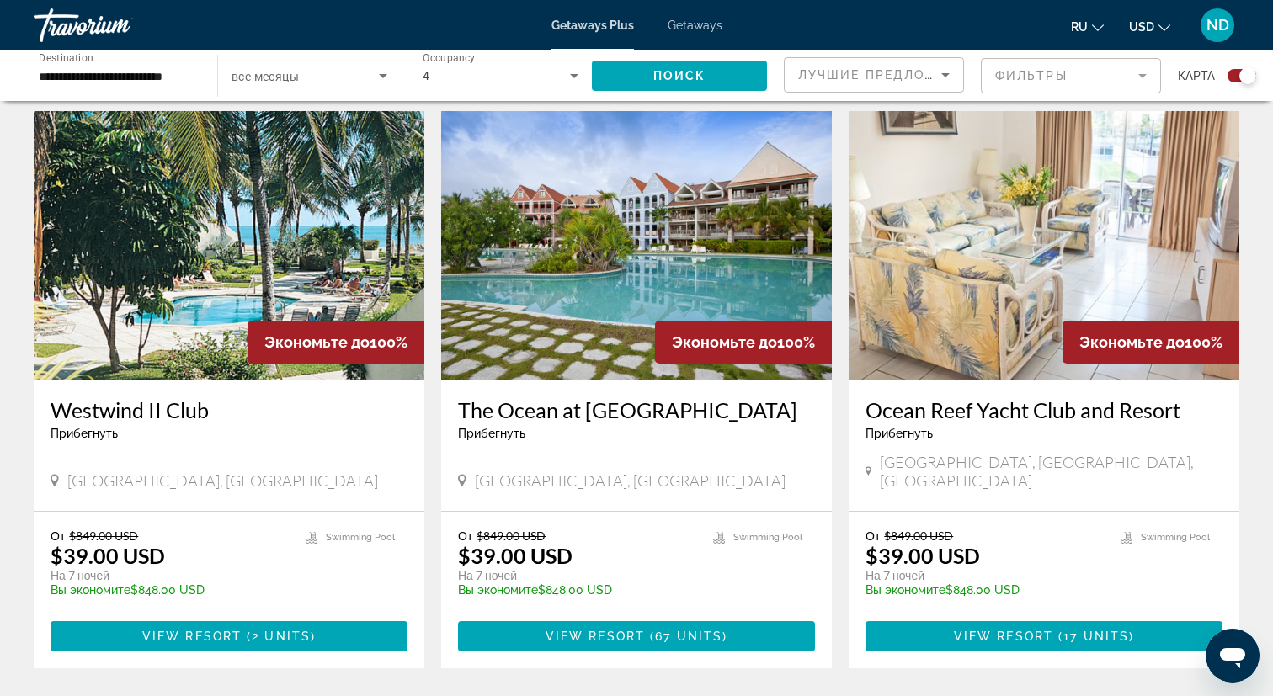
scroll to position [599, 0]
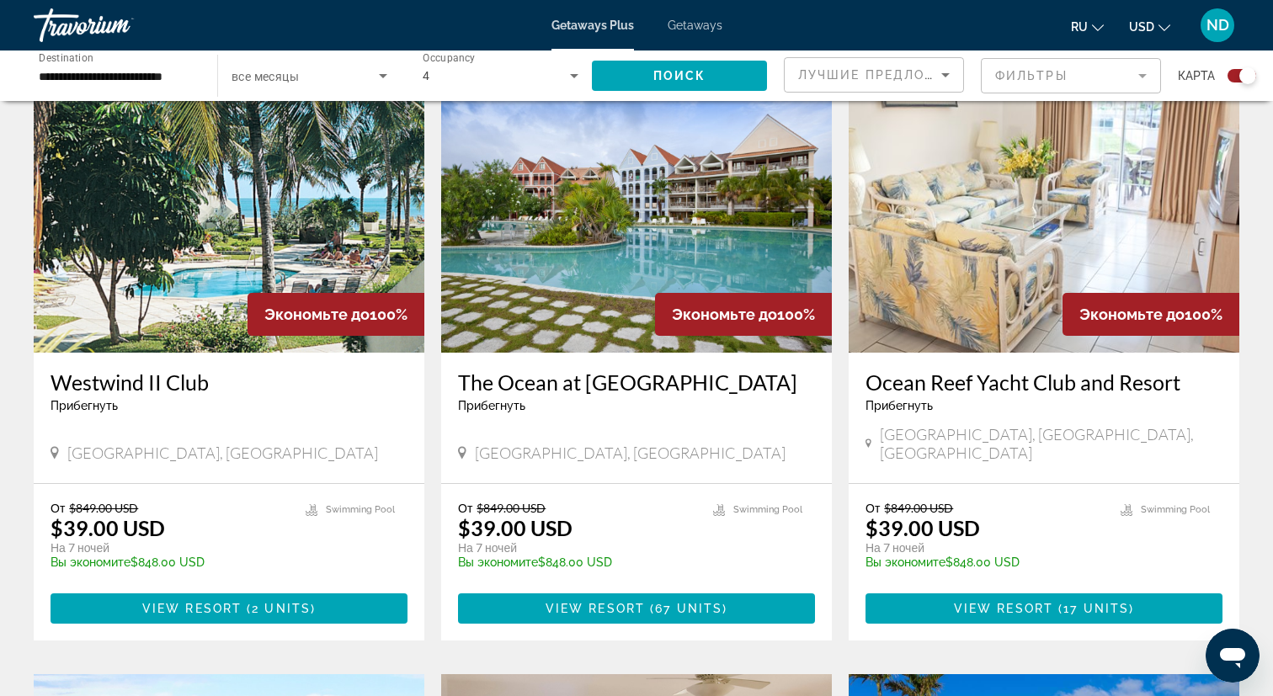
click at [328, 82] on span "Search widget" at bounding box center [305, 76] width 147 height 20
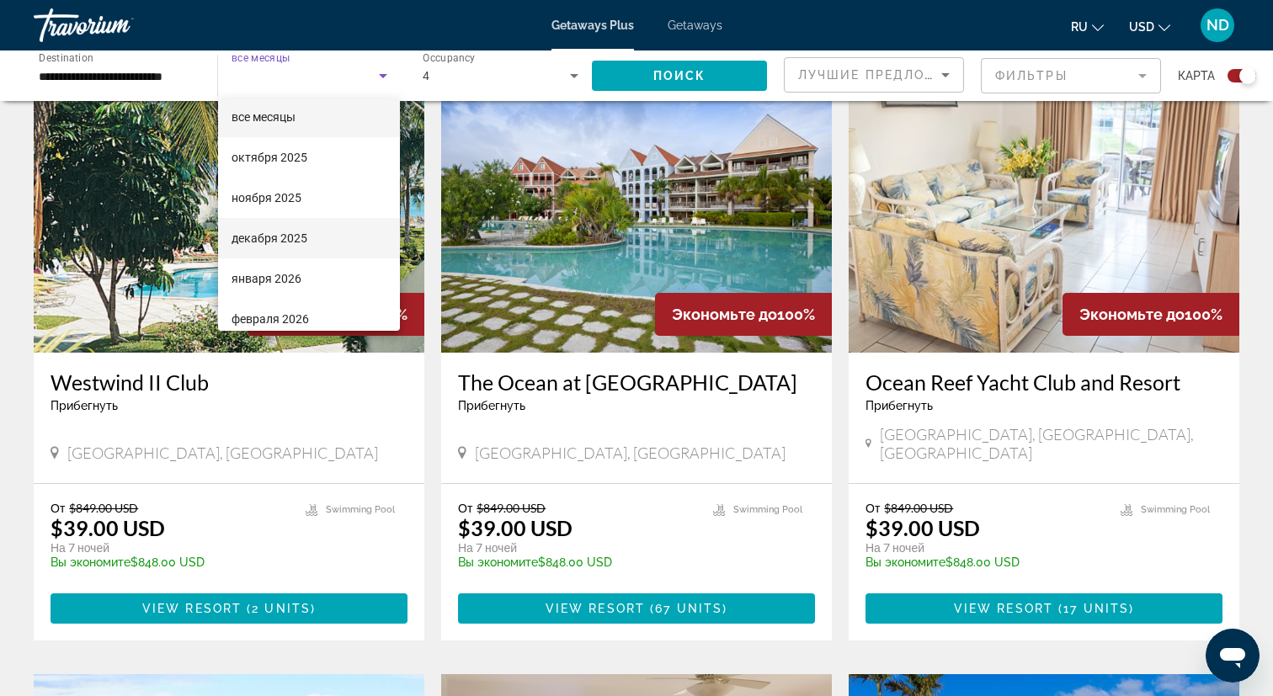
scroll to position [8, 0]
click at [291, 243] on span "декабря 2025" at bounding box center [270, 240] width 76 height 20
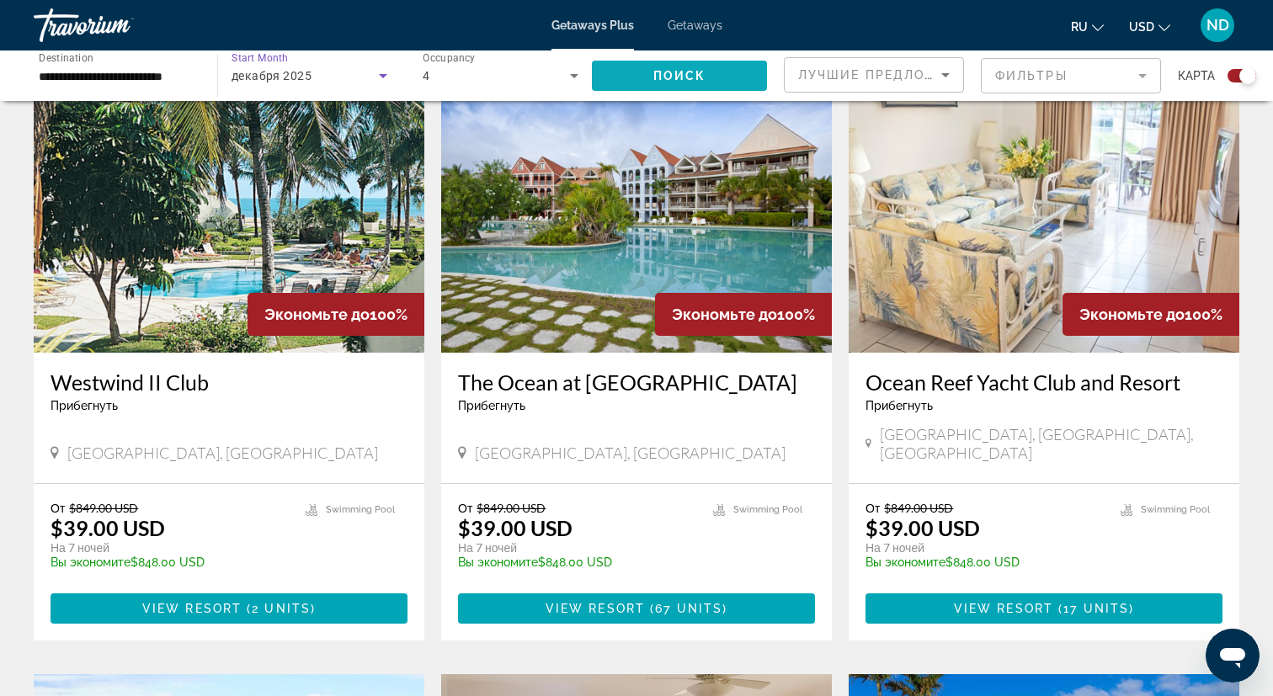
click at [662, 77] on span "Поиск" at bounding box center [679, 75] width 53 height 13
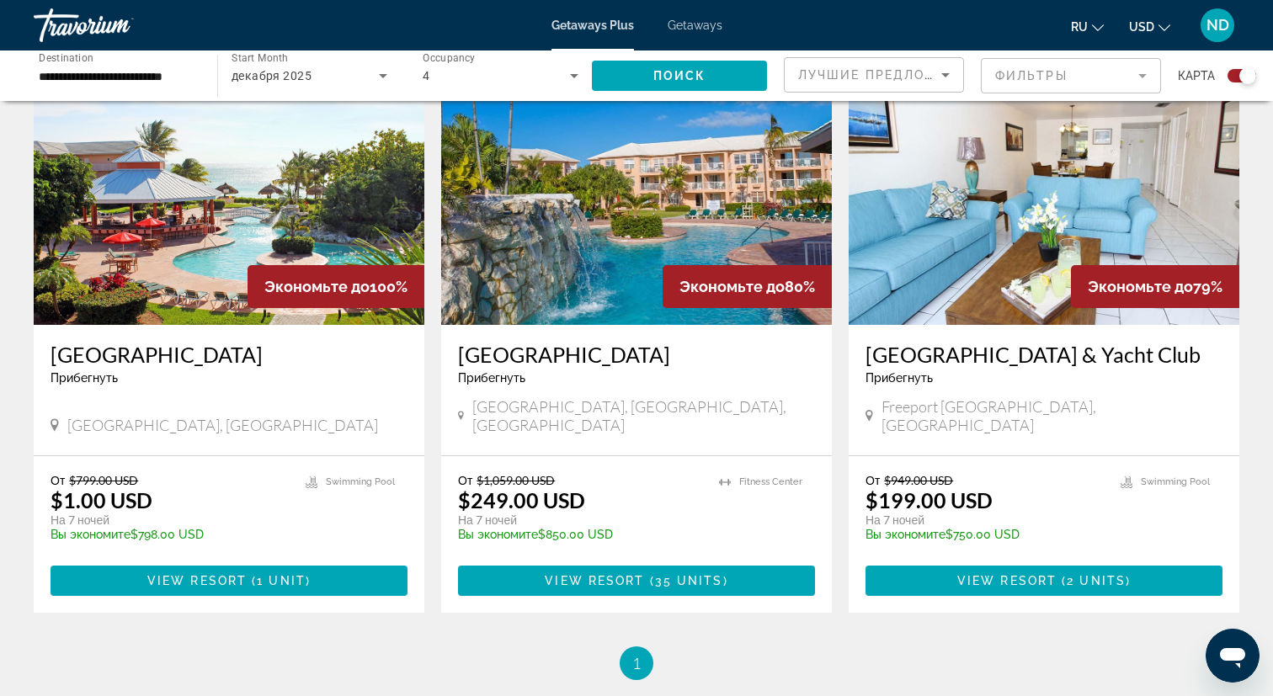
scroll to position [614, 0]
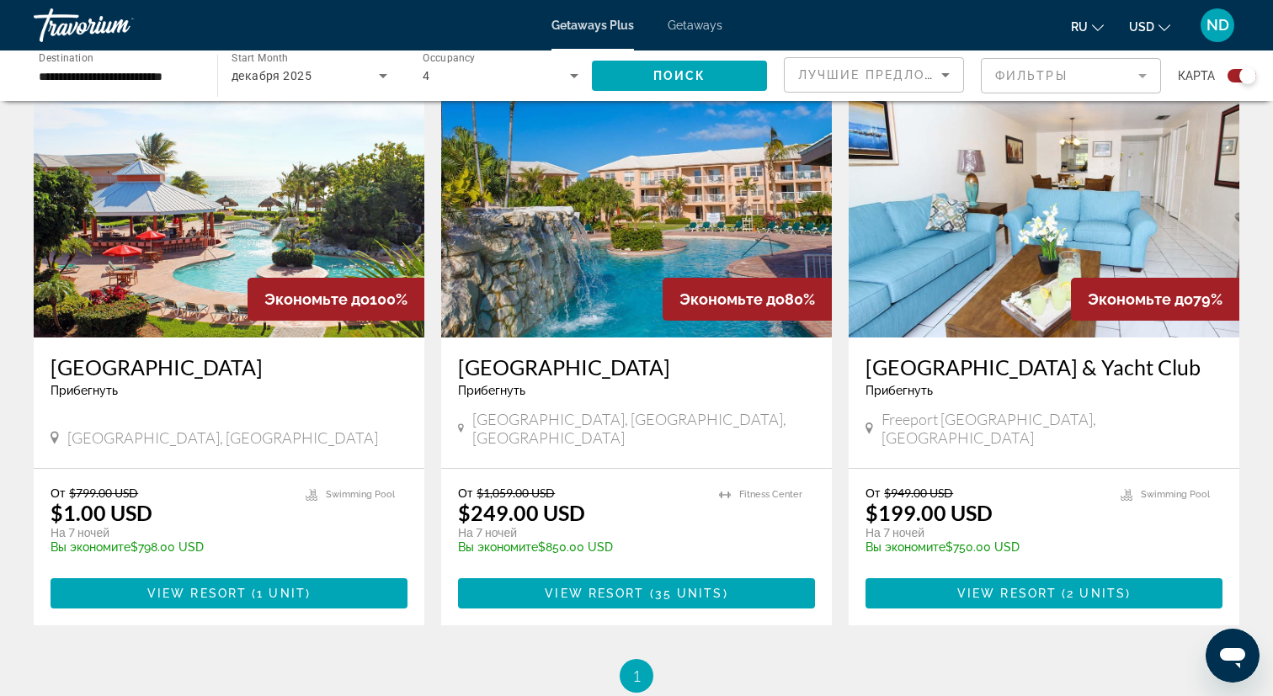
click at [168, 371] on h3 "[GEOGRAPHIC_DATA]" at bounding box center [229, 367] width 357 height 25
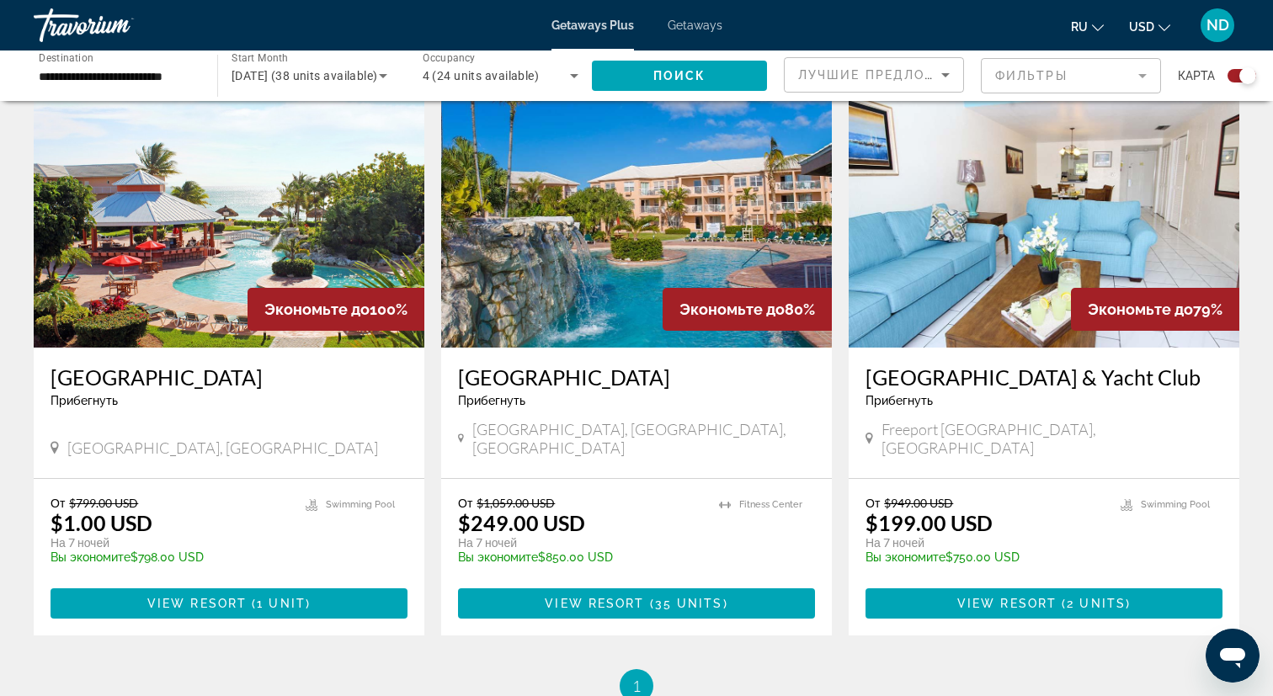
scroll to position [600, 0]
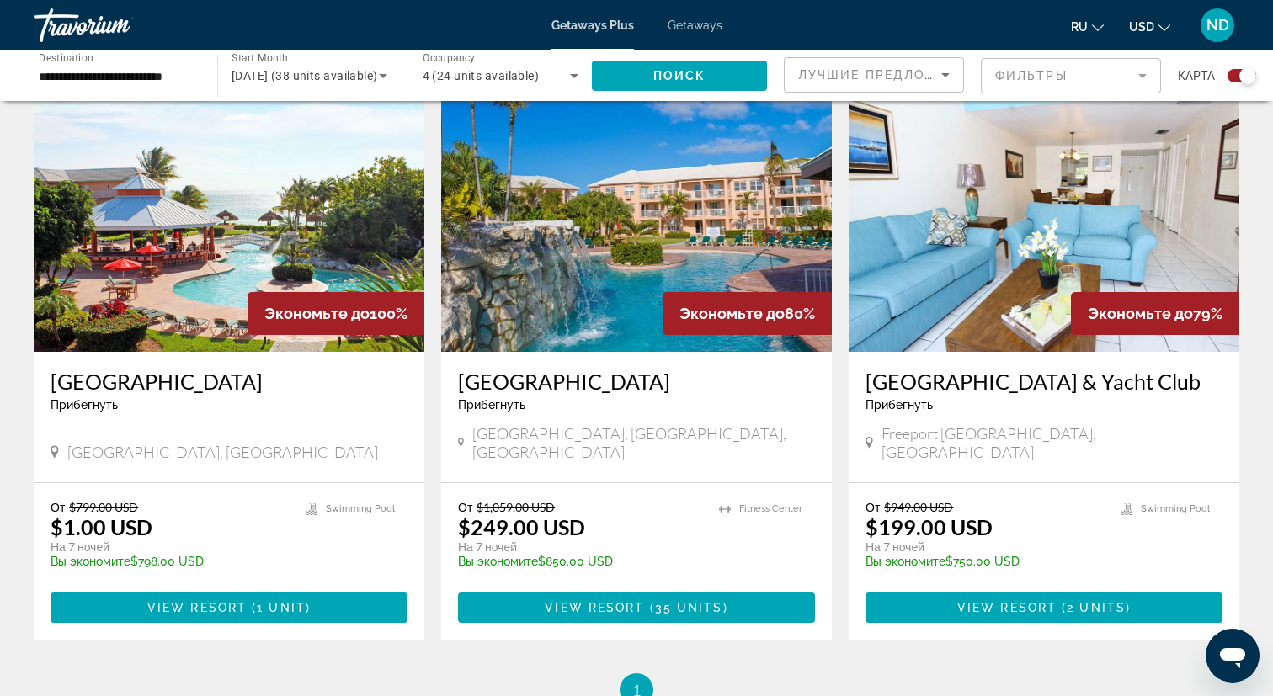
click at [599, 385] on h3 "[GEOGRAPHIC_DATA]" at bounding box center [636, 381] width 357 height 25
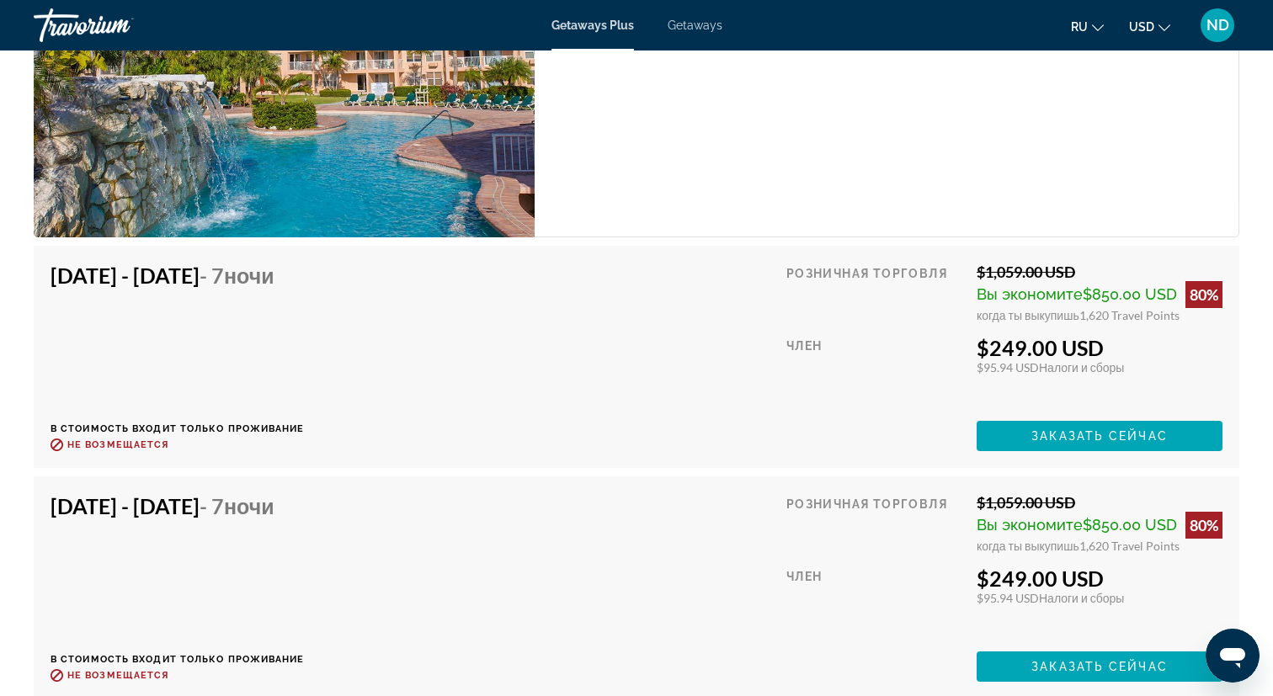
scroll to position [2822, 0]
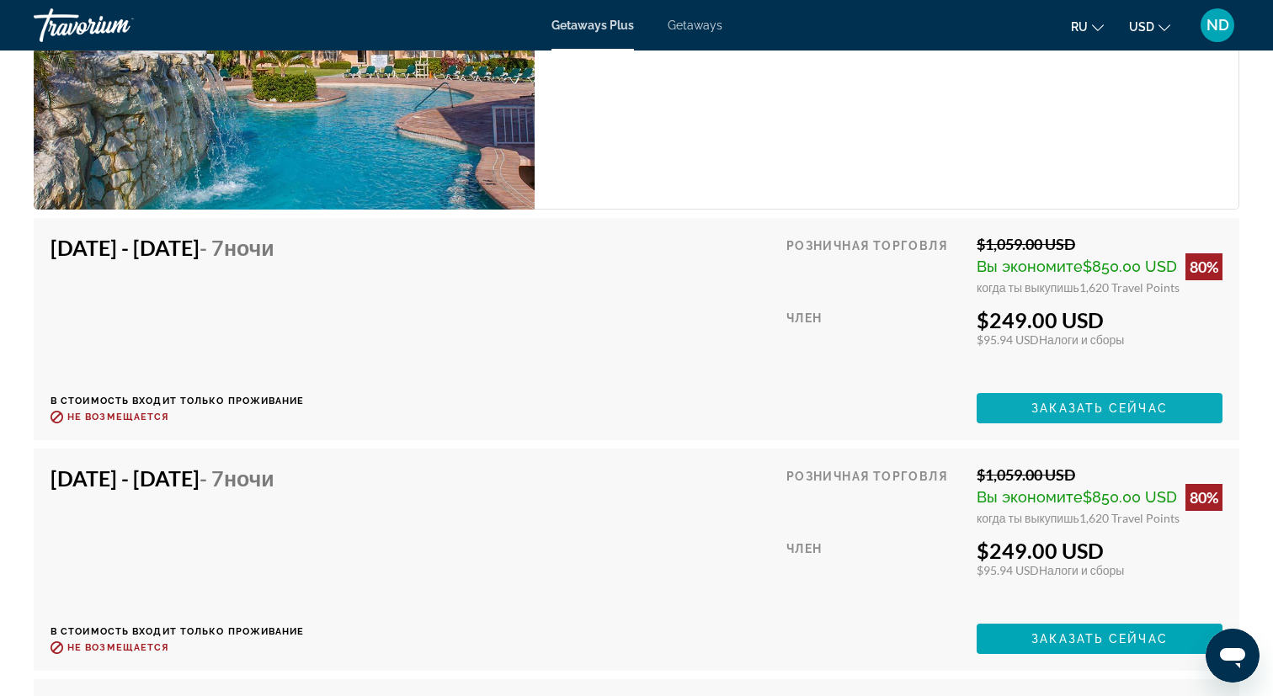
click at [1055, 404] on span "Заказать сейчас" at bounding box center [1100, 408] width 136 height 13
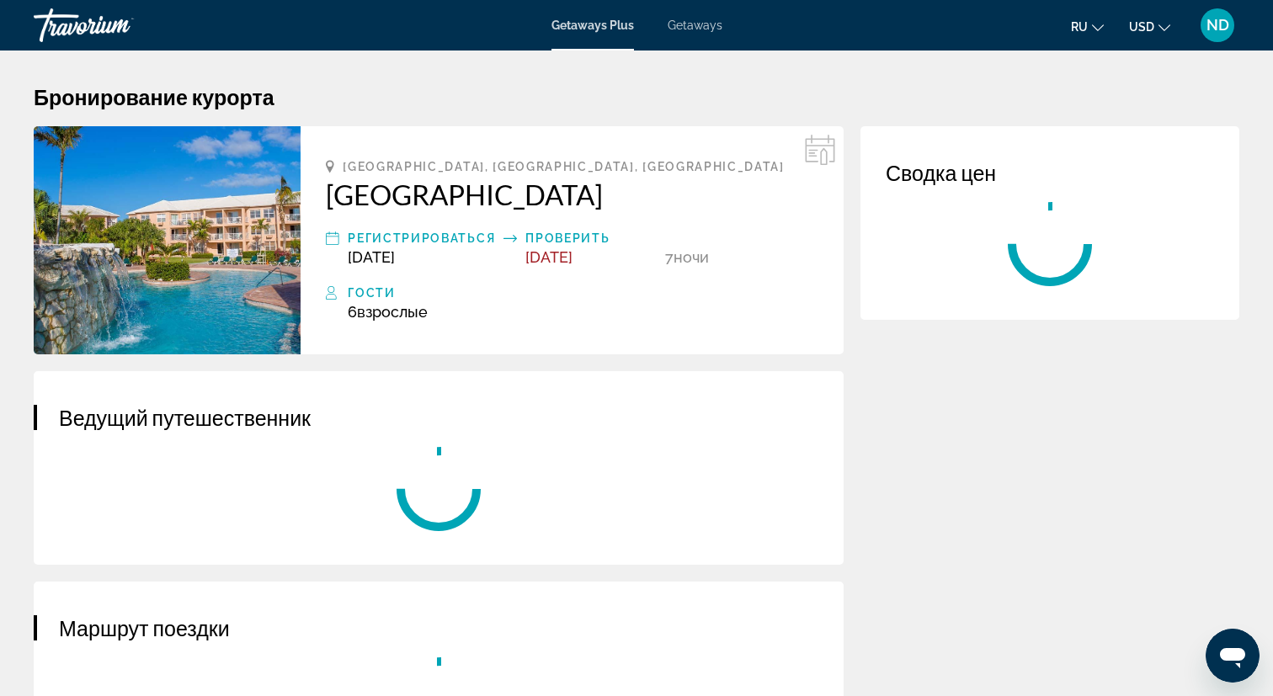
click at [765, 461] on div "Main content" at bounding box center [439, 489] width 760 height 84
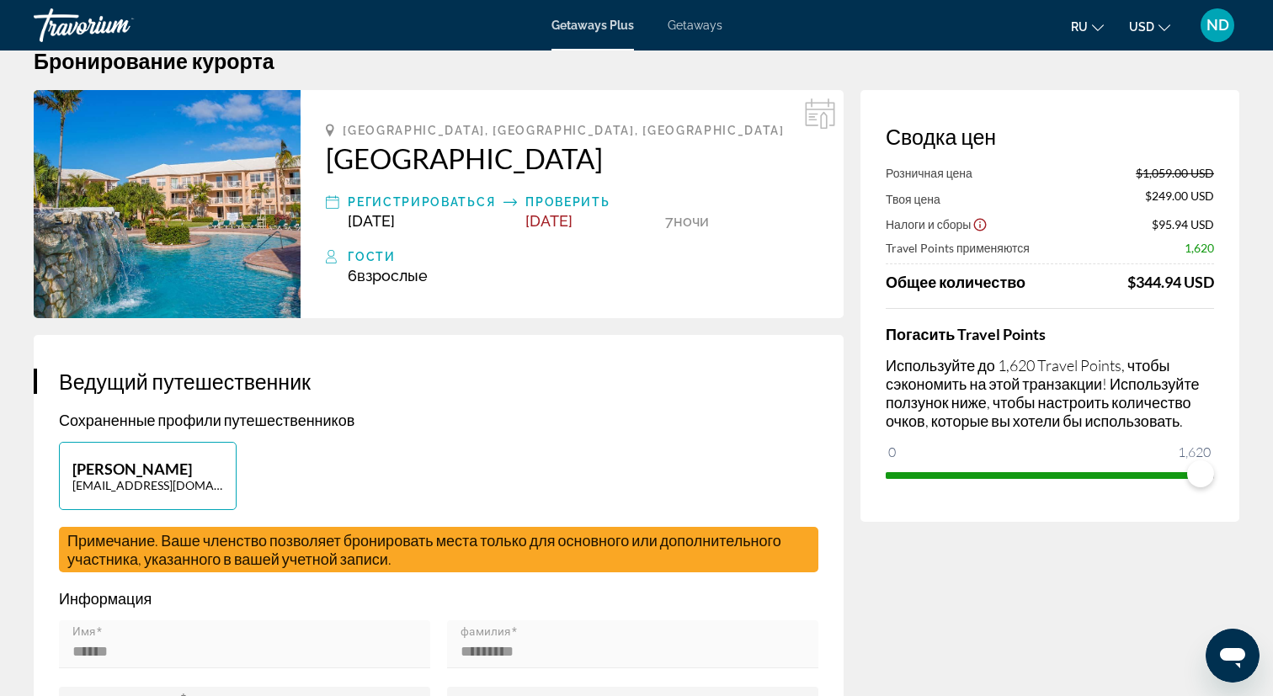
scroll to position [32, 0]
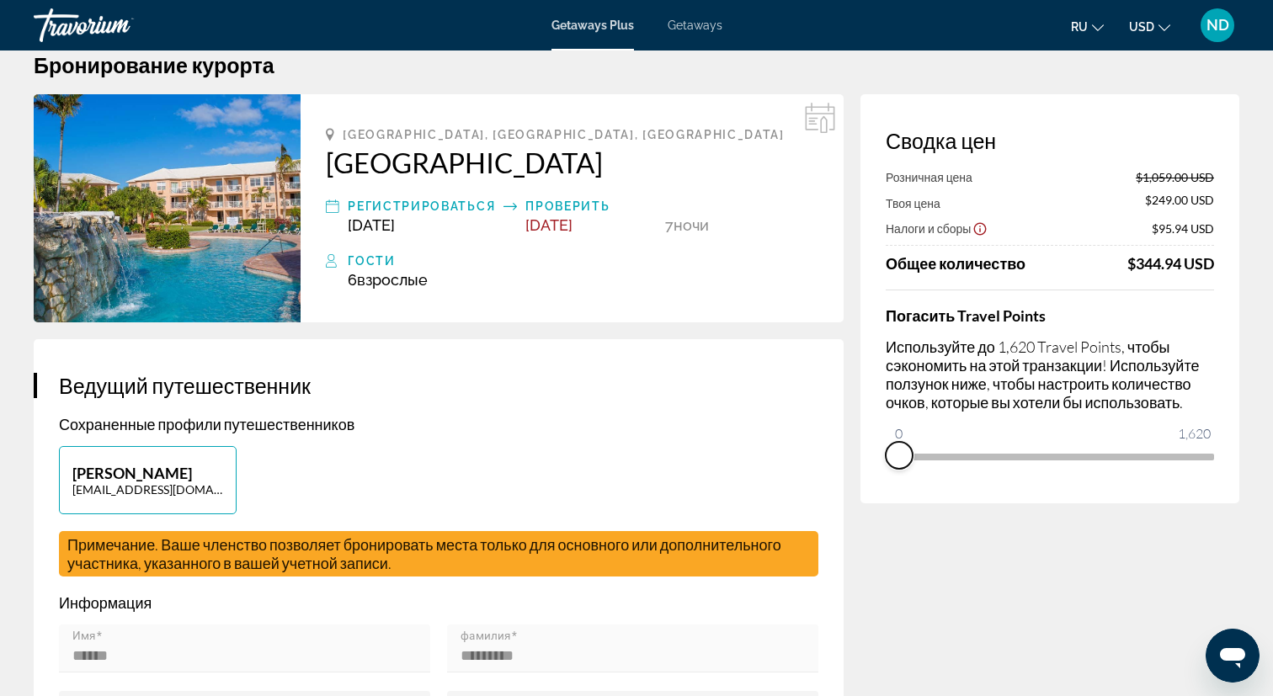
drag, startPoint x: 1196, startPoint y: 471, endPoint x: 735, endPoint y: 489, distance: 461.0
